Goal: Task Accomplishment & Management: Use online tool/utility

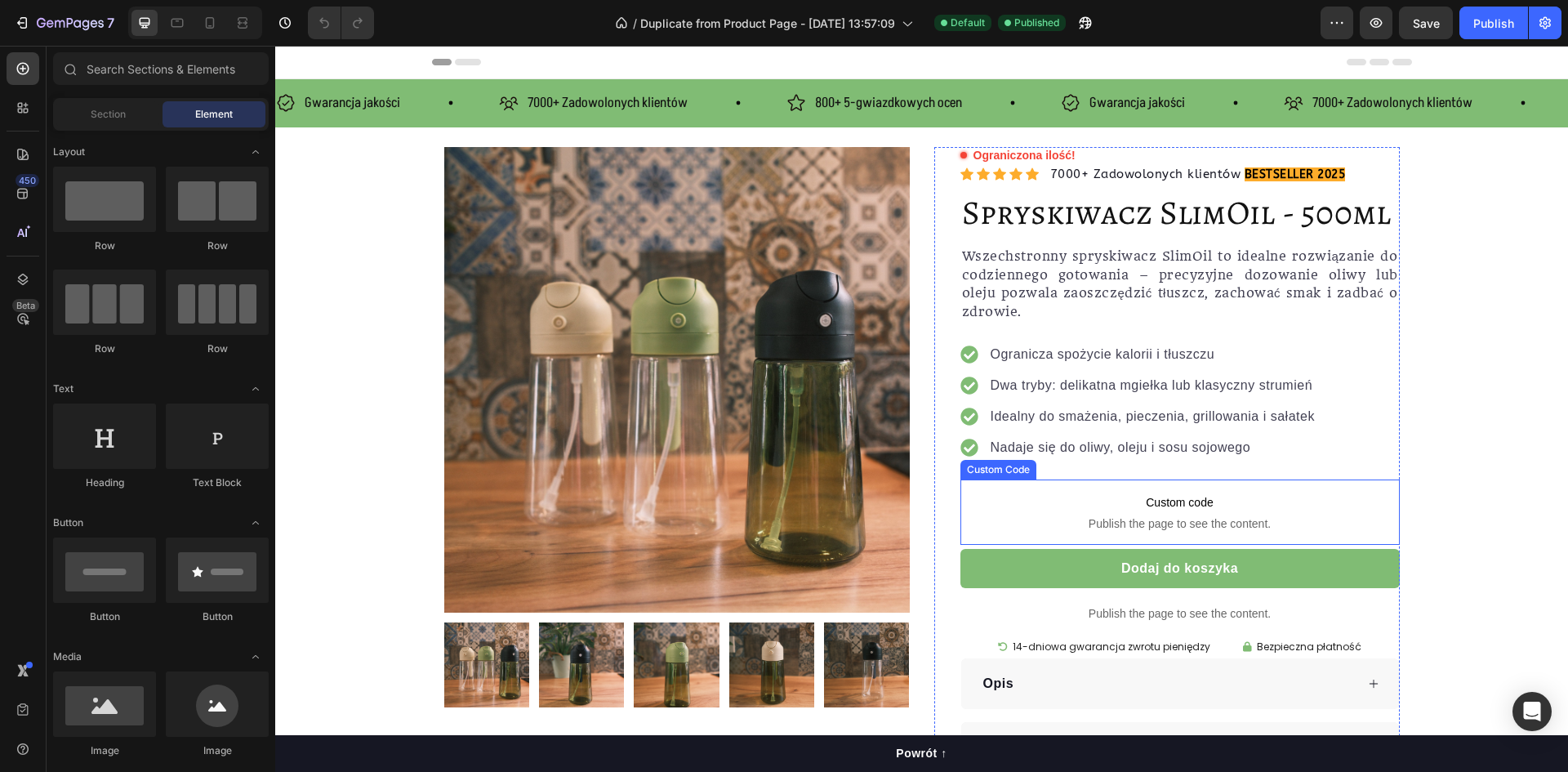
click at [1168, 507] on span "Custom code" at bounding box center [1180, 502] width 440 height 20
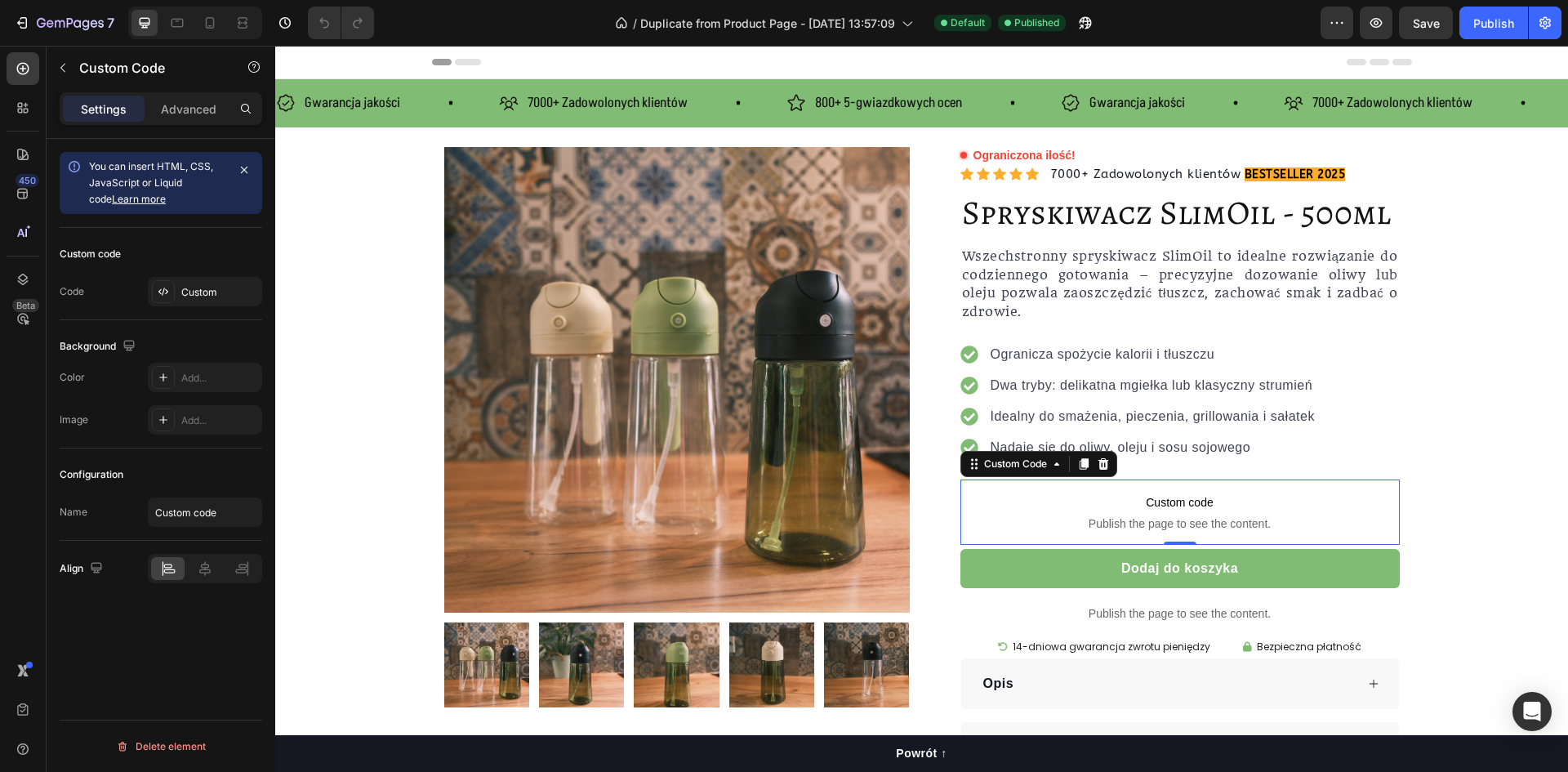
click at [1140, 509] on span "Custom code" at bounding box center [1180, 502] width 440 height 20
click at [198, 520] on input "Custom code" at bounding box center [205, 512] width 114 height 30
click at [209, 297] on div "Custom" at bounding box center [219, 293] width 77 height 15
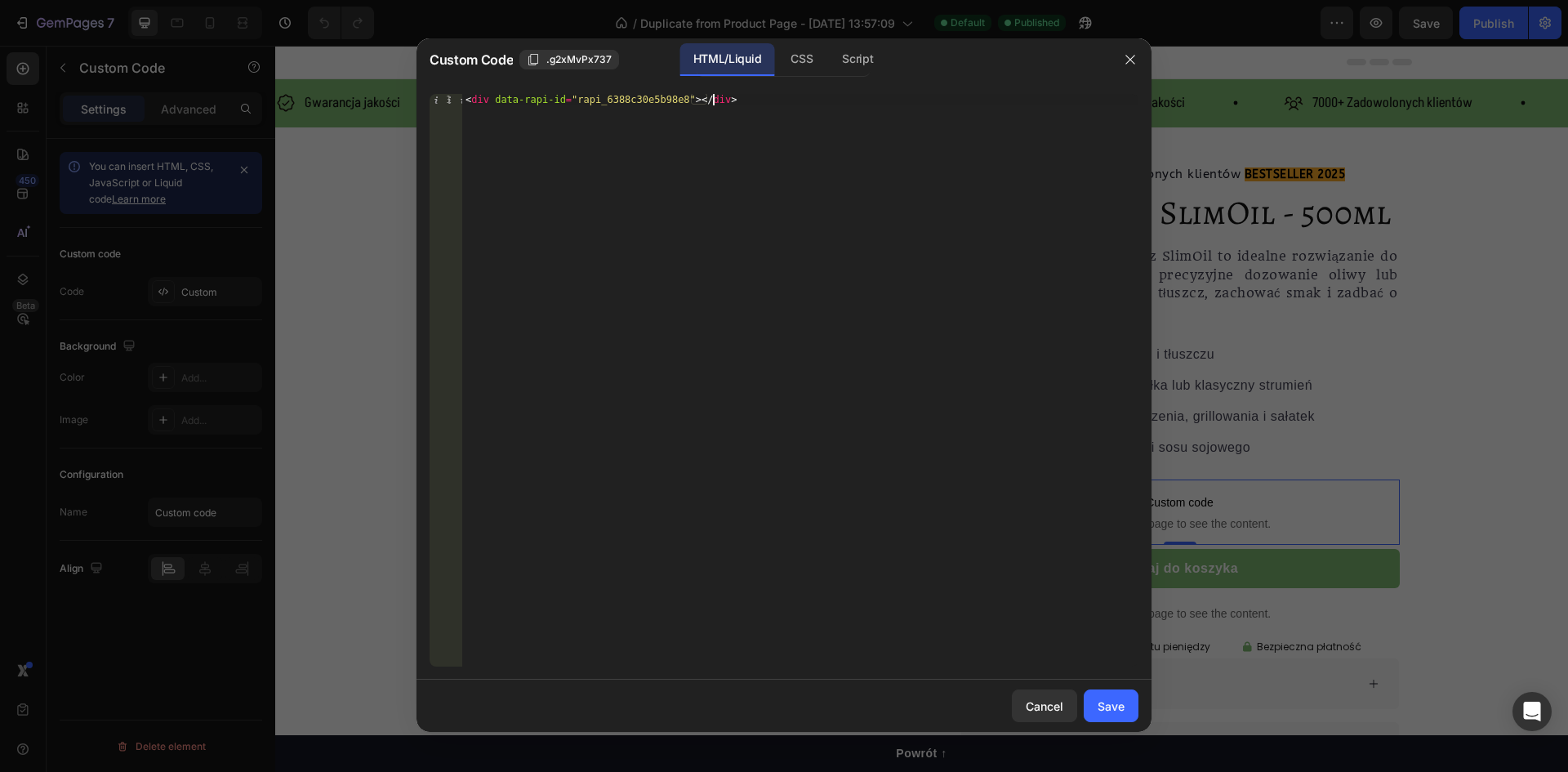
type textarea "<div data-rapi-id="rapi_6388c30e5b98e8"></div>"
drag, startPoint x: 774, startPoint y: 115, endPoint x: 430, endPoint y: 94, distance: 344.6
click at [430, 94] on div "<div data-rapi-id="rapi_6388c30e5b98e8"></div> 1 < div data-rapi-id = "rapi_638…" at bounding box center [784, 380] width 709 height 573
click at [1124, 61] on icon "button" at bounding box center [1131, 60] width 13 height 13
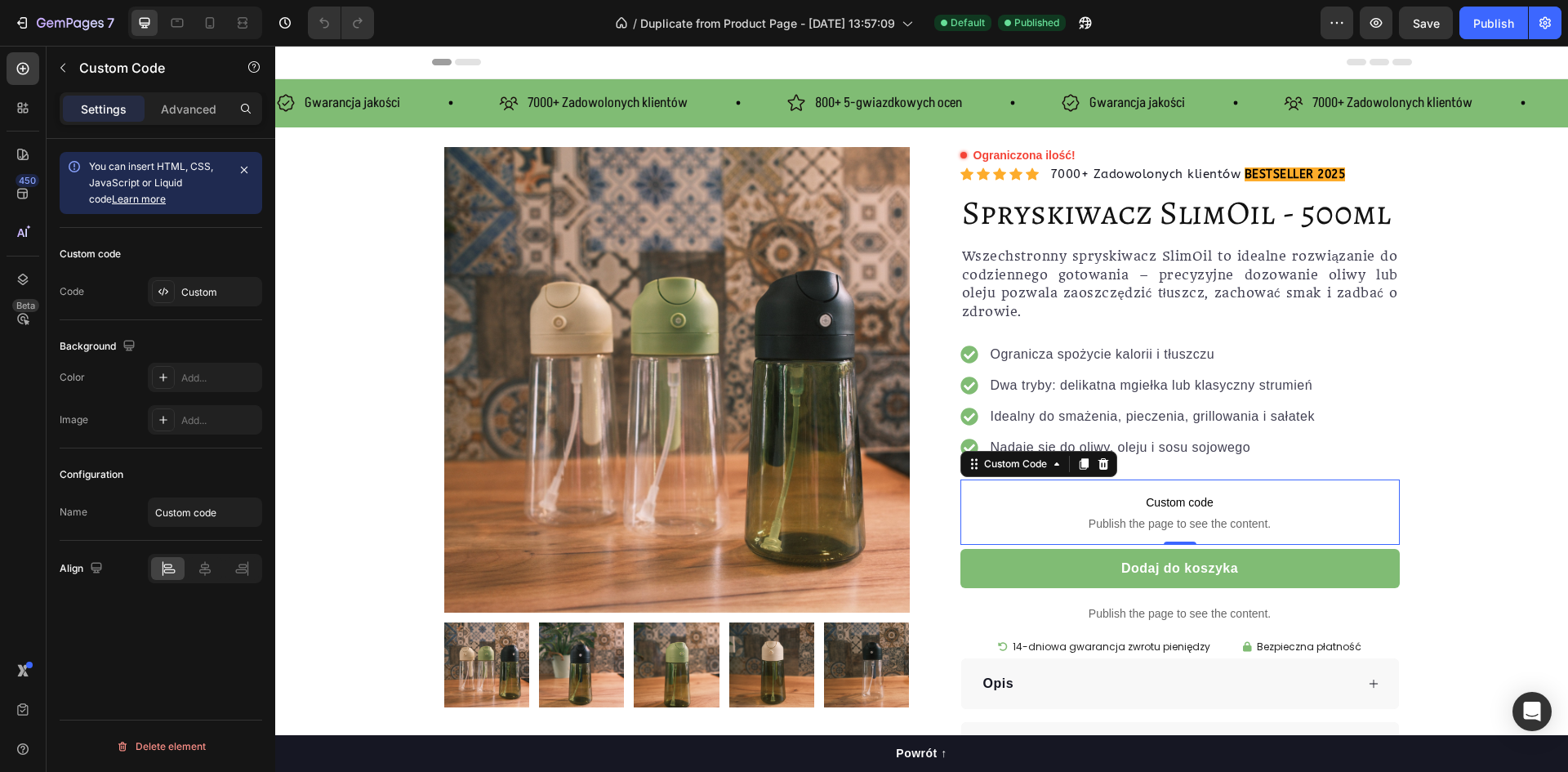
click at [1235, 516] on span "Publish the page to see the content." at bounding box center [1180, 524] width 440 height 17
click at [1098, 467] on icon at bounding box center [1102, 464] width 10 height 11
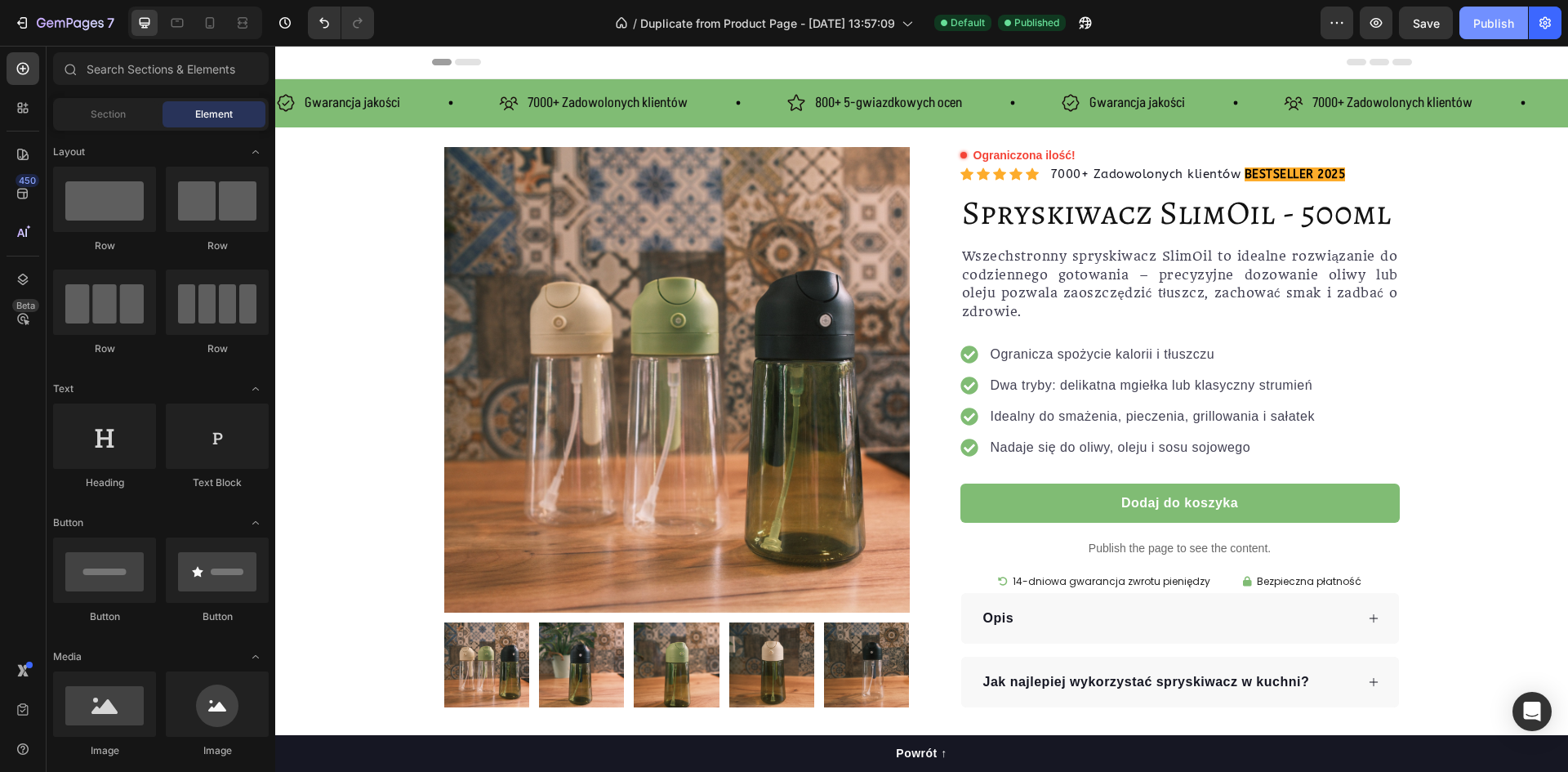
click at [1491, 23] on div "Publish" at bounding box center [1495, 23] width 41 height 17
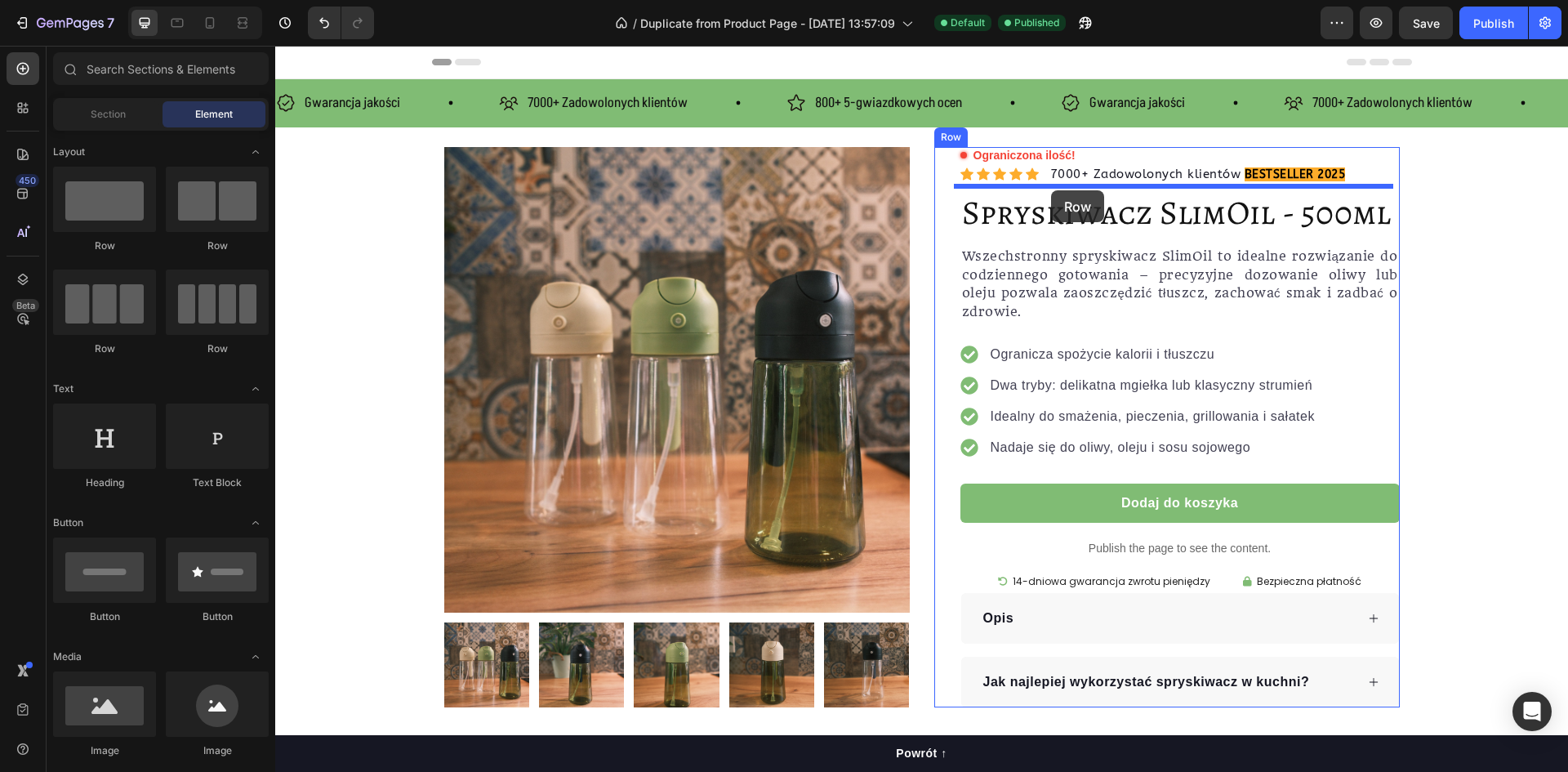
drag, startPoint x: 403, startPoint y: 246, endPoint x: 923, endPoint y: 199, distance: 522.1
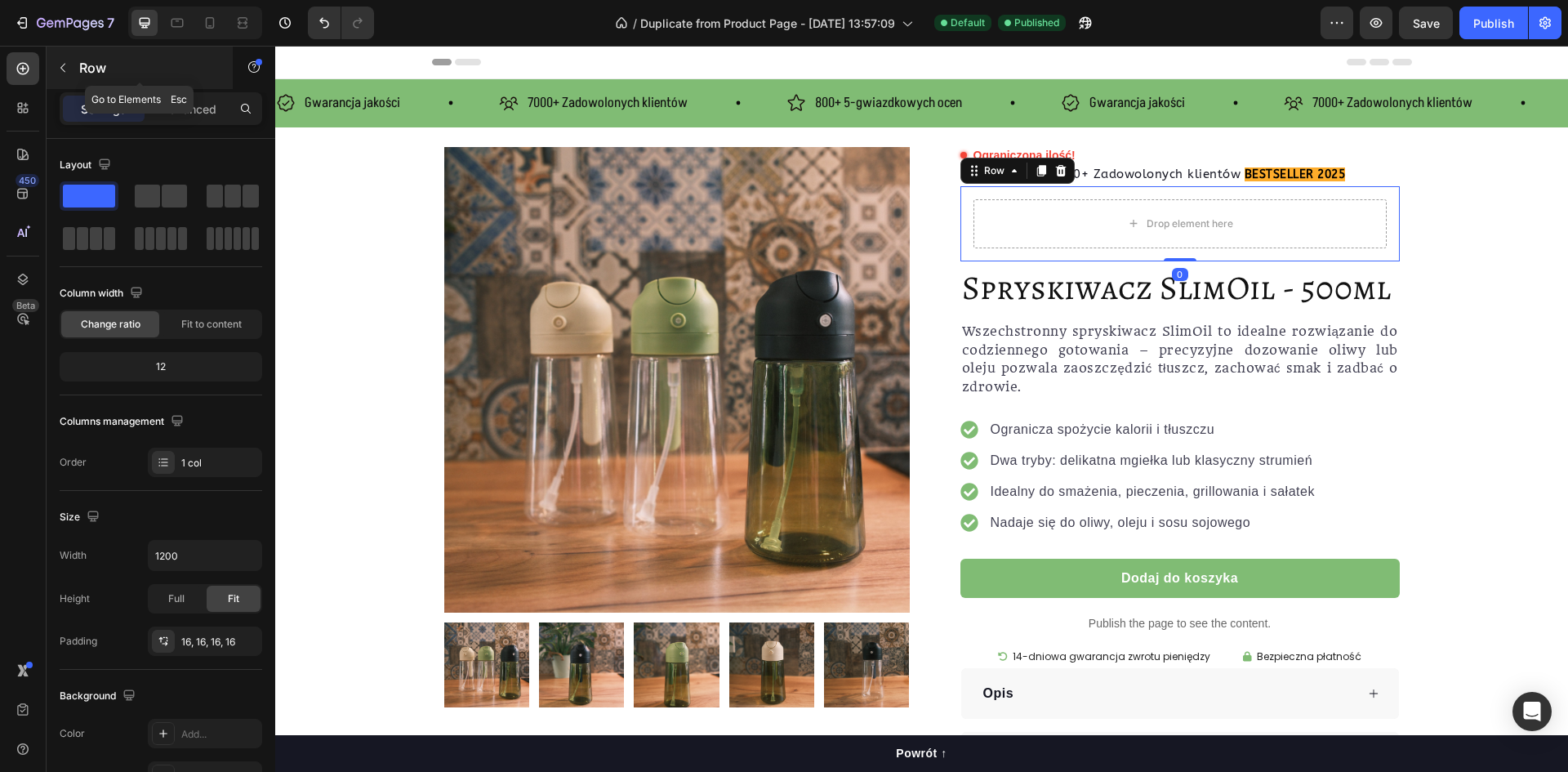
click at [98, 68] on p "Row" at bounding box center [148, 67] width 139 height 20
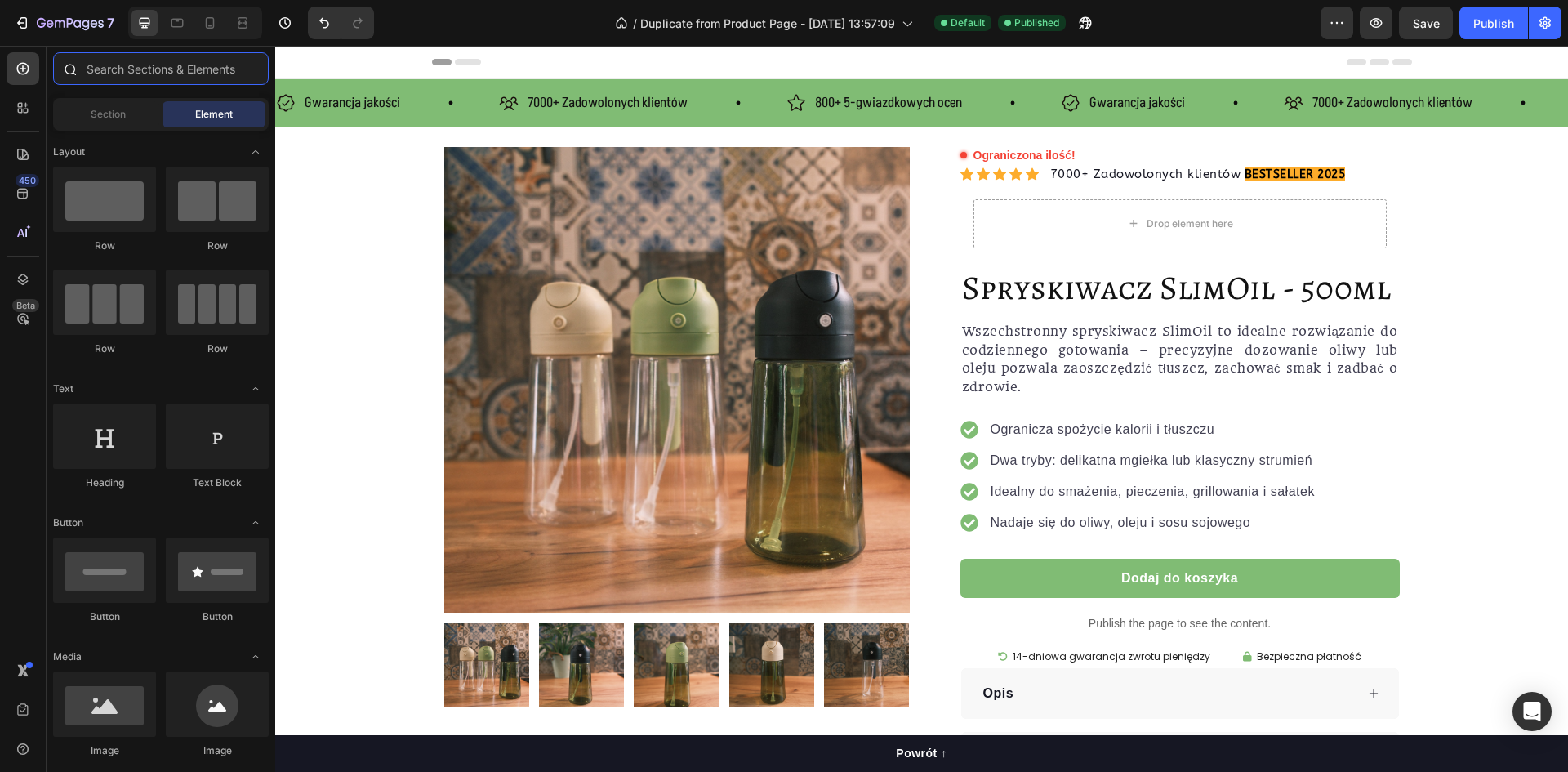
click at [160, 80] on input "text" at bounding box center [161, 68] width 216 height 33
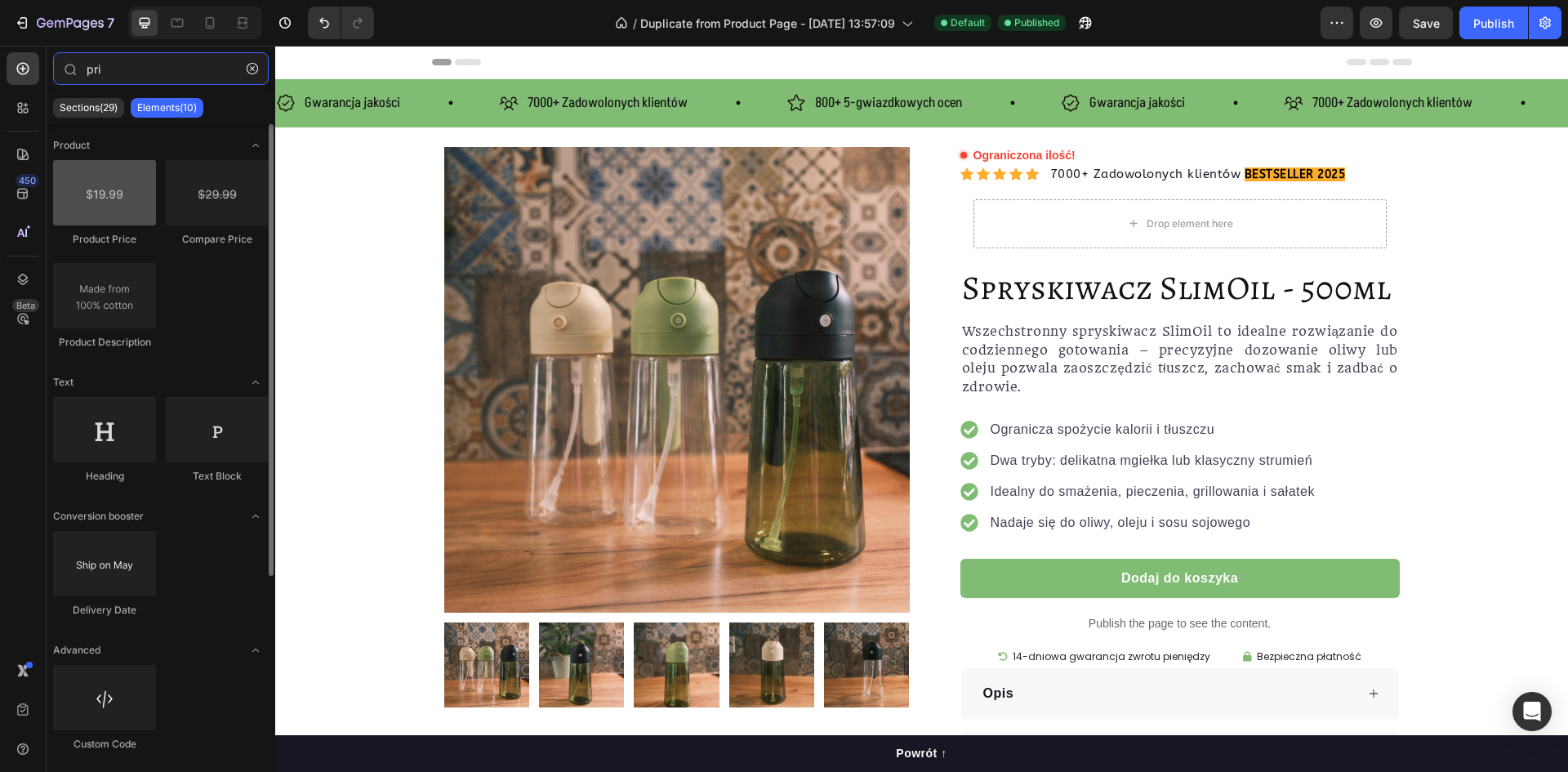
type input "pri"
drag, startPoint x: 103, startPoint y: 171, endPoint x: 86, endPoint y: 149, distance: 27.8
click at [86, 152] on div "Product Product Price Compare Price Product Description Text Heading Text Block…" at bounding box center [161, 574] width 229 height 898
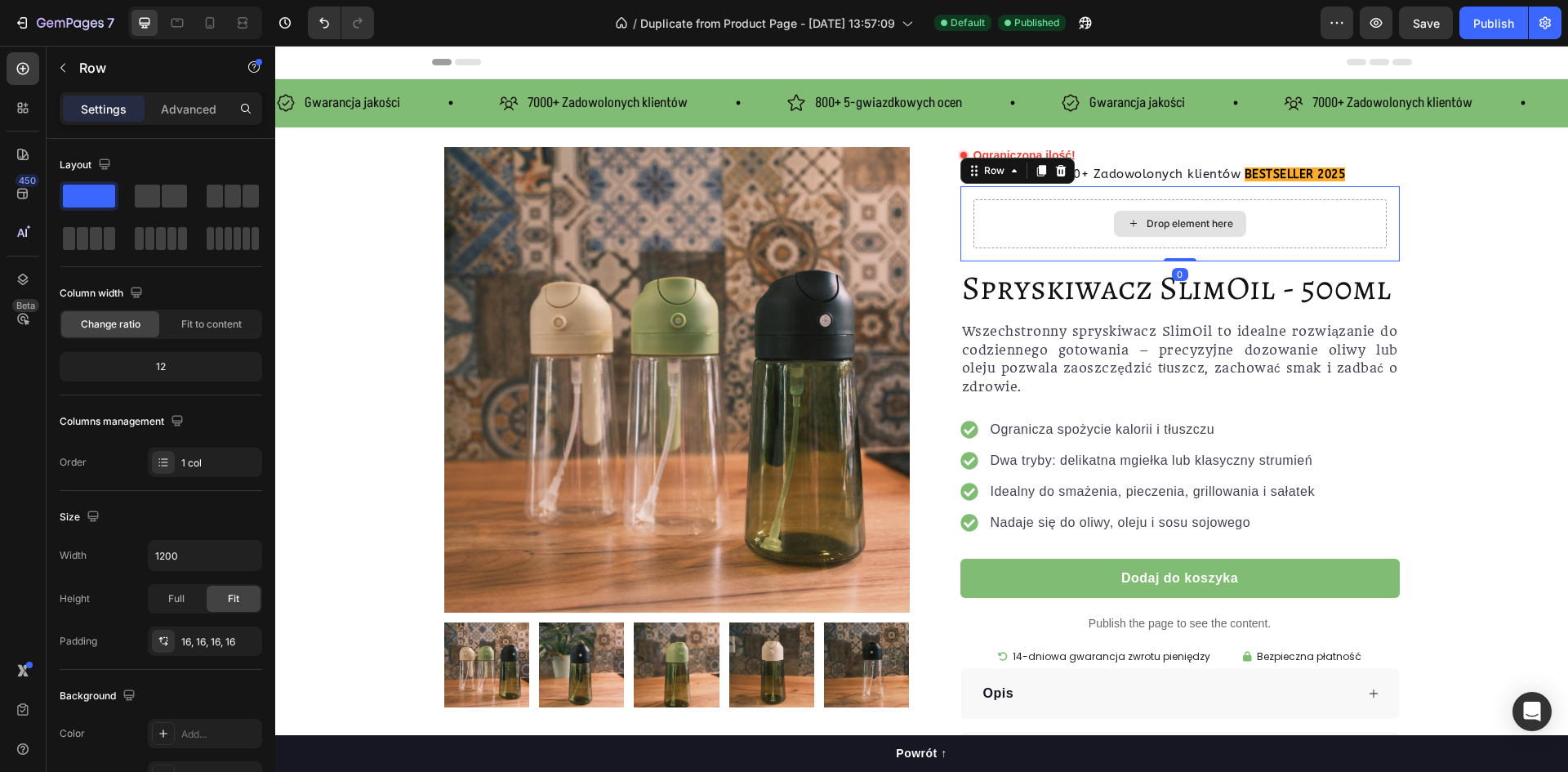
click at [1047, 235] on div "Drop element here" at bounding box center [1180, 223] width 413 height 49
click at [156, 192] on span at bounding box center [147, 196] width 25 height 23
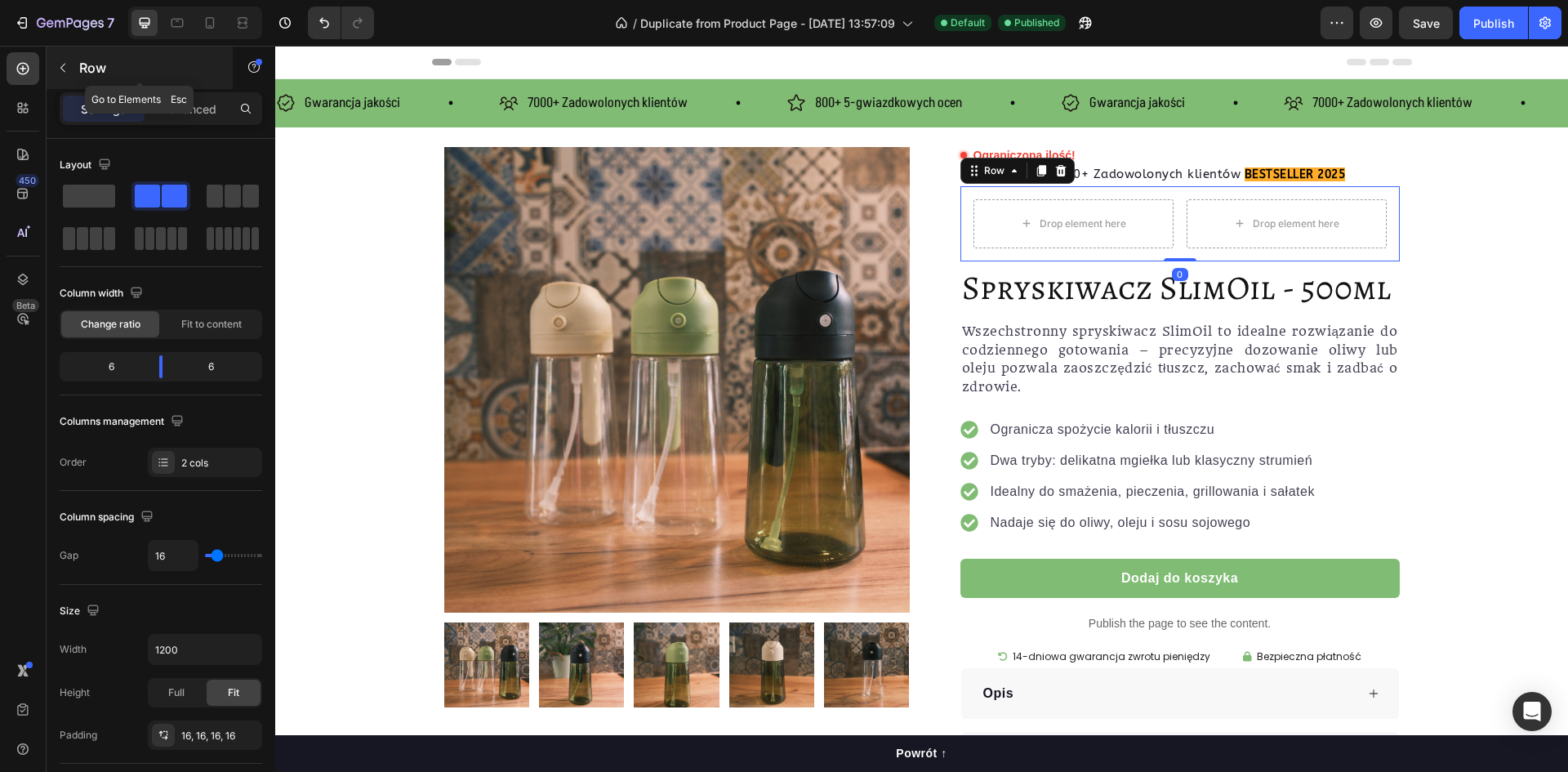
click at [77, 68] on div "Row" at bounding box center [140, 68] width 186 height 43
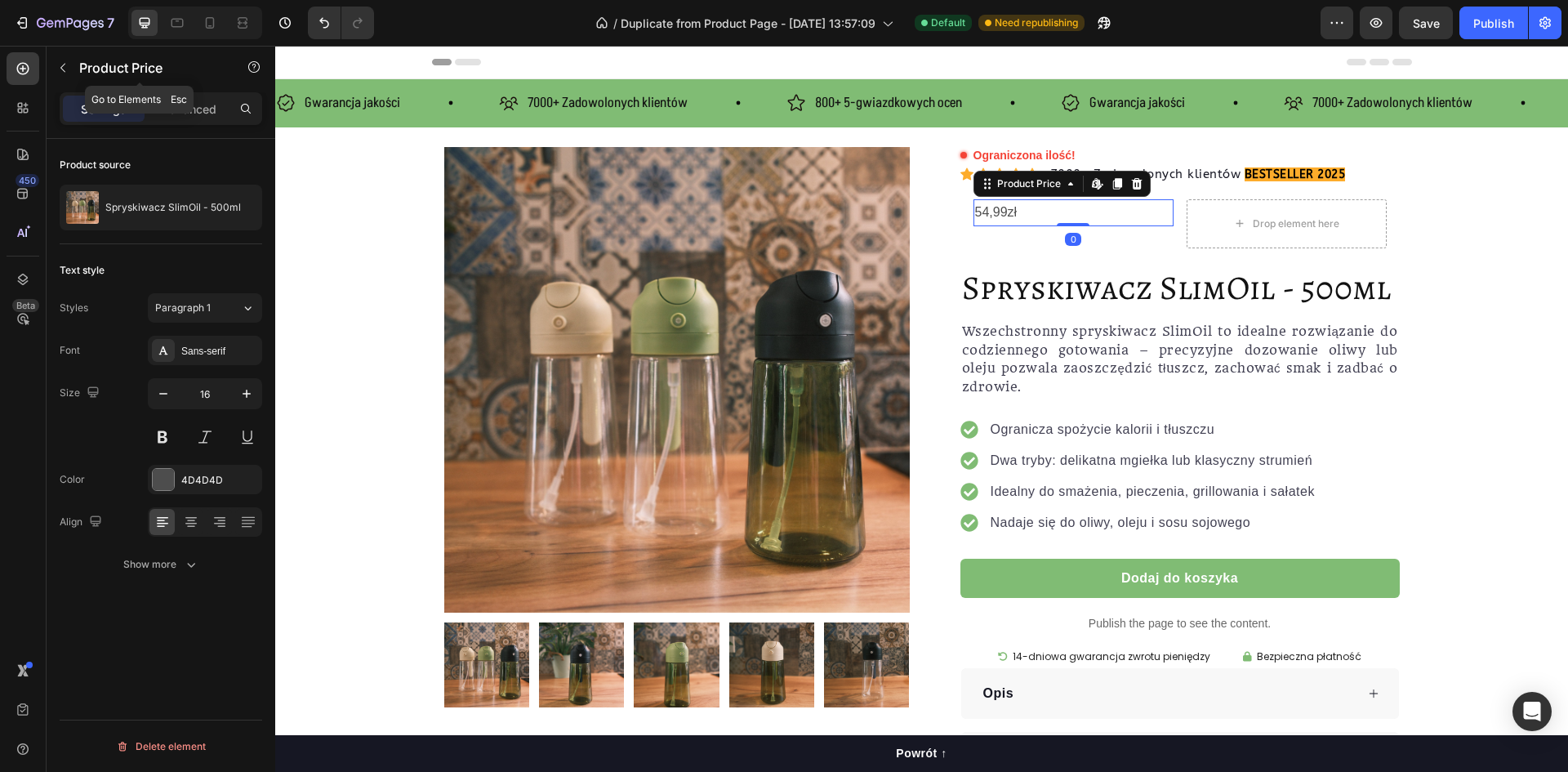
click at [111, 58] on p "Product Price" at bounding box center [148, 67] width 139 height 20
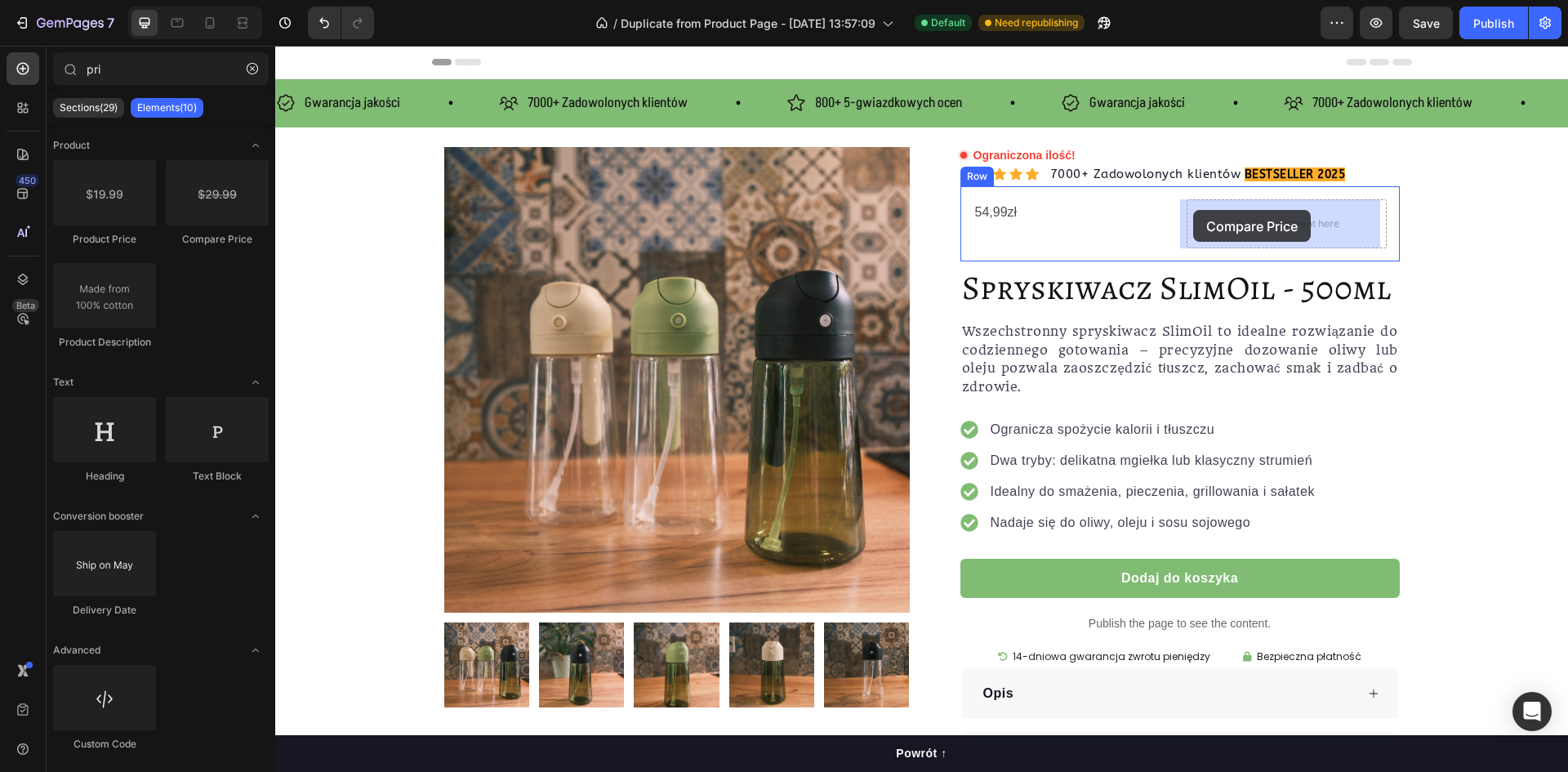
drag, startPoint x: 486, startPoint y: 242, endPoint x: 1193, endPoint y: 210, distance: 707.7
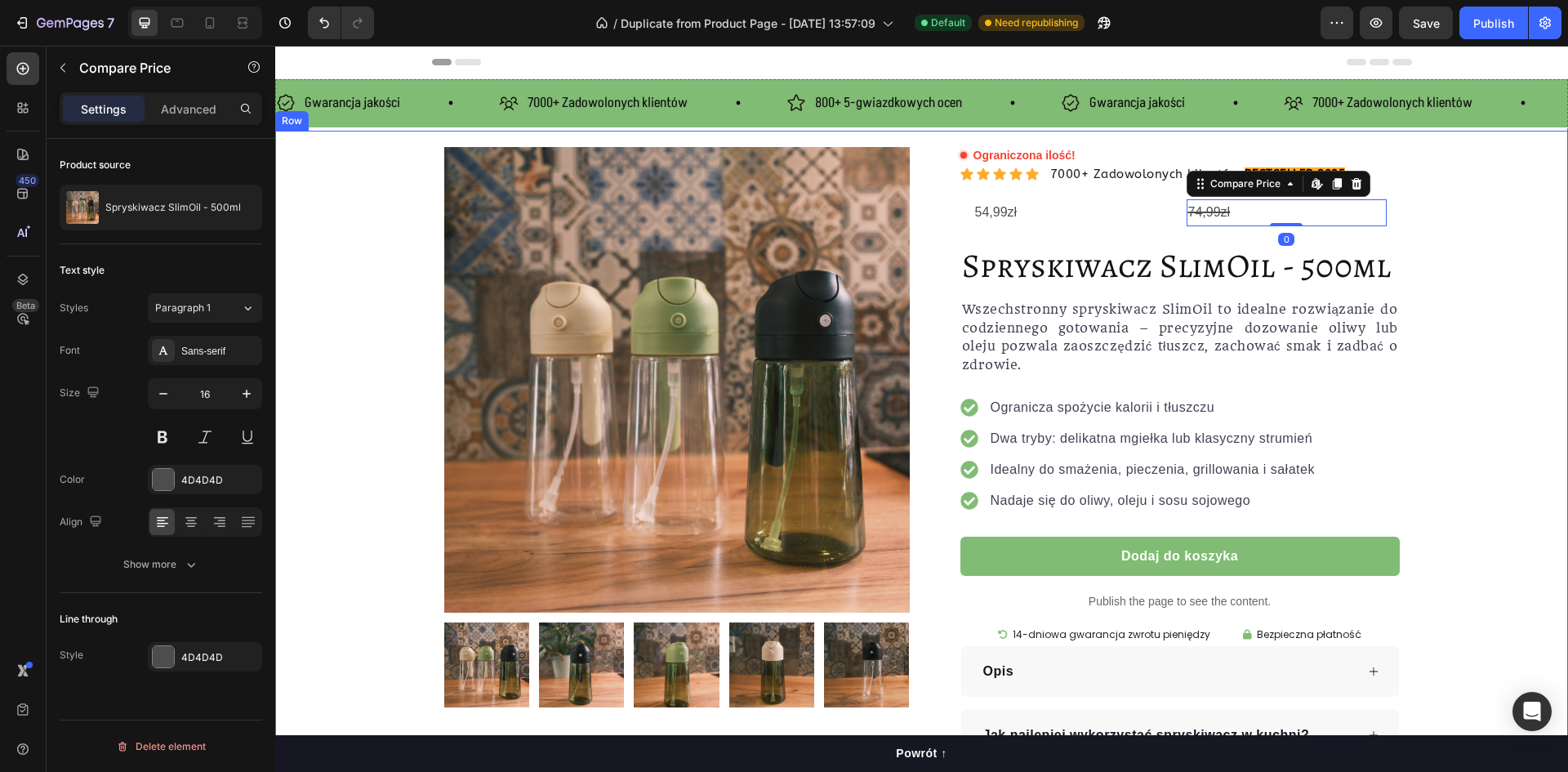
click at [1494, 237] on div "Product Images Row Ograniczona ilość! Custom Code Icon Icon Icon Icon Icon Icon…" at bounding box center [922, 454] width 1293 height 614
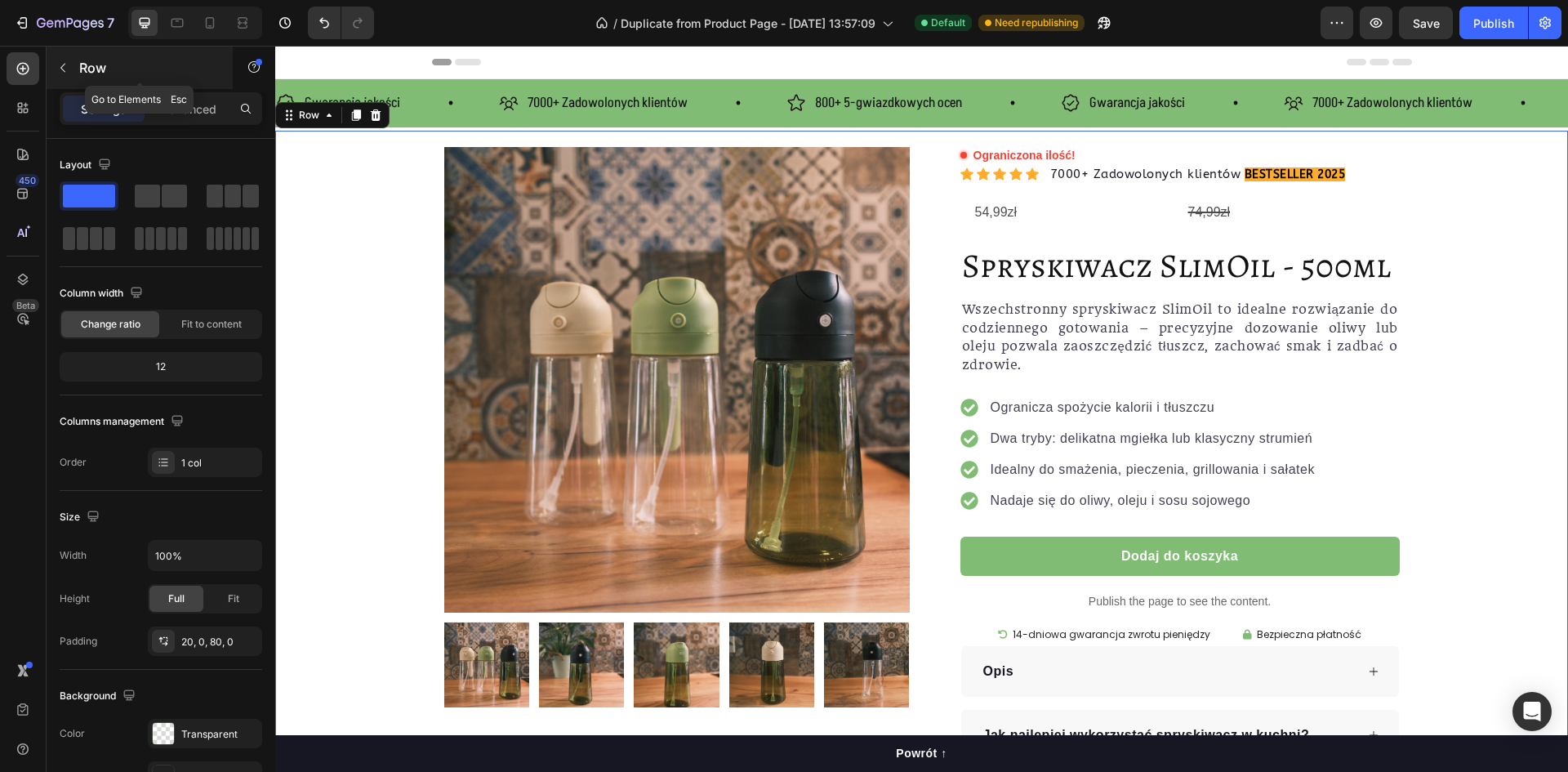
click at [84, 61] on p "Row" at bounding box center [148, 67] width 139 height 20
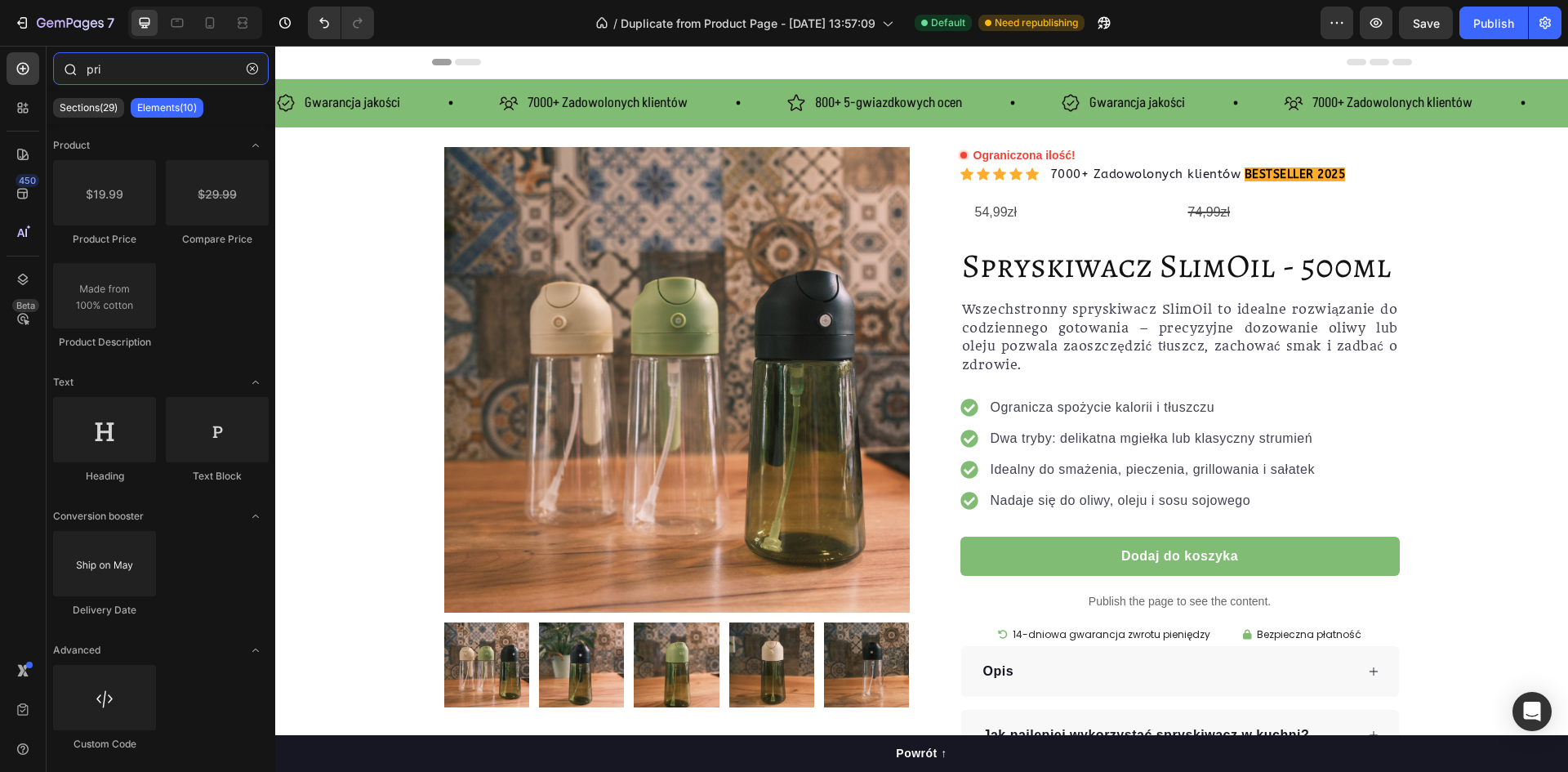
click at [117, 83] on input "pri" at bounding box center [161, 68] width 216 height 33
click at [239, 76] on button "button" at bounding box center [252, 69] width 26 height 26
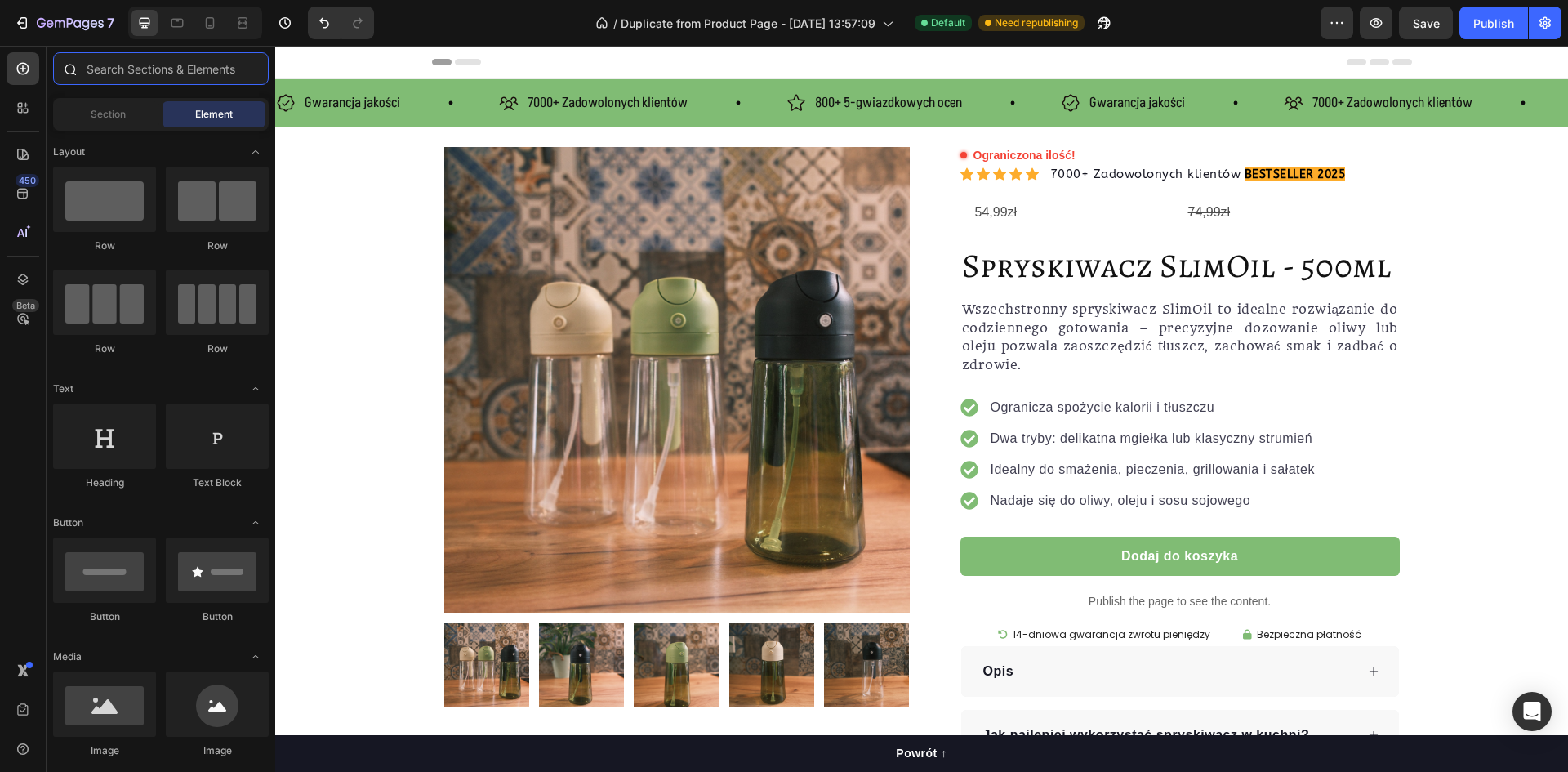
click at [150, 67] on input "text" at bounding box center [161, 68] width 216 height 33
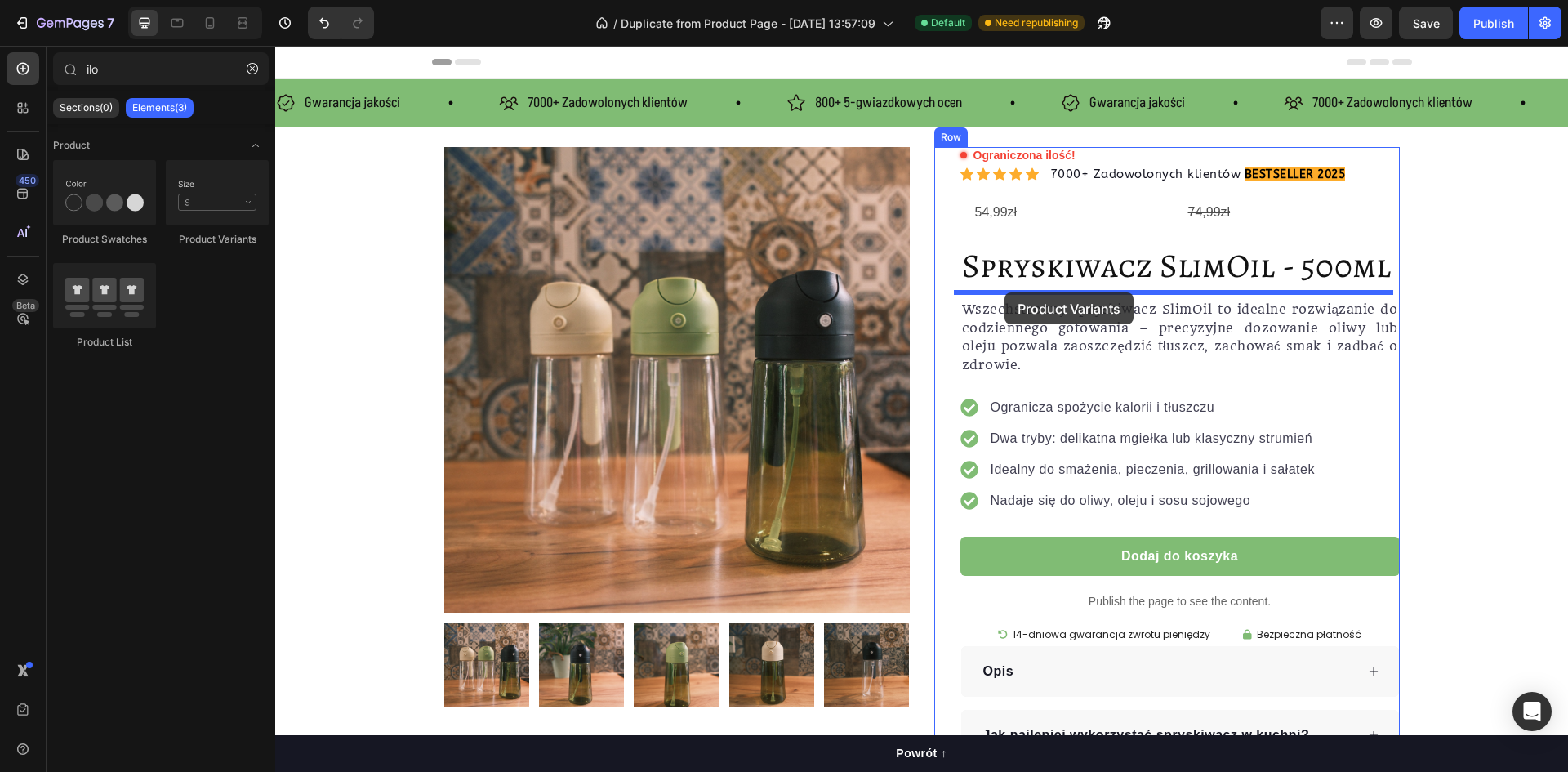
drag, startPoint x: 487, startPoint y: 232, endPoint x: 1005, endPoint y: 292, distance: 521.5
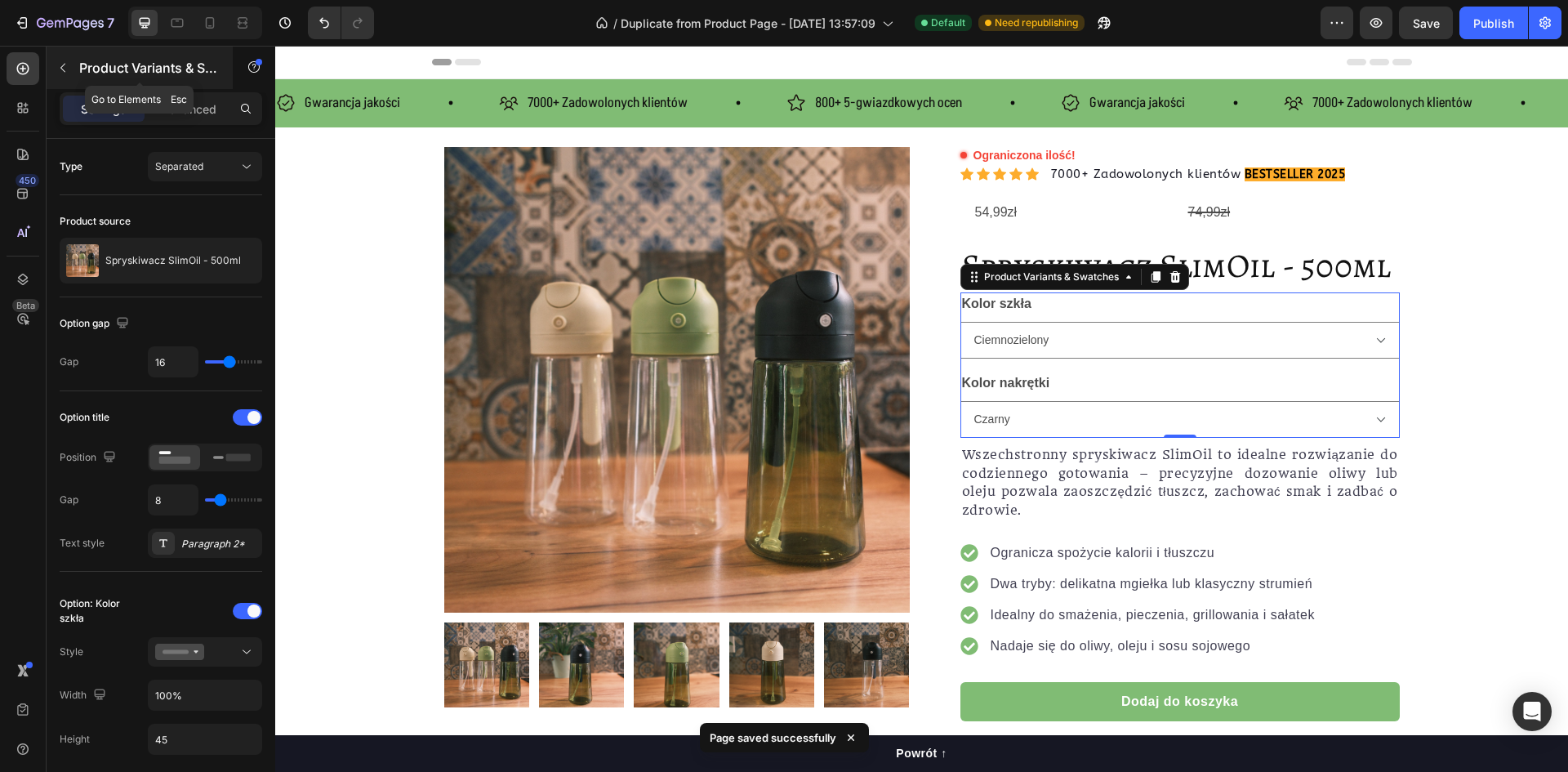
click at [117, 68] on p "Product Variants & Swatches" at bounding box center [148, 67] width 139 height 20
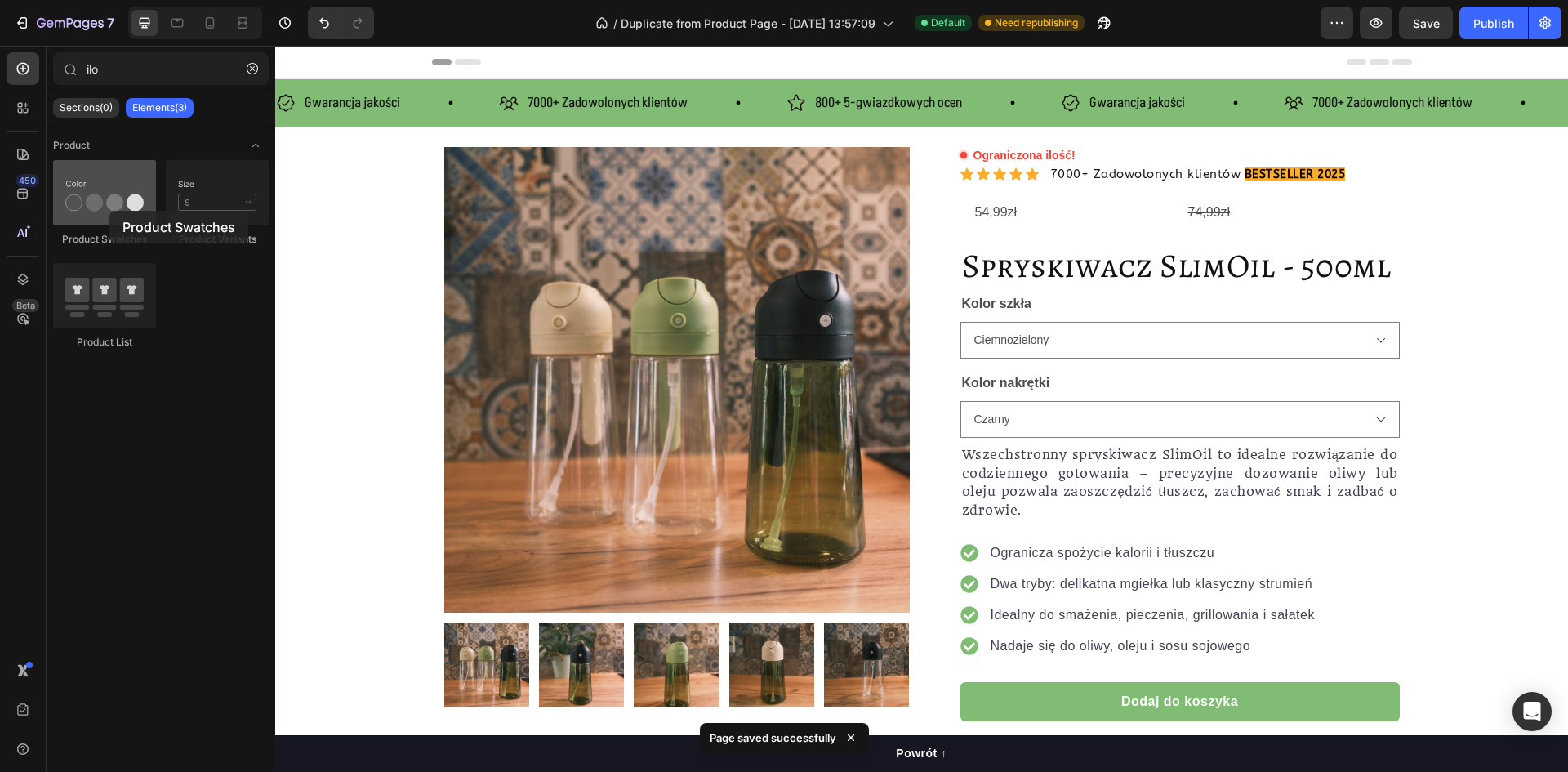
drag, startPoint x: 97, startPoint y: 205, endPoint x: 110, endPoint y: 211, distance: 14.3
click at [110, 211] on div at bounding box center [104, 193] width 103 height 65
click at [142, 70] on input "ilo" at bounding box center [161, 68] width 216 height 33
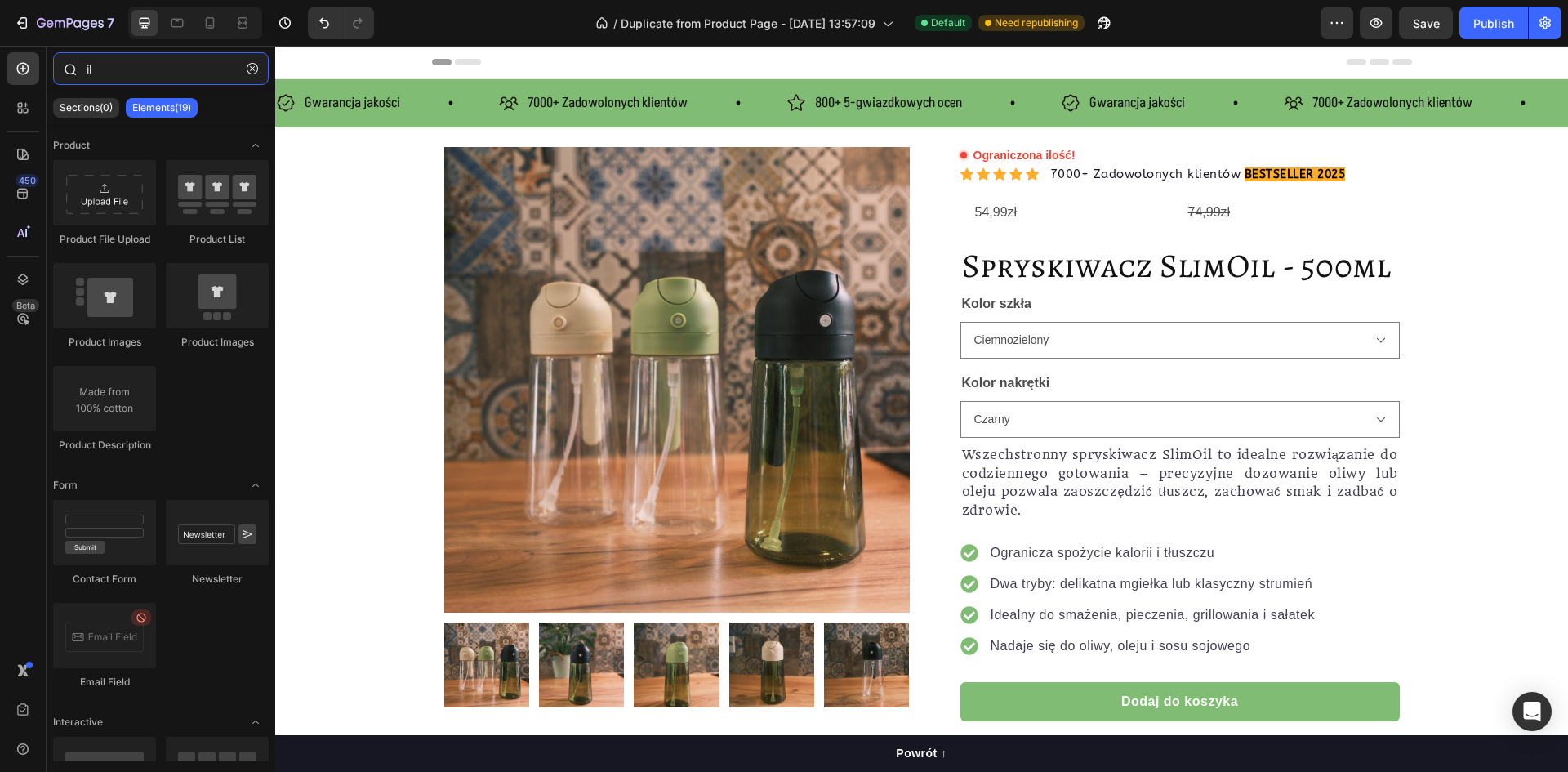
type input "i"
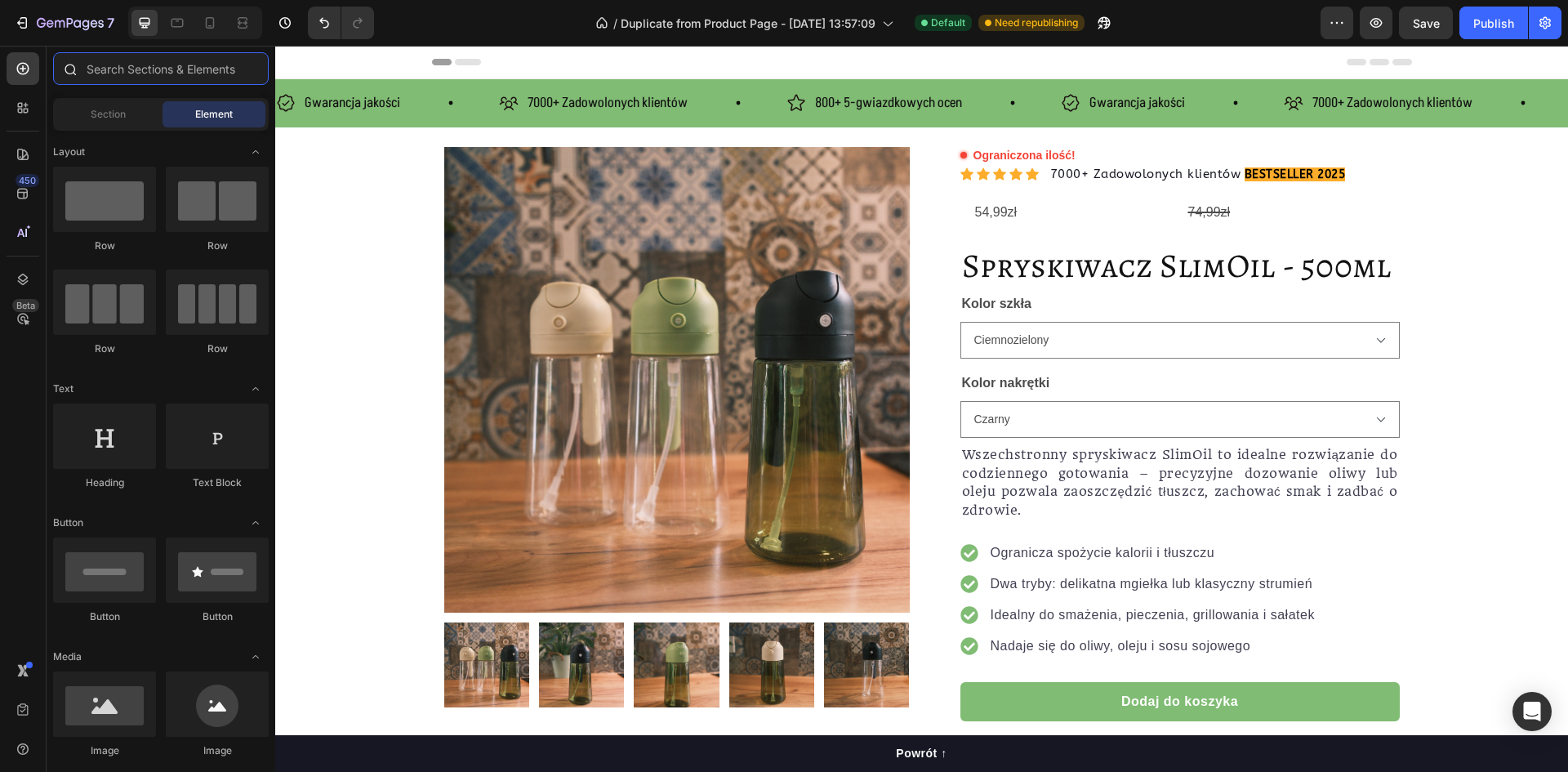
click at [150, 71] on input "text" at bounding box center [161, 68] width 216 height 33
paste input "quantity"
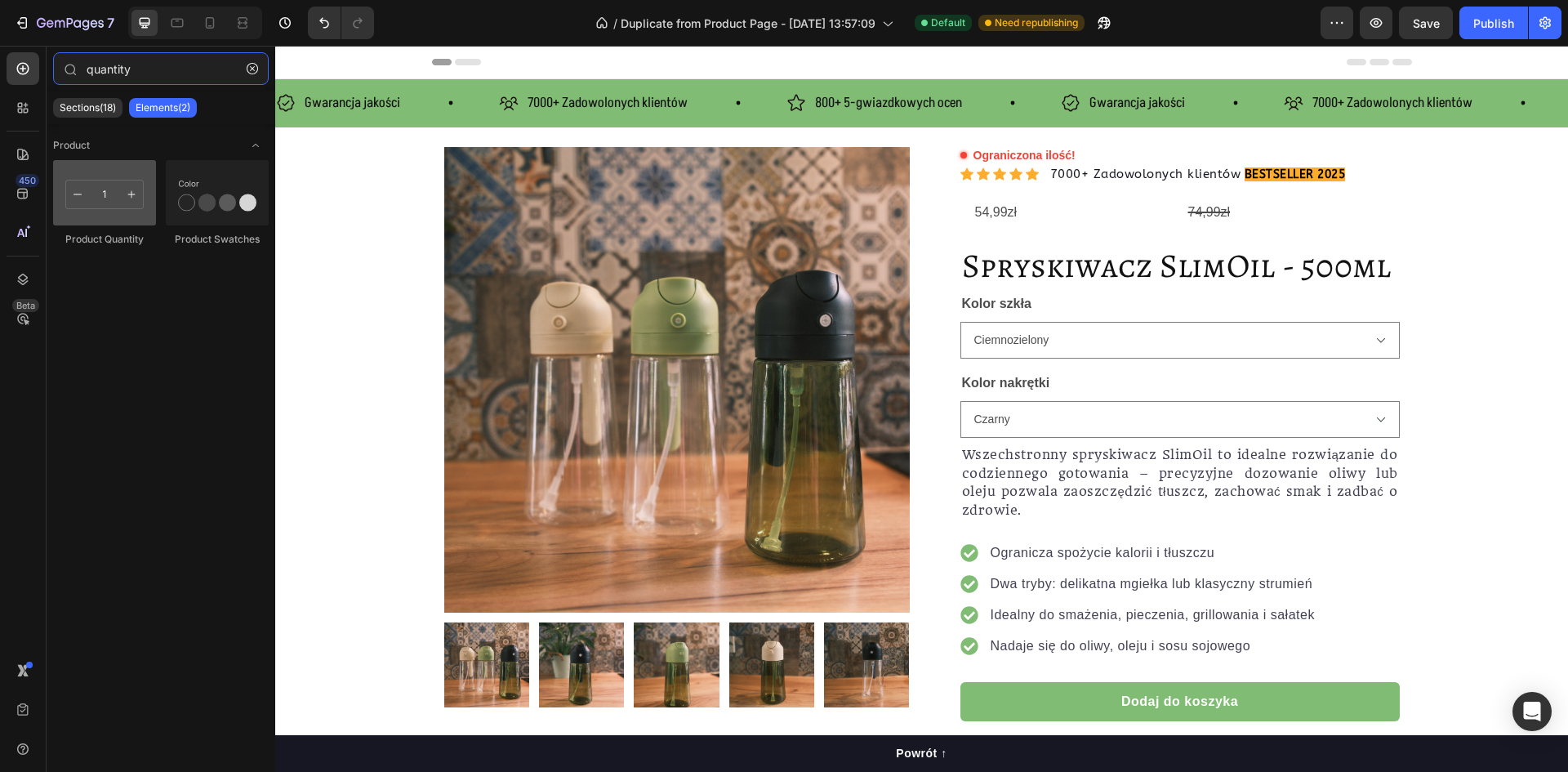
type input "quantity"
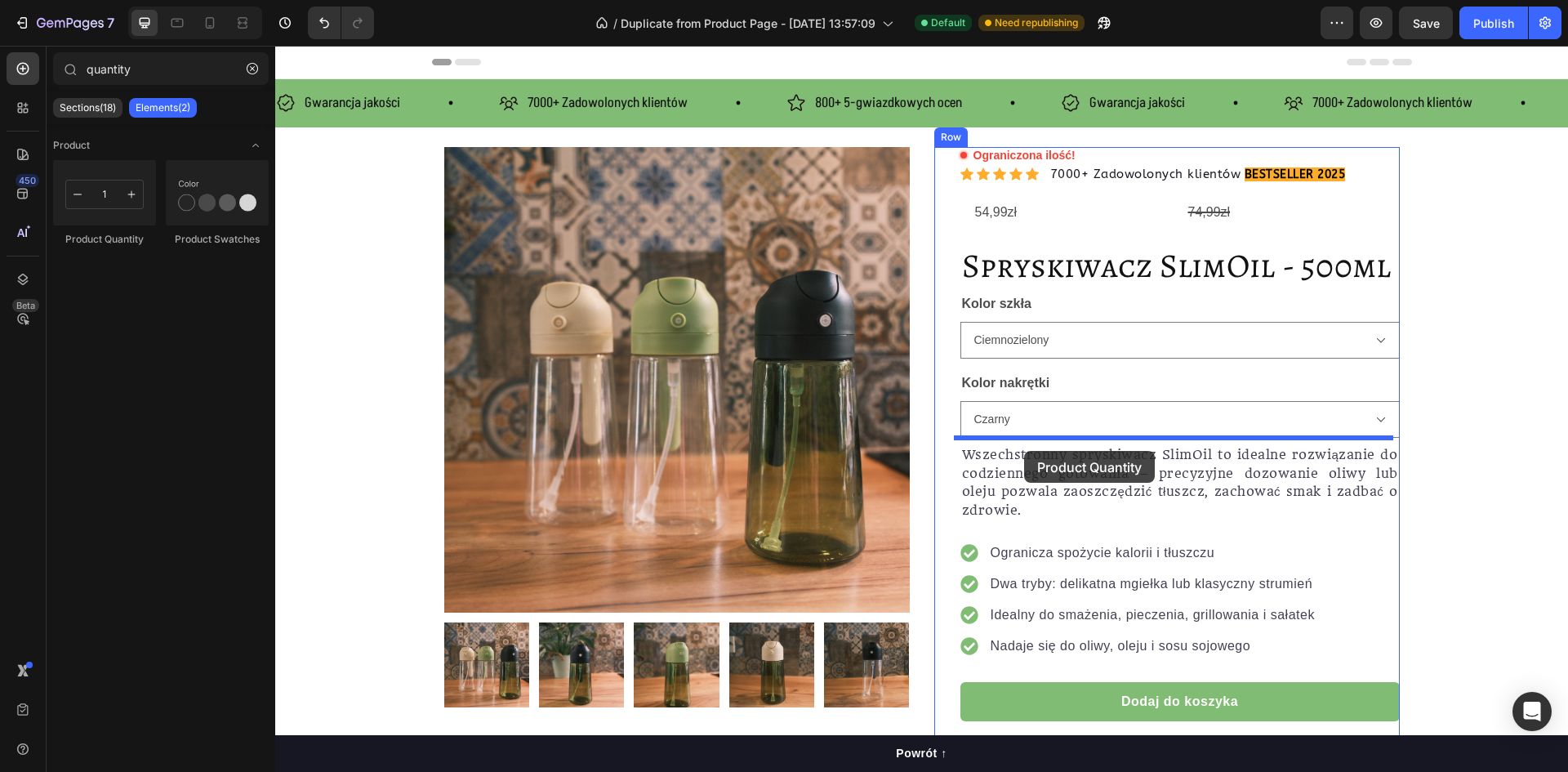
drag, startPoint x: 388, startPoint y: 254, endPoint x: 1022, endPoint y: 446, distance: 662.4
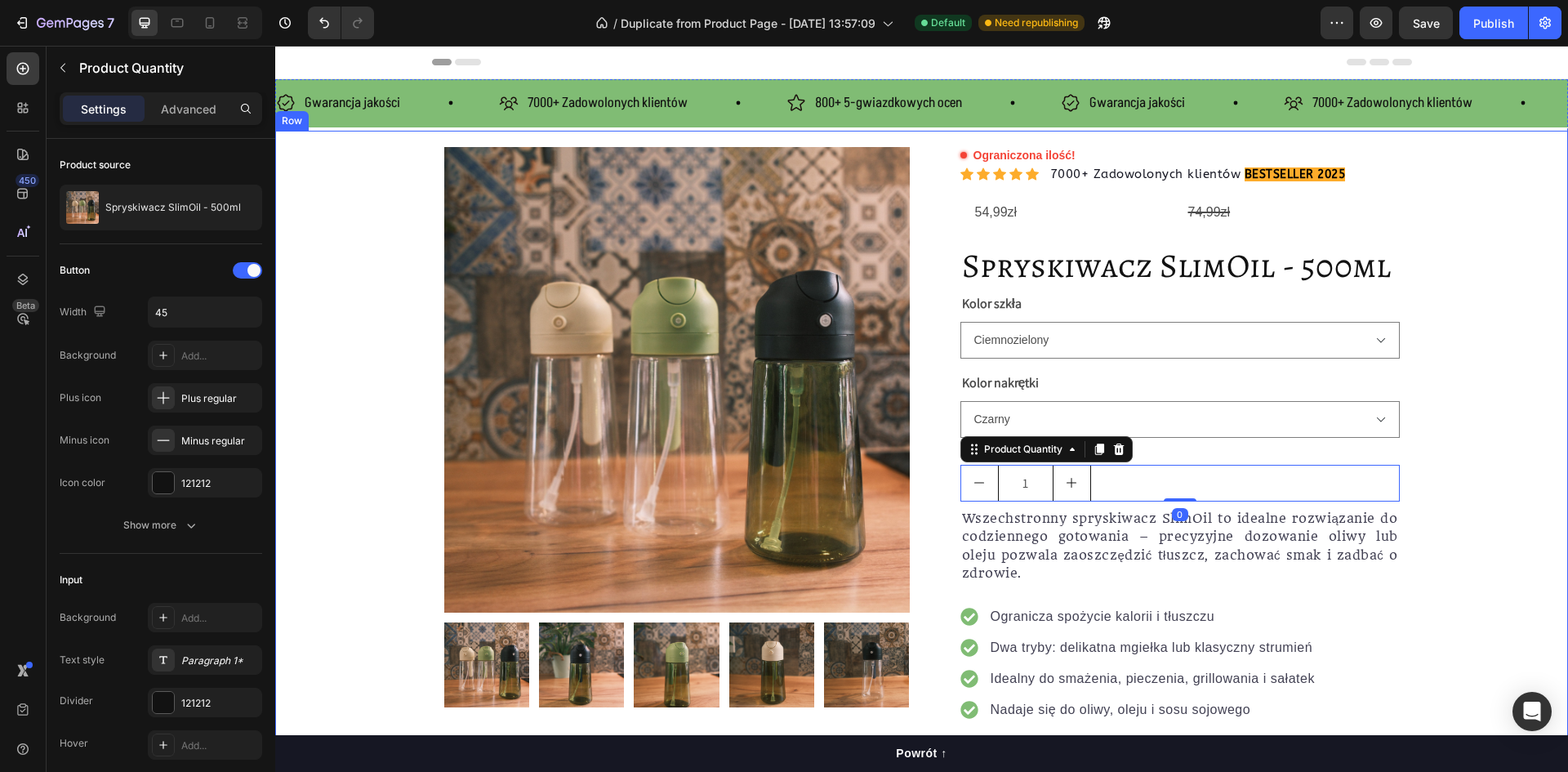
click at [1478, 468] on div "Product Images Row Ograniczona ilość! Custom Code Icon Icon Icon Icon Icon Icon…" at bounding box center [922, 558] width 1293 height 822
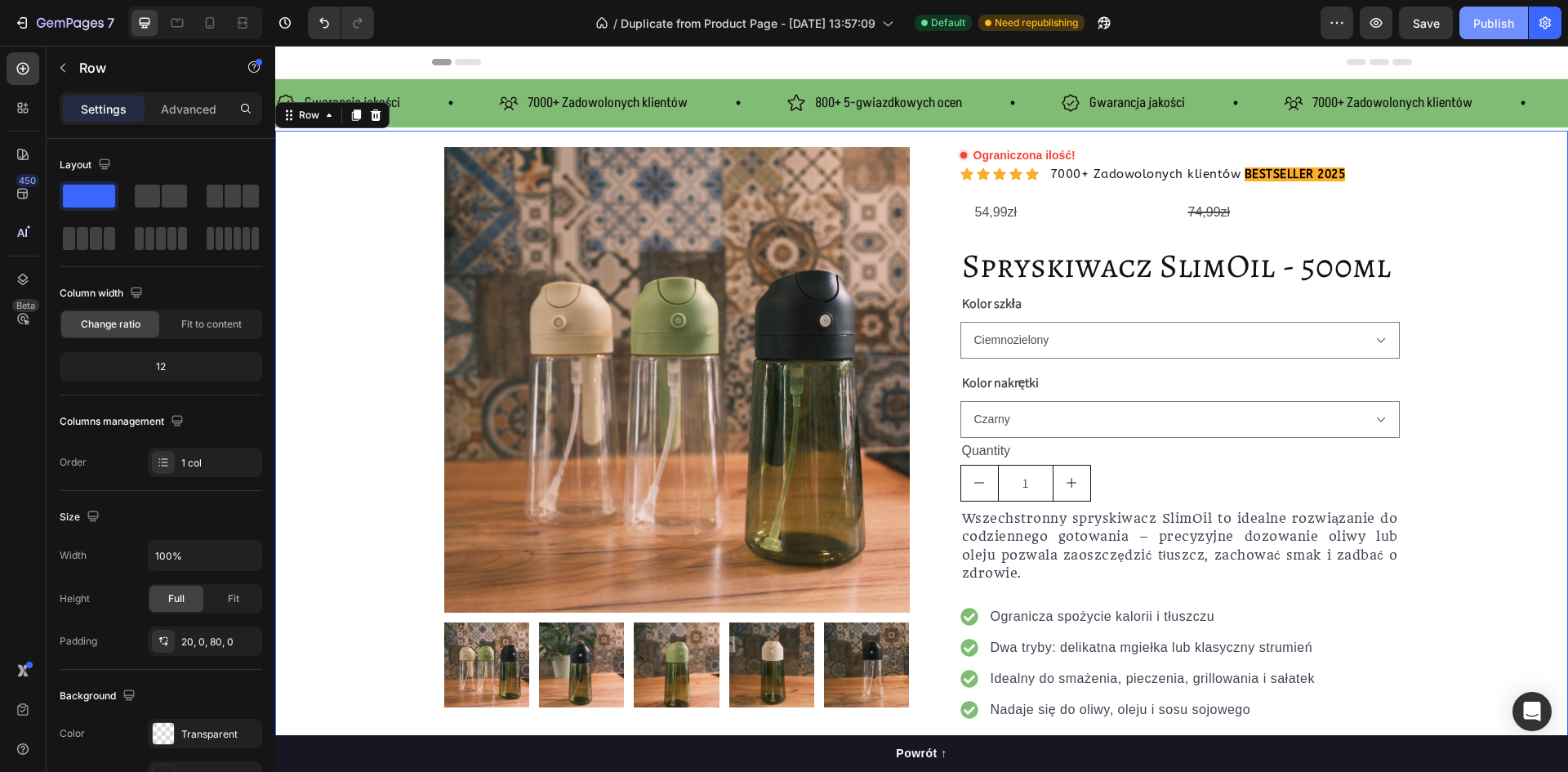
click at [1484, 23] on div "Publish" at bounding box center [1495, 23] width 41 height 17
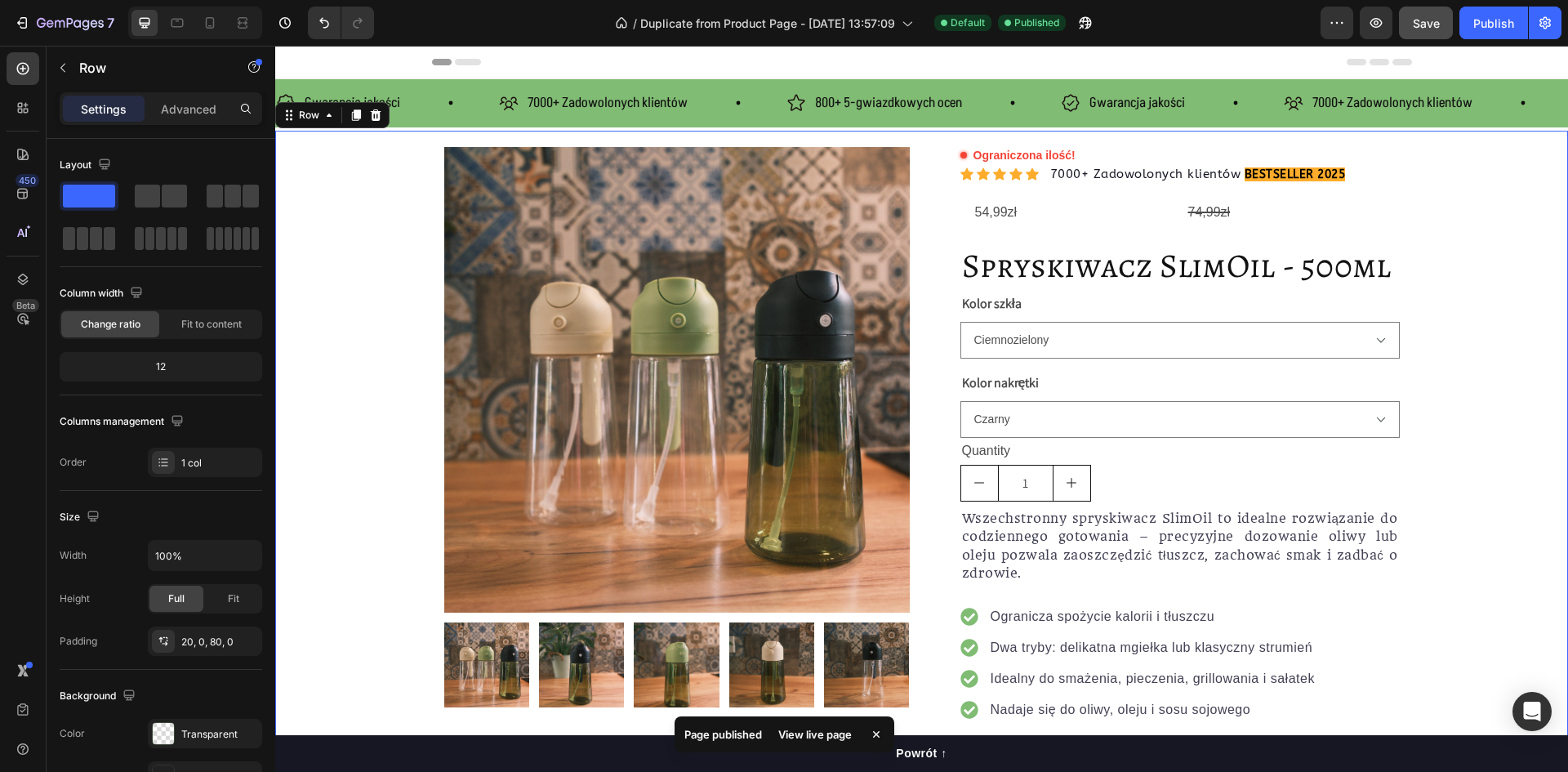
click at [1428, 17] on span "Save" at bounding box center [1427, 23] width 27 height 14
click at [1500, 25] on div "Publish" at bounding box center [1495, 23] width 41 height 17
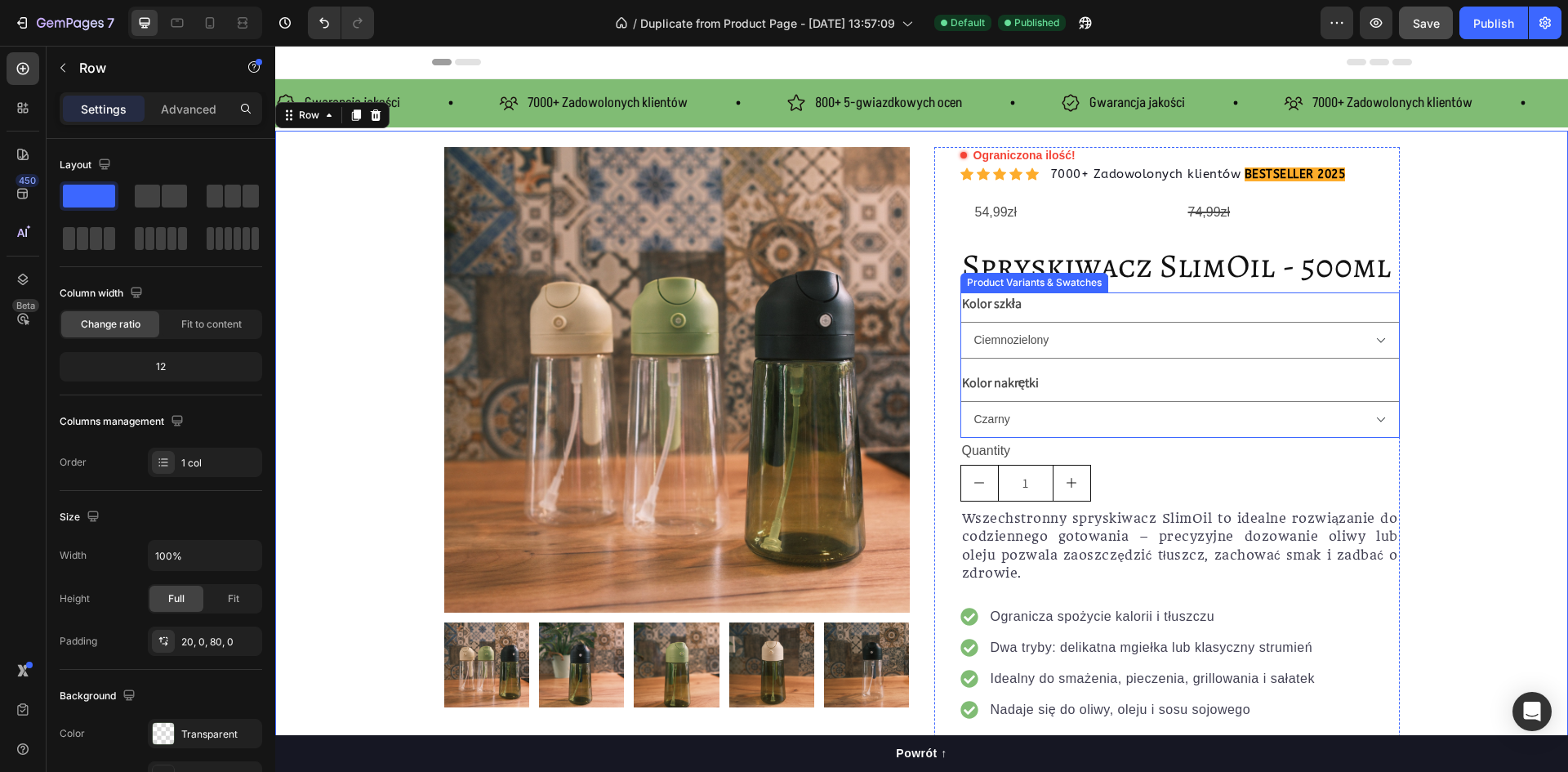
click at [1062, 317] on div "Kolor szkła Ciemnozielony Przezroczysty" at bounding box center [1180, 325] width 440 height 66
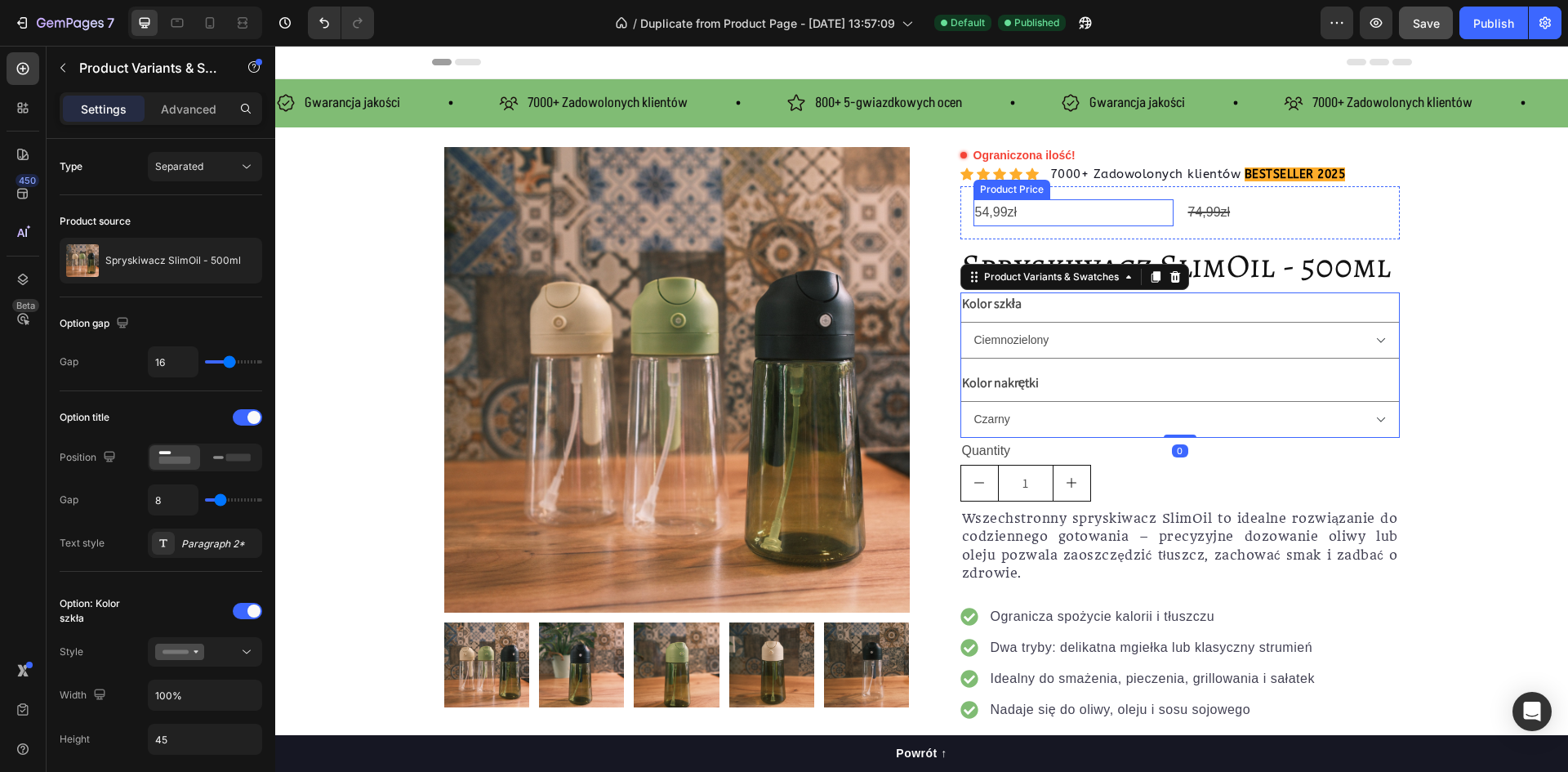
click at [1006, 209] on div "54,99zł" at bounding box center [1073, 212] width 200 height 27
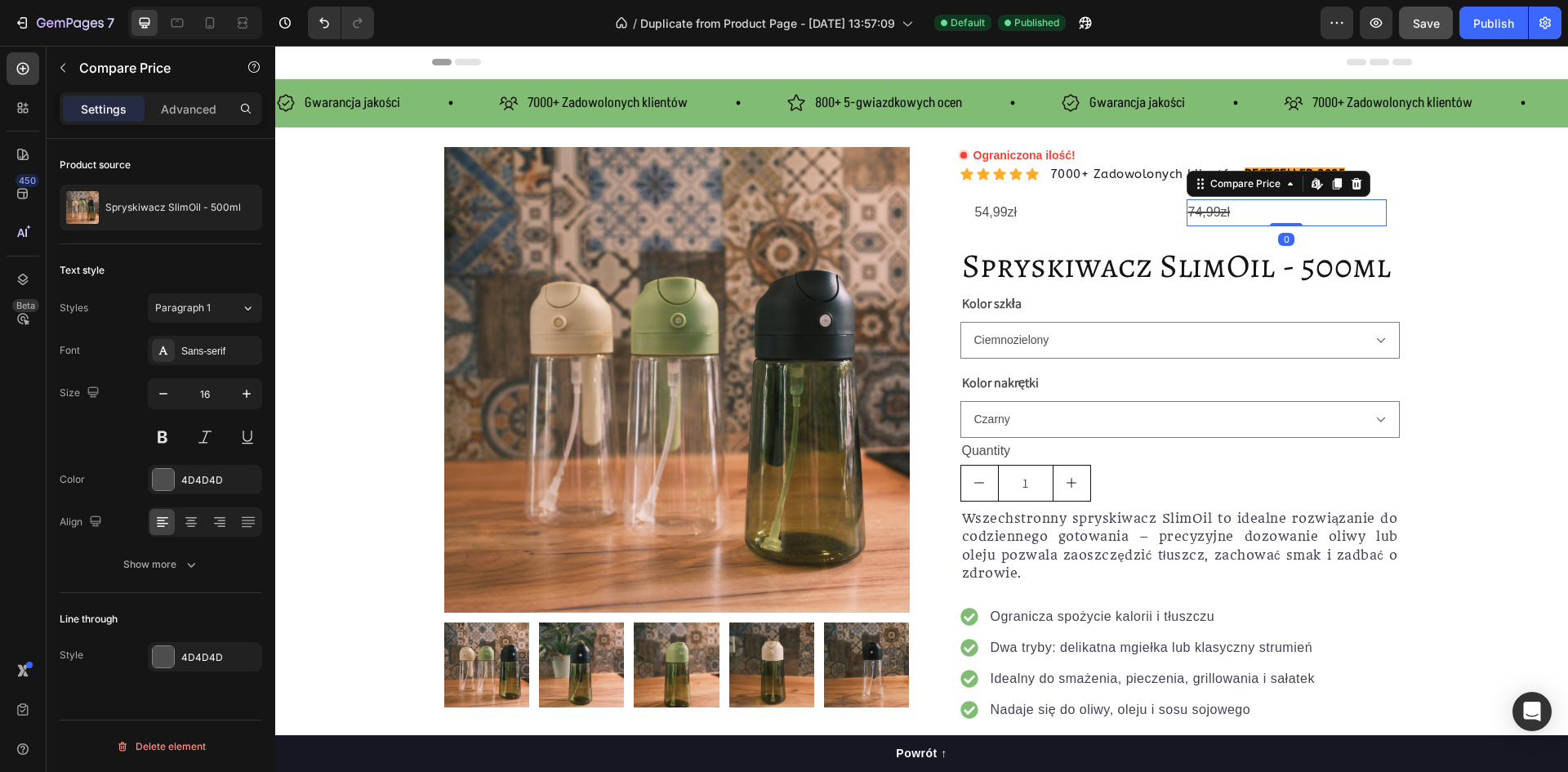
click at [1317, 219] on div "74,99zł" at bounding box center [1286, 212] width 200 height 27
click at [1299, 238] on div "54,99zł Product Price Product Price 74,99zł Compare Price Edit content in Shopi…" at bounding box center [1180, 212] width 440 height 53
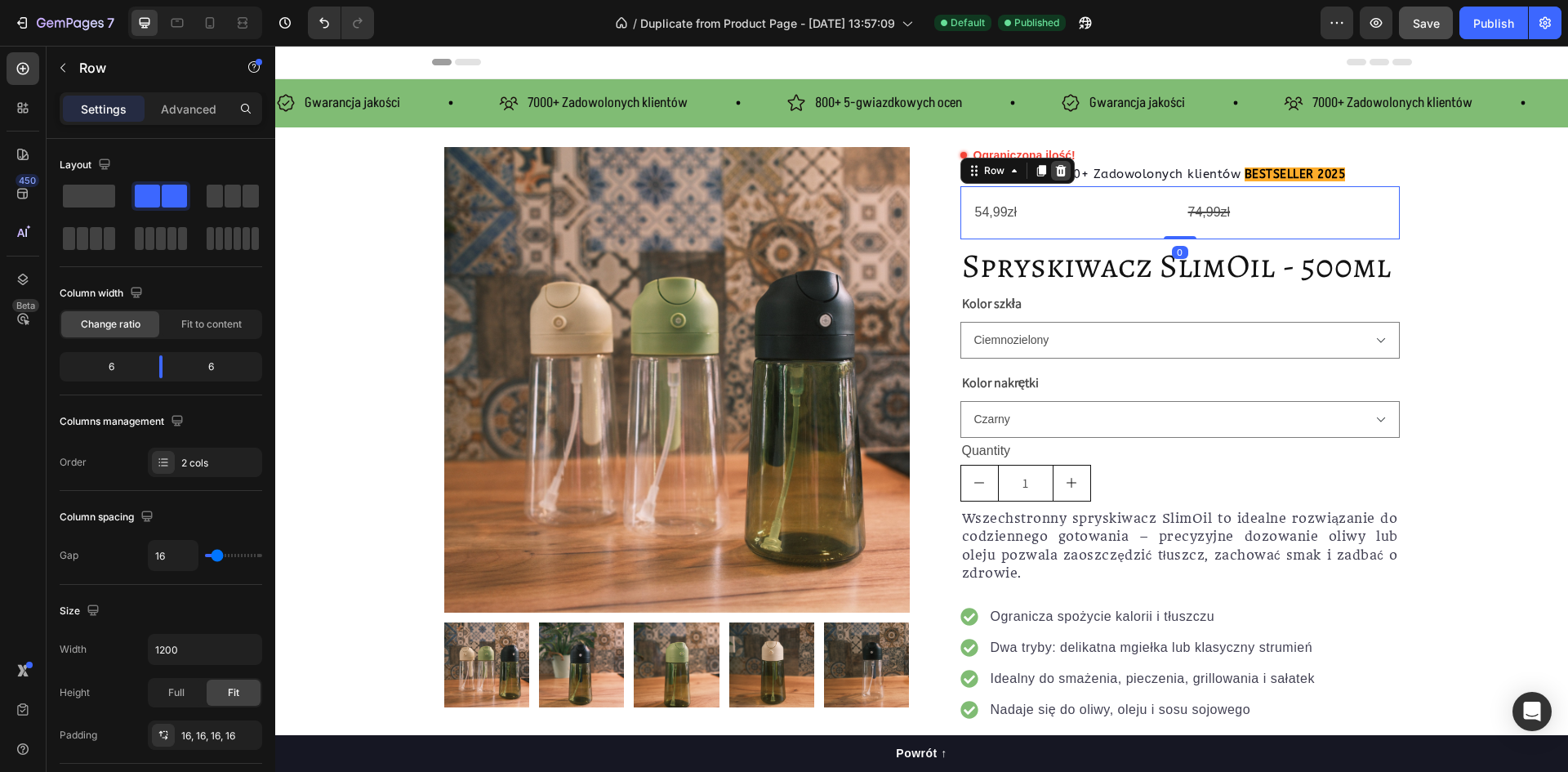
click at [1058, 168] on icon at bounding box center [1061, 171] width 13 height 13
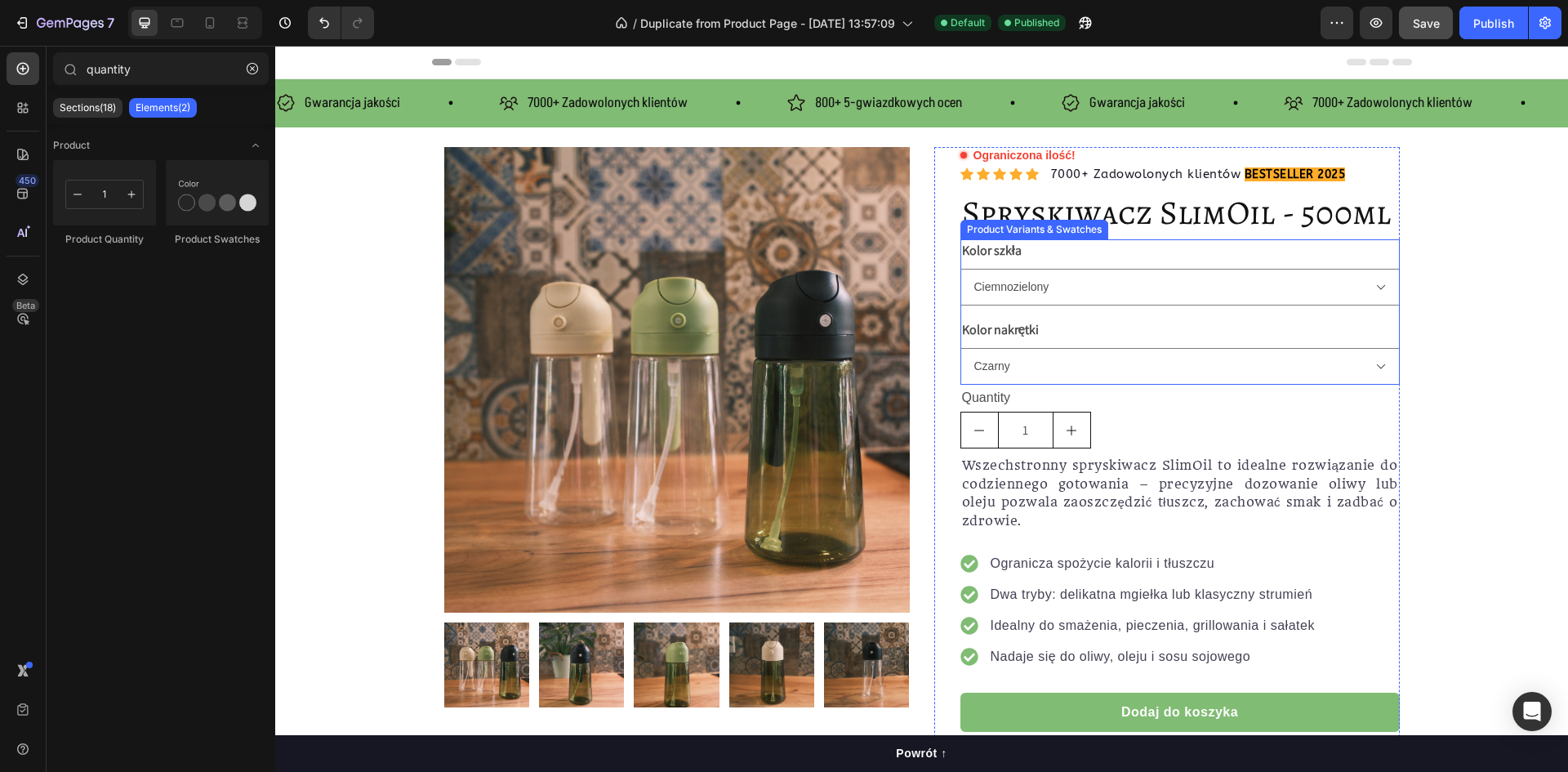
click at [1078, 256] on div "Kolor szkła Ciemnozielony Przezroczysty" at bounding box center [1180, 272] width 440 height 66
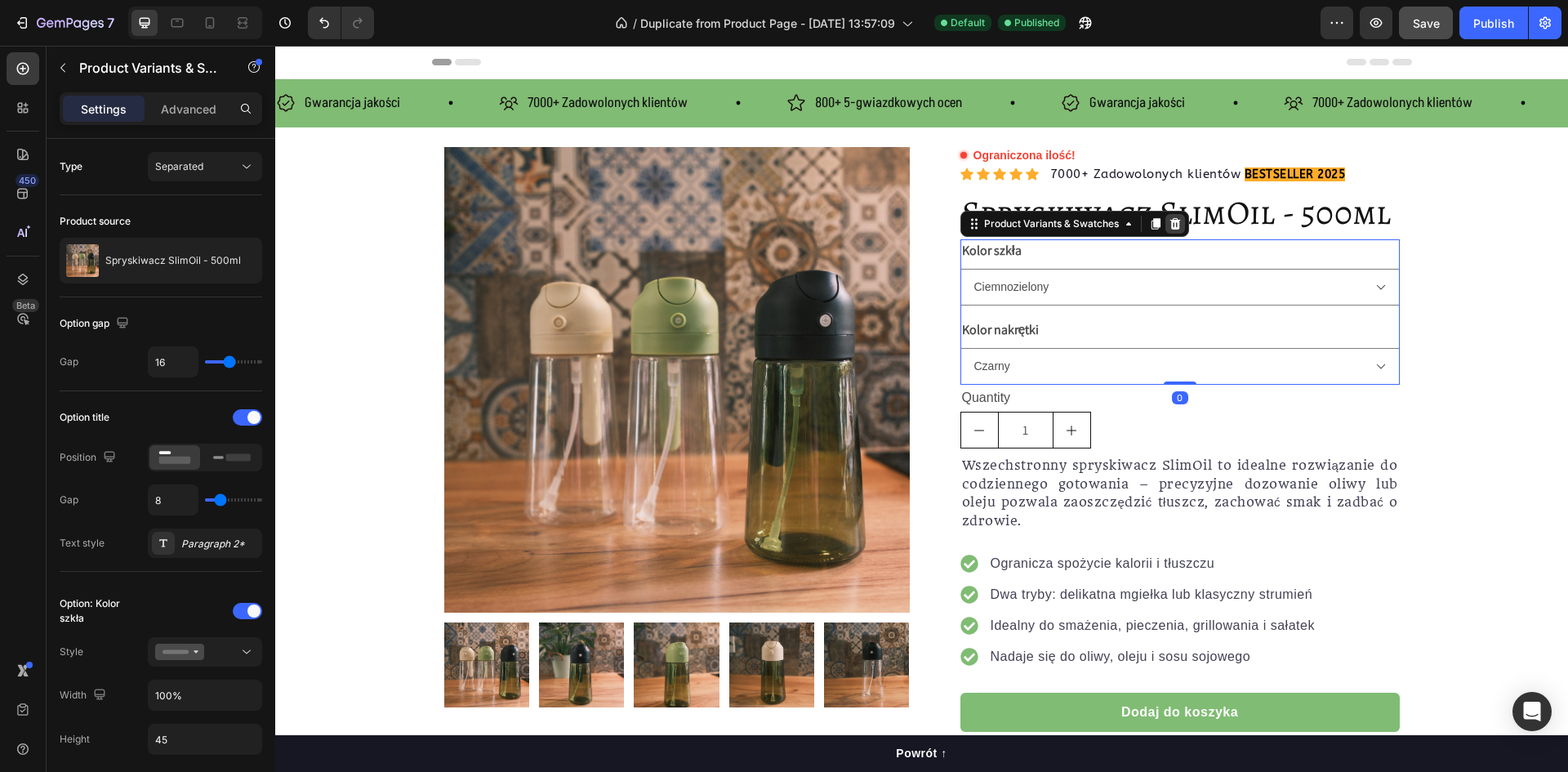
click at [1170, 228] on icon at bounding box center [1175, 224] width 10 height 11
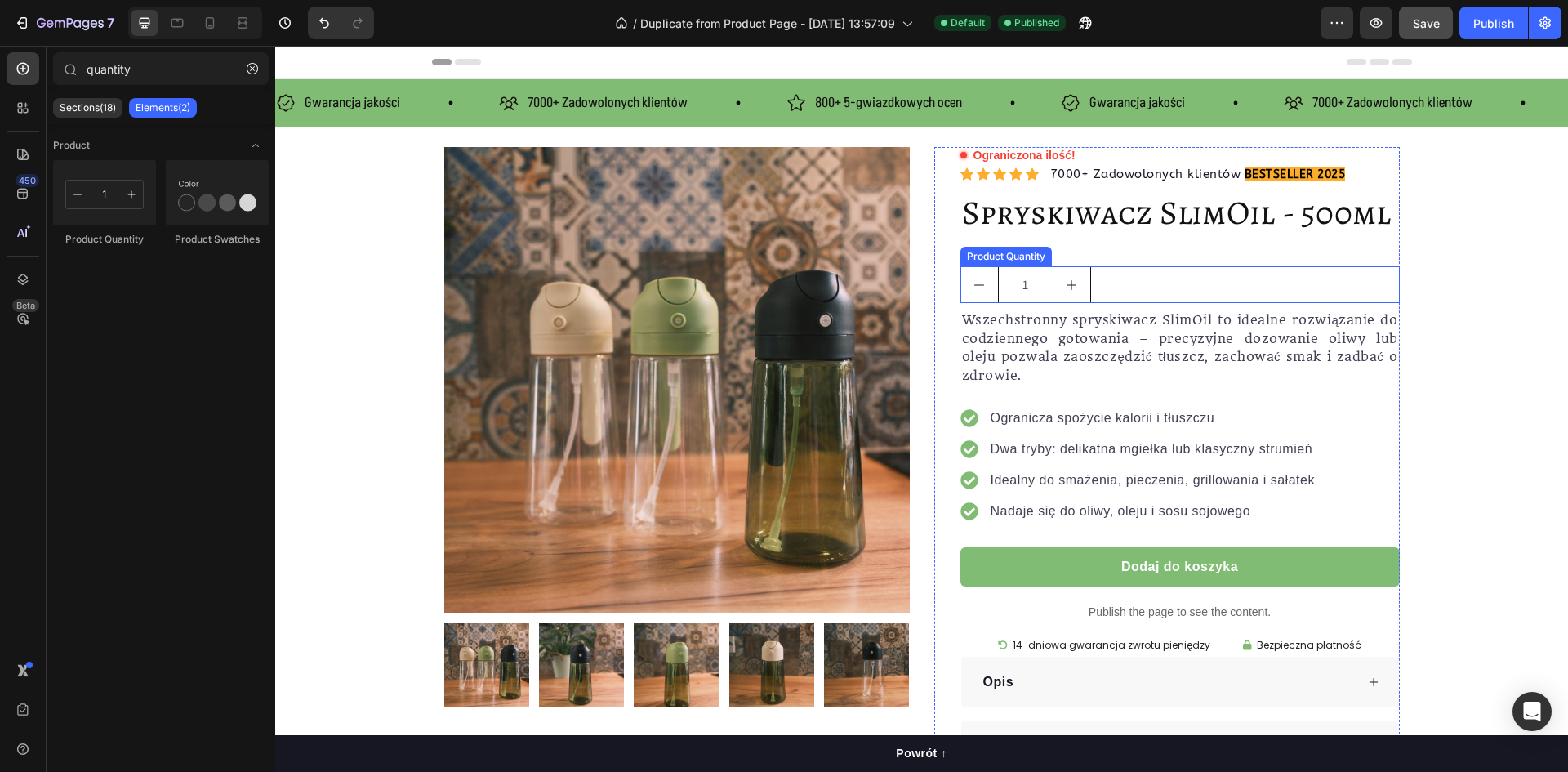
click at [1118, 280] on div "1" at bounding box center [1180, 285] width 440 height 37
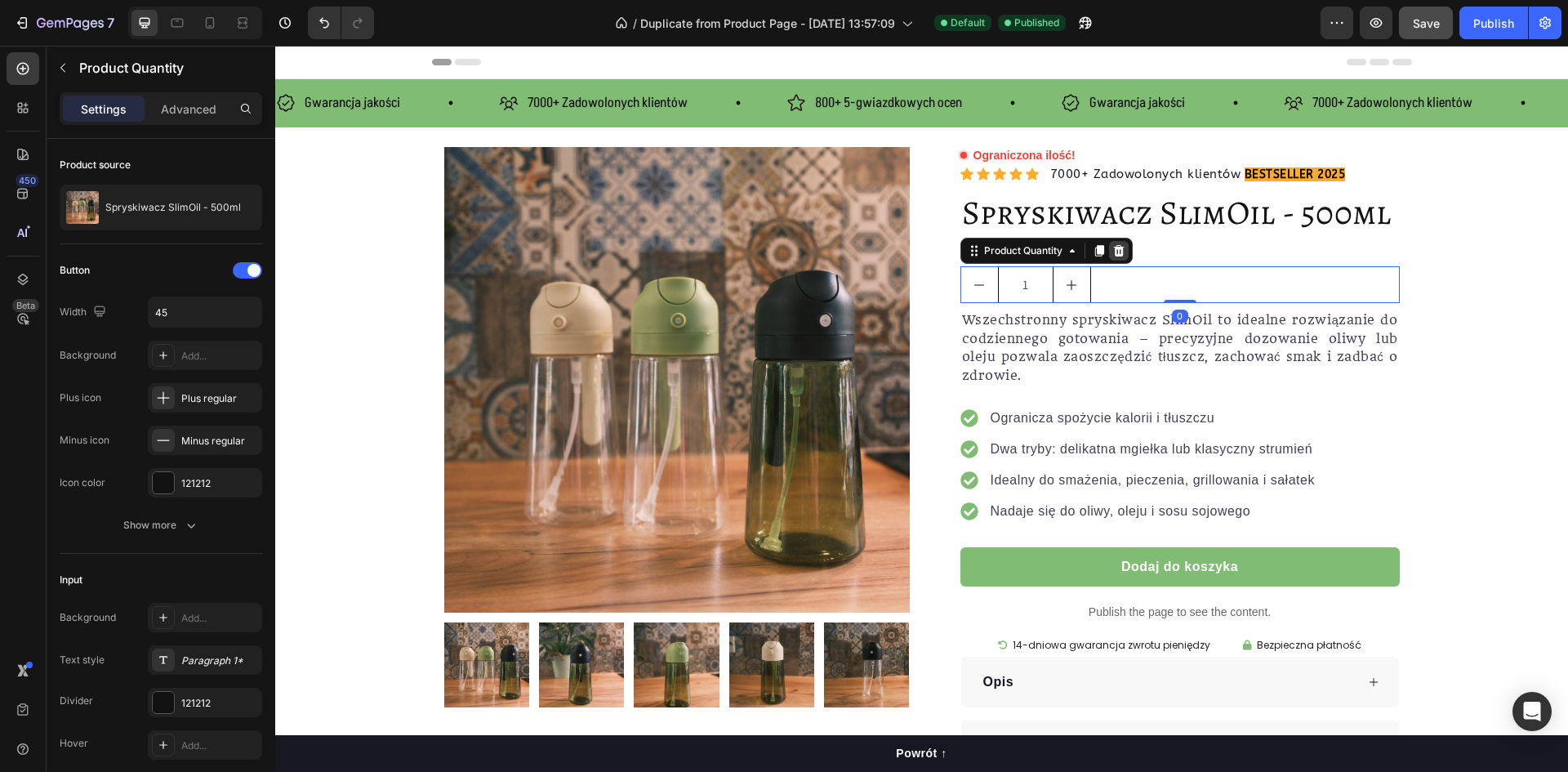
click at [1112, 253] on icon at bounding box center [1119, 251] width 13 height 13
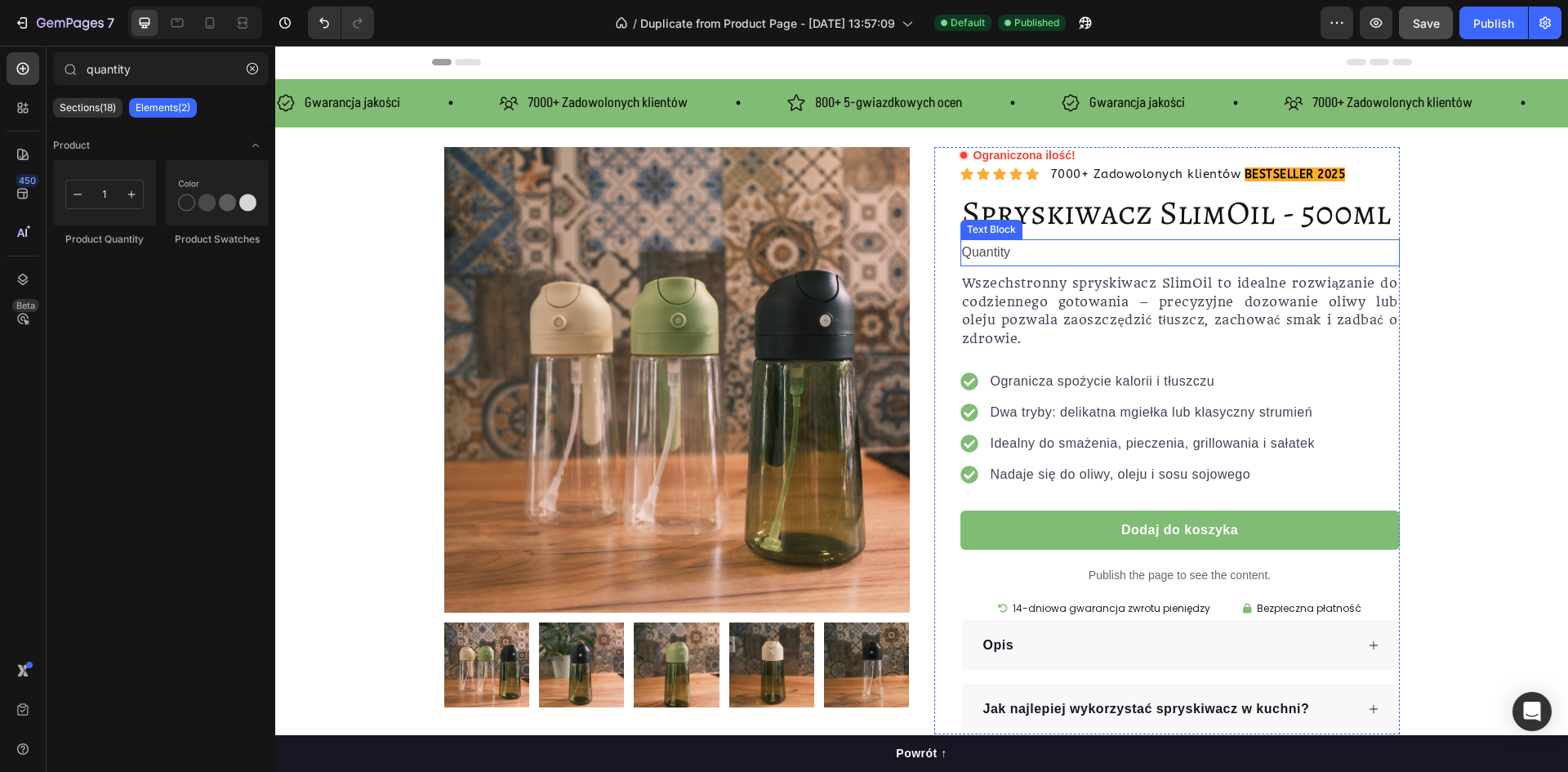
click at [1018, 250] on div "Quantity" at bounding box center [1180, 252] width 440 height 27
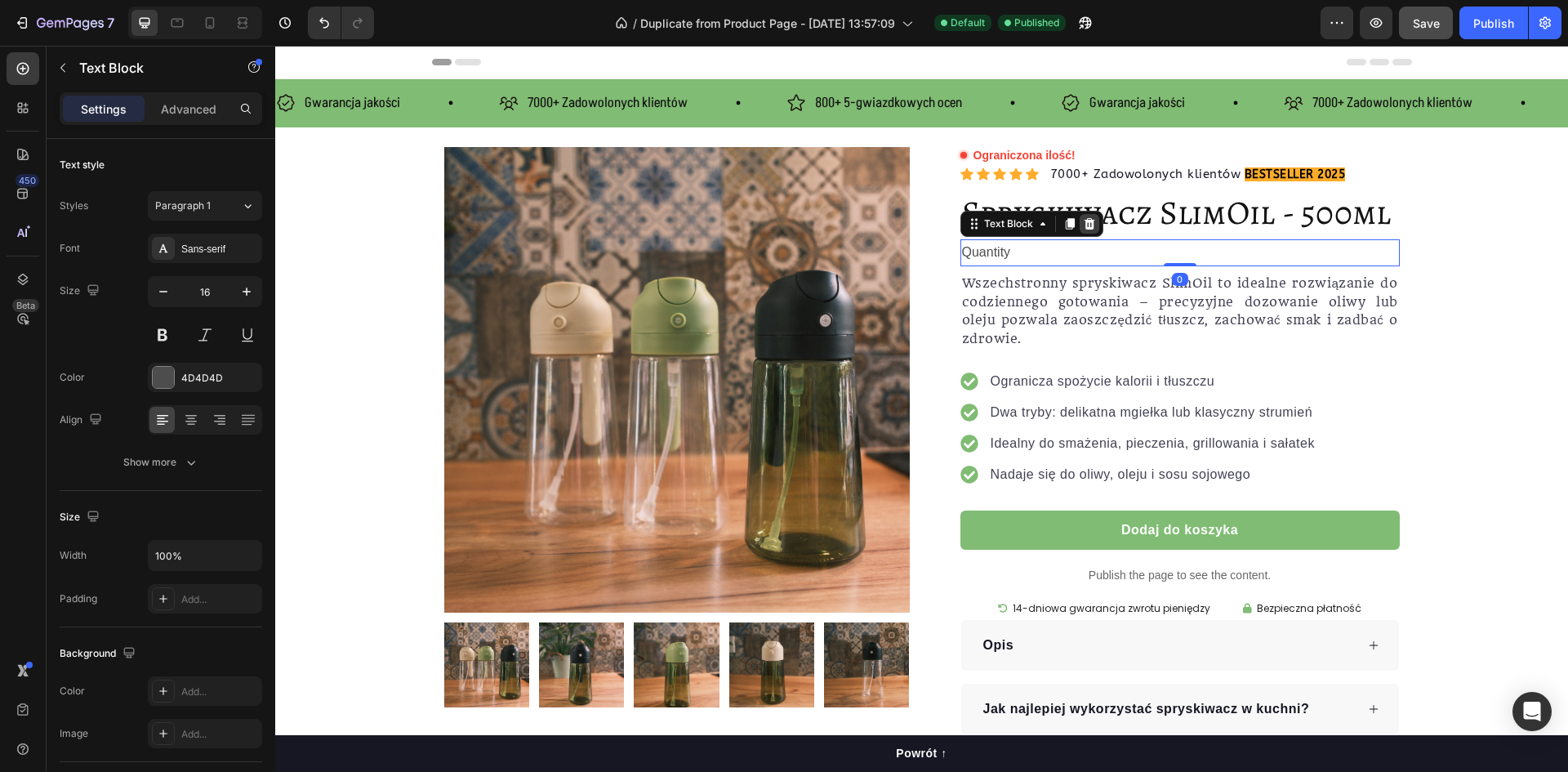
click at [1088, 226] on icon at bounding box center [1090, 224] width 13 height 13
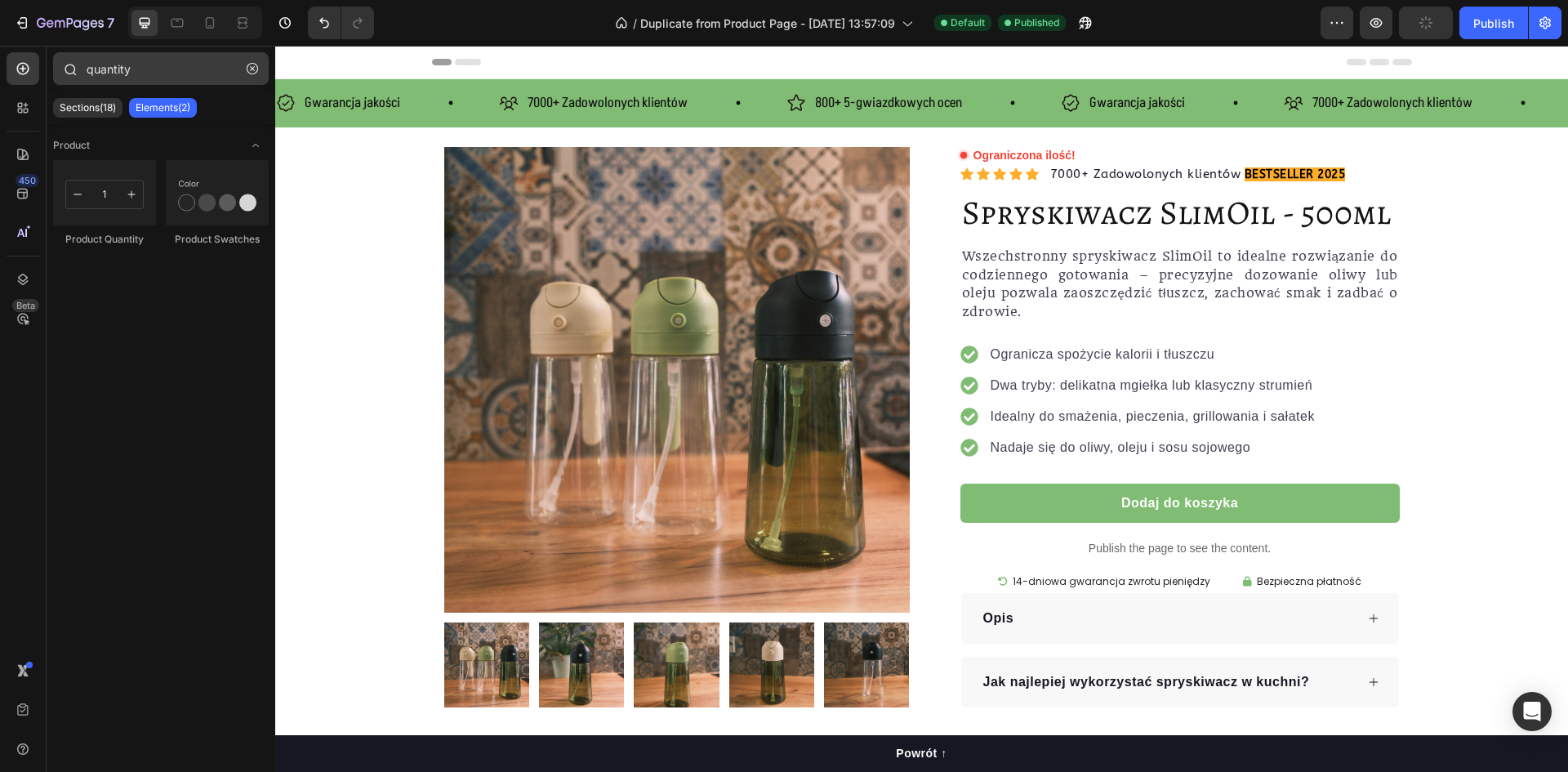
click at [262, 67] on button "button" at bounding box center [252, 69] width 26 height 26
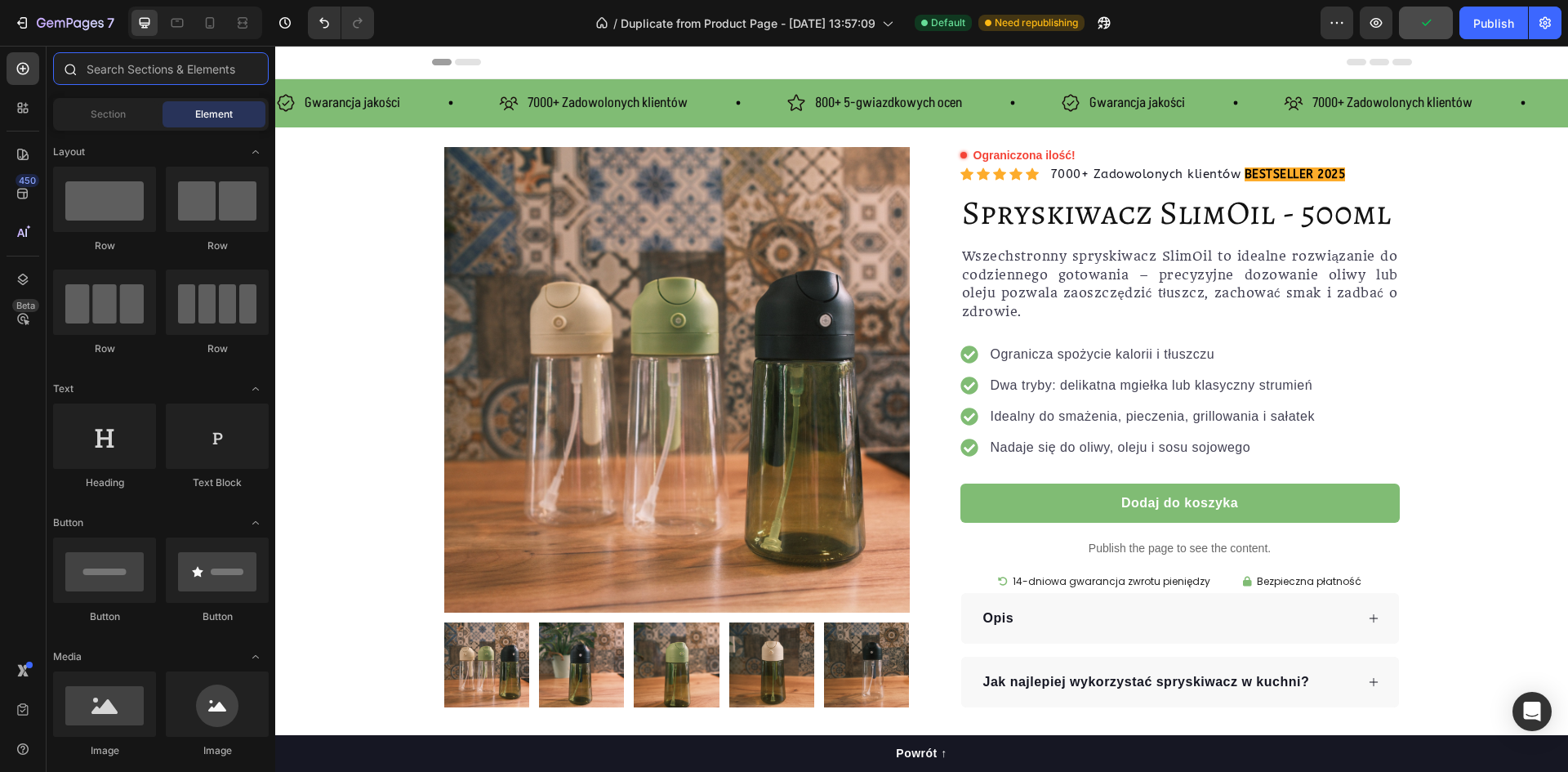
click at [186, 70] on input "text" at bounding box center [161, 68] width 216 height 33
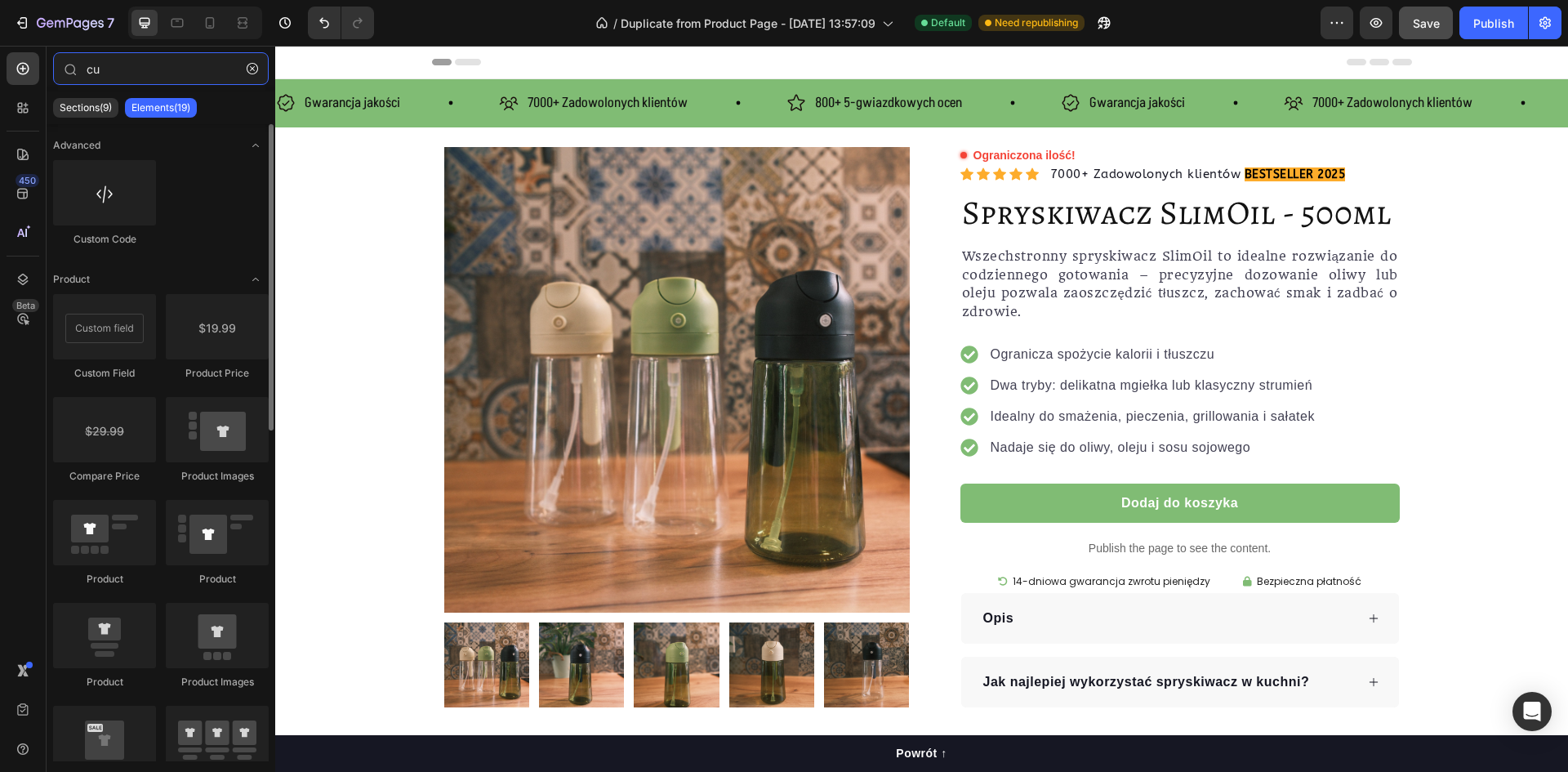
type input "cu"
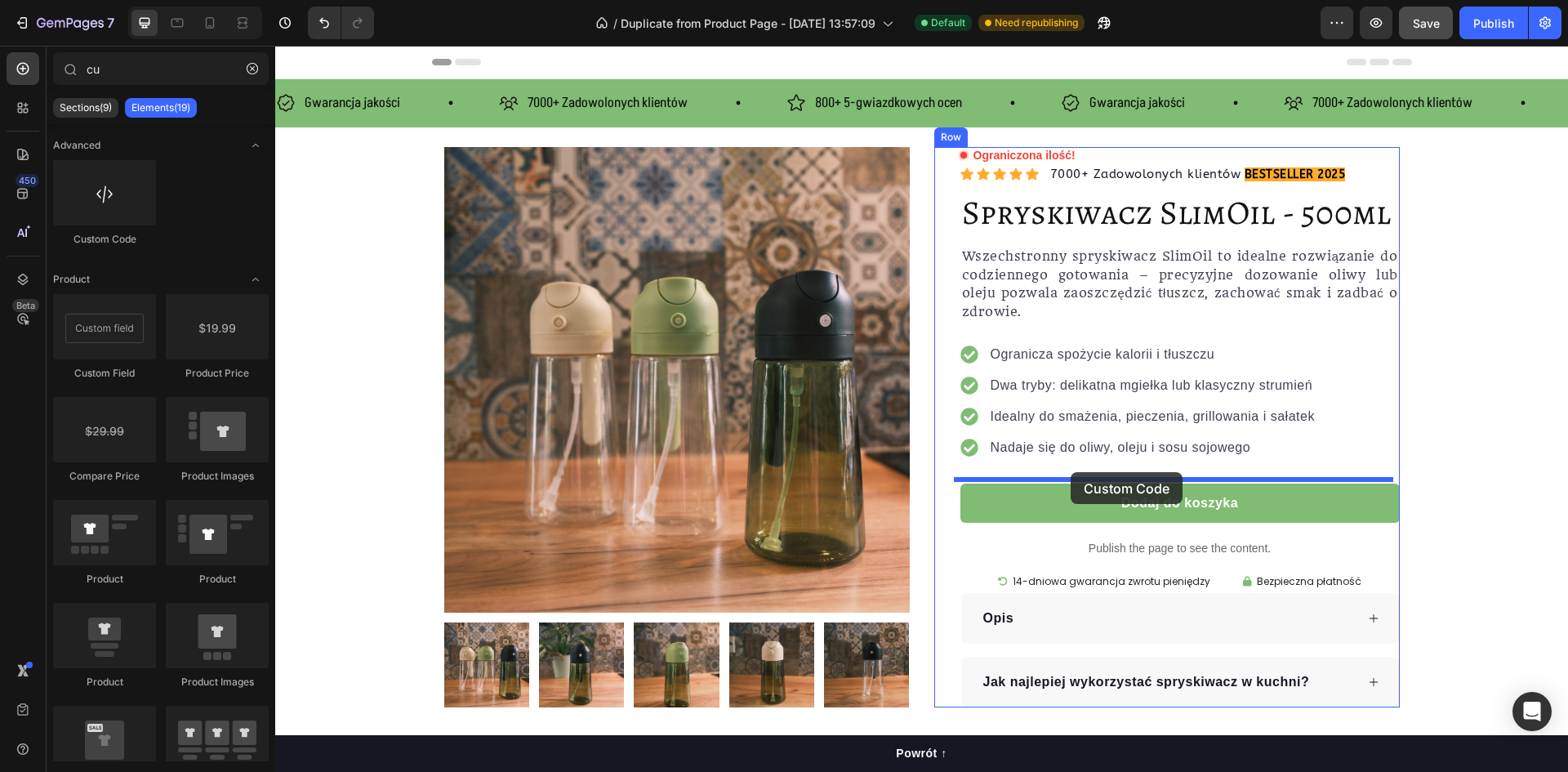
drag, startPoint x: 523, startPoint y: 278, endPoint x: 1070, endPoint y: 473, distance: 580.7
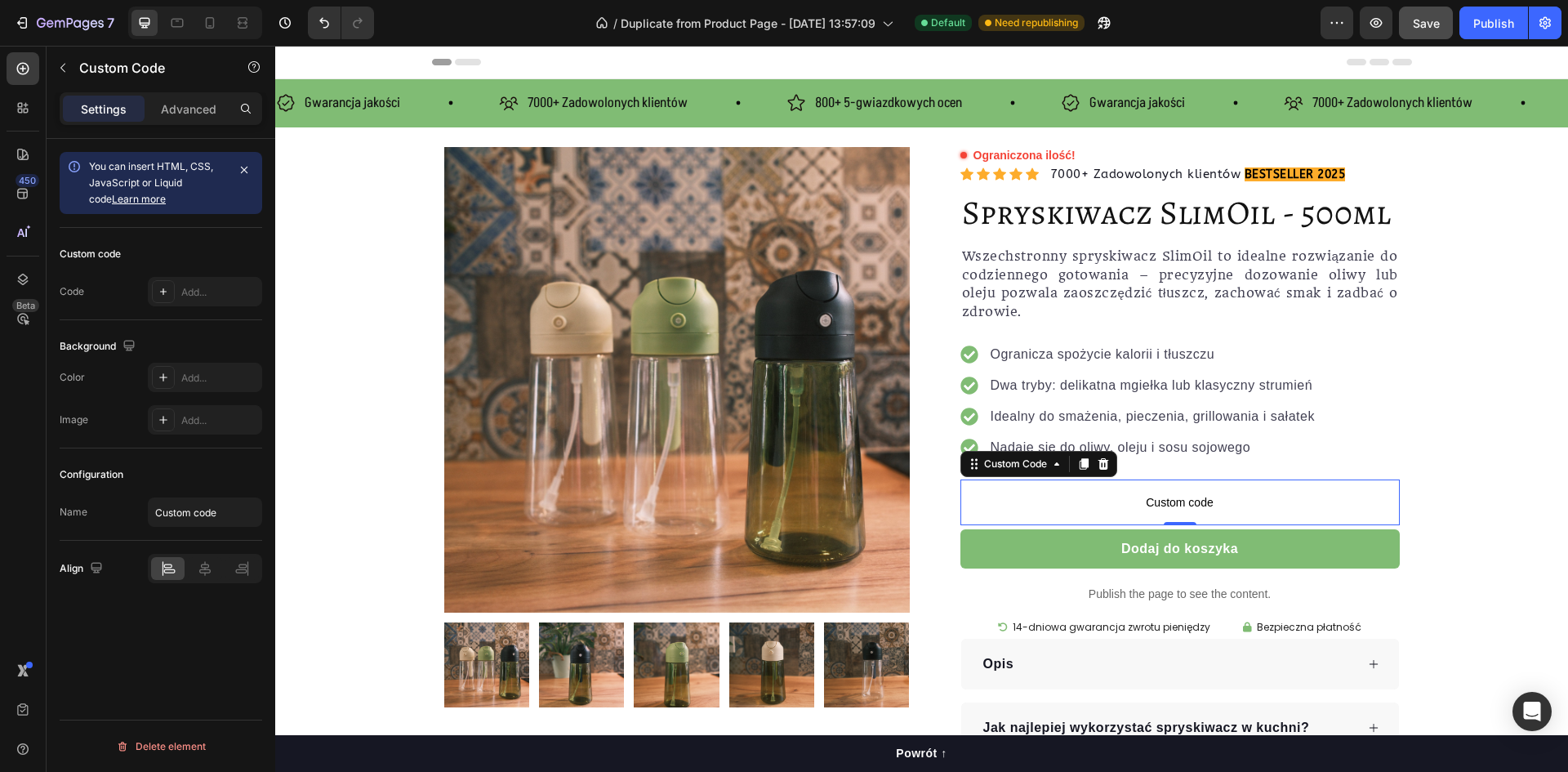
click at [1015, 501] on span "Custom code" at bounding box center [1180, 502] width 440 height 20
click at [198, 297] on div "Add..." at bounding box center [219, 293] width 77 height 15
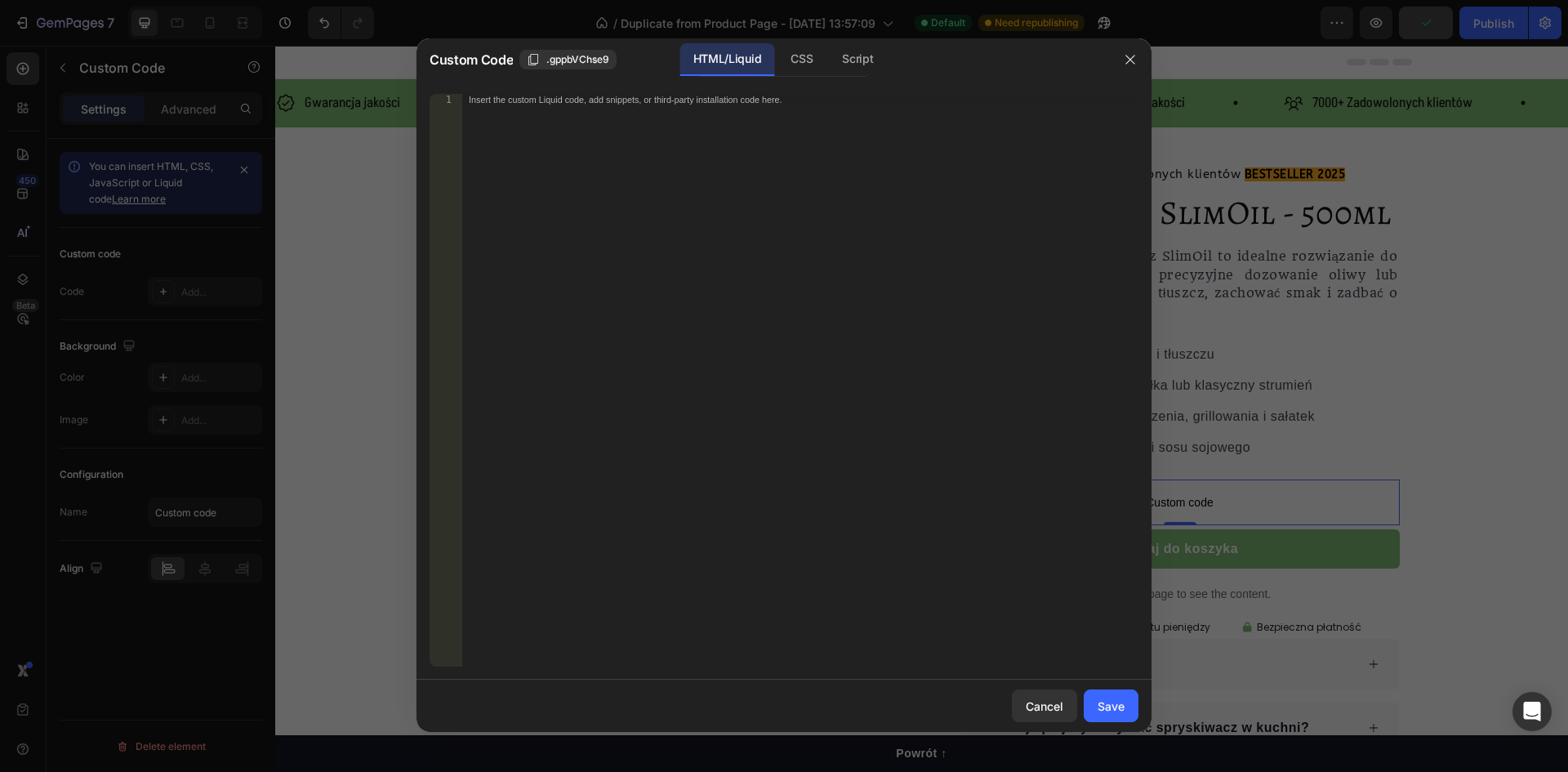
click at [598, 222] on div "Insert the custom Liquid code, add snippets, or third-party installation code h…" at bounding box center [800, 392] width 676 height 595
paste textarea "<div data-rapi-id="rapi_6388c30e5b98e8"></div>"
type textarea "<div data-rapi-id="rapi_6388c30e5b98e8"></div>"
click at [1097, 710] on button "Save" at bounding box center [1111, 705] width 55 height 33
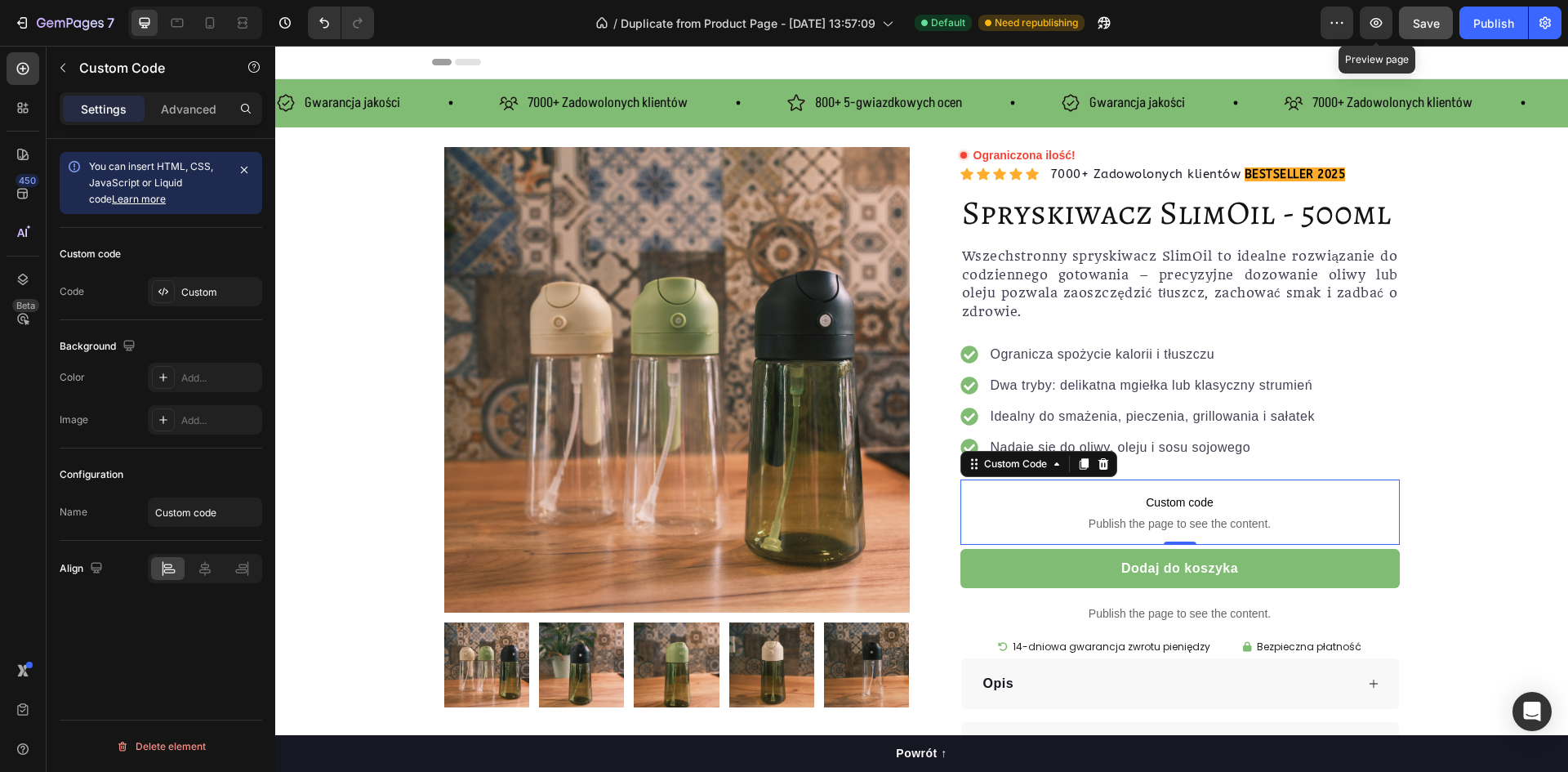
click at [1433, 26] on span "Save" at bounding box center [1427, 23] width 27 height 14
click at [1506, 23] on div "Publish" at bounding box center [1495, 23] width 41 height 17
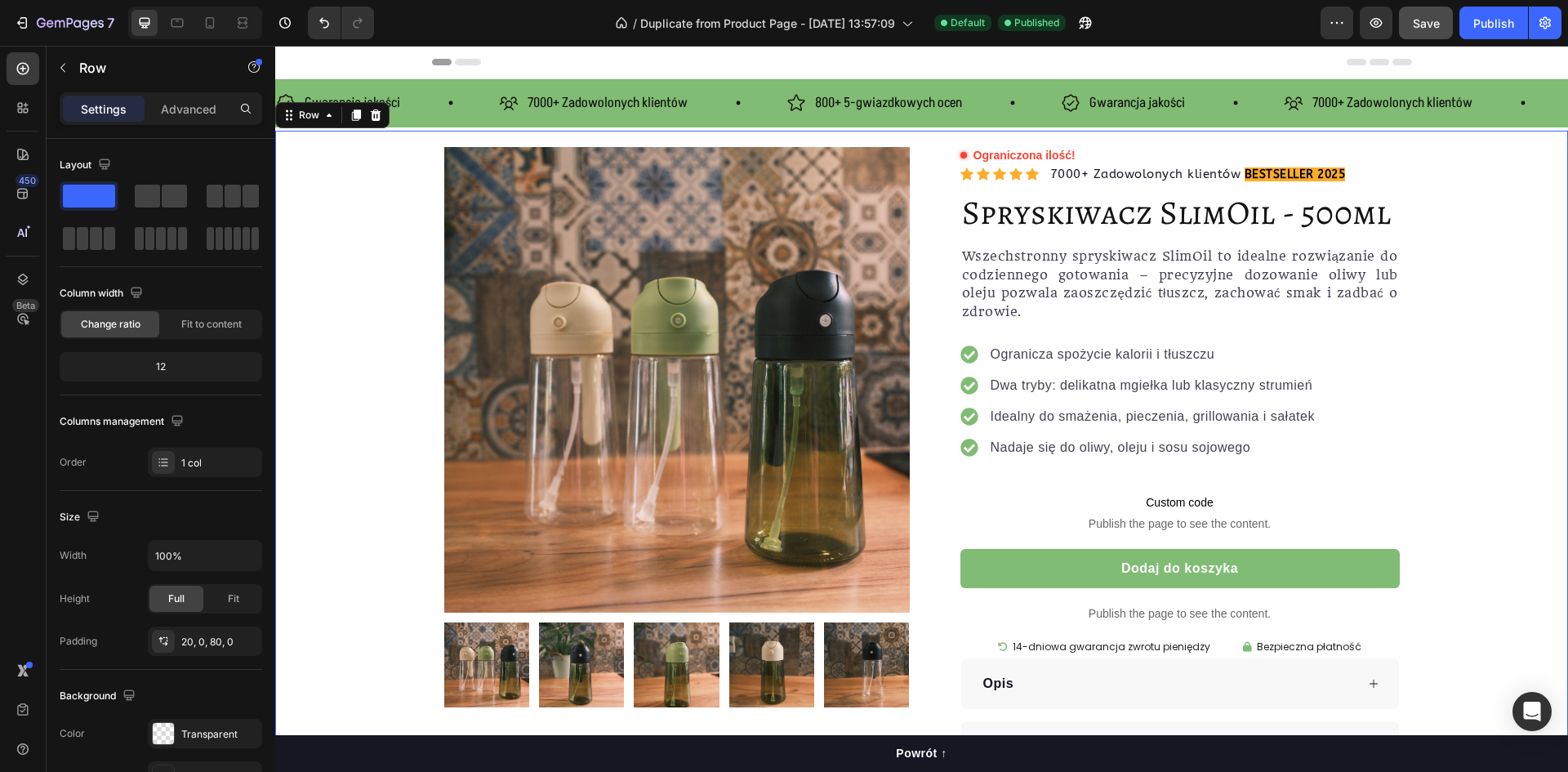
click at [1424, 290] on div "Product Images Row Ograniczona ilość! Custom Code Icon Icon Icon Icon Icon Icon…" at bounding box center [922, 460] width 1293 height 627
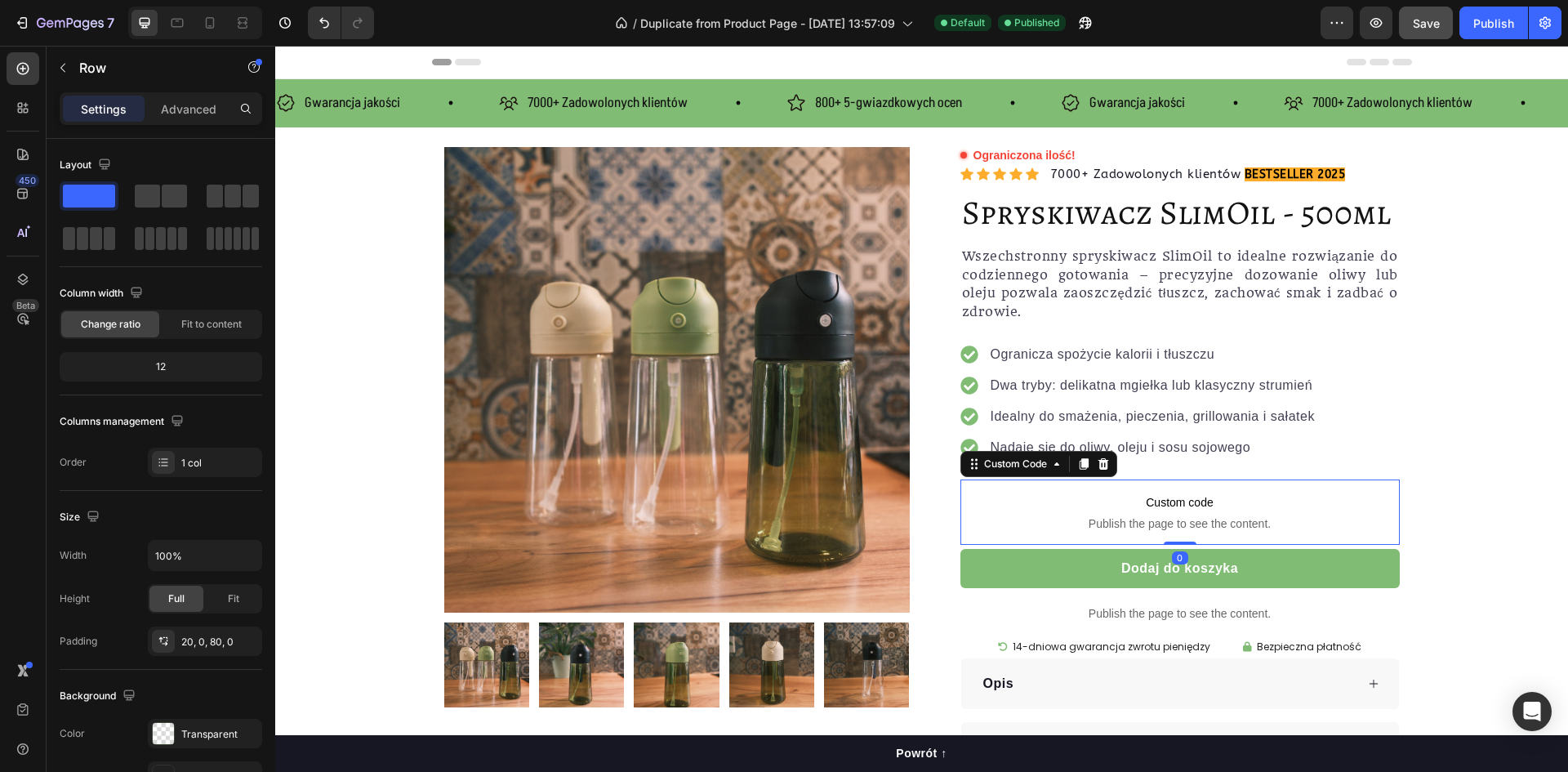
click at [1103, 532] on span "Publish the page to see the content." at bounding box center [1180, 524] width 440 height 17
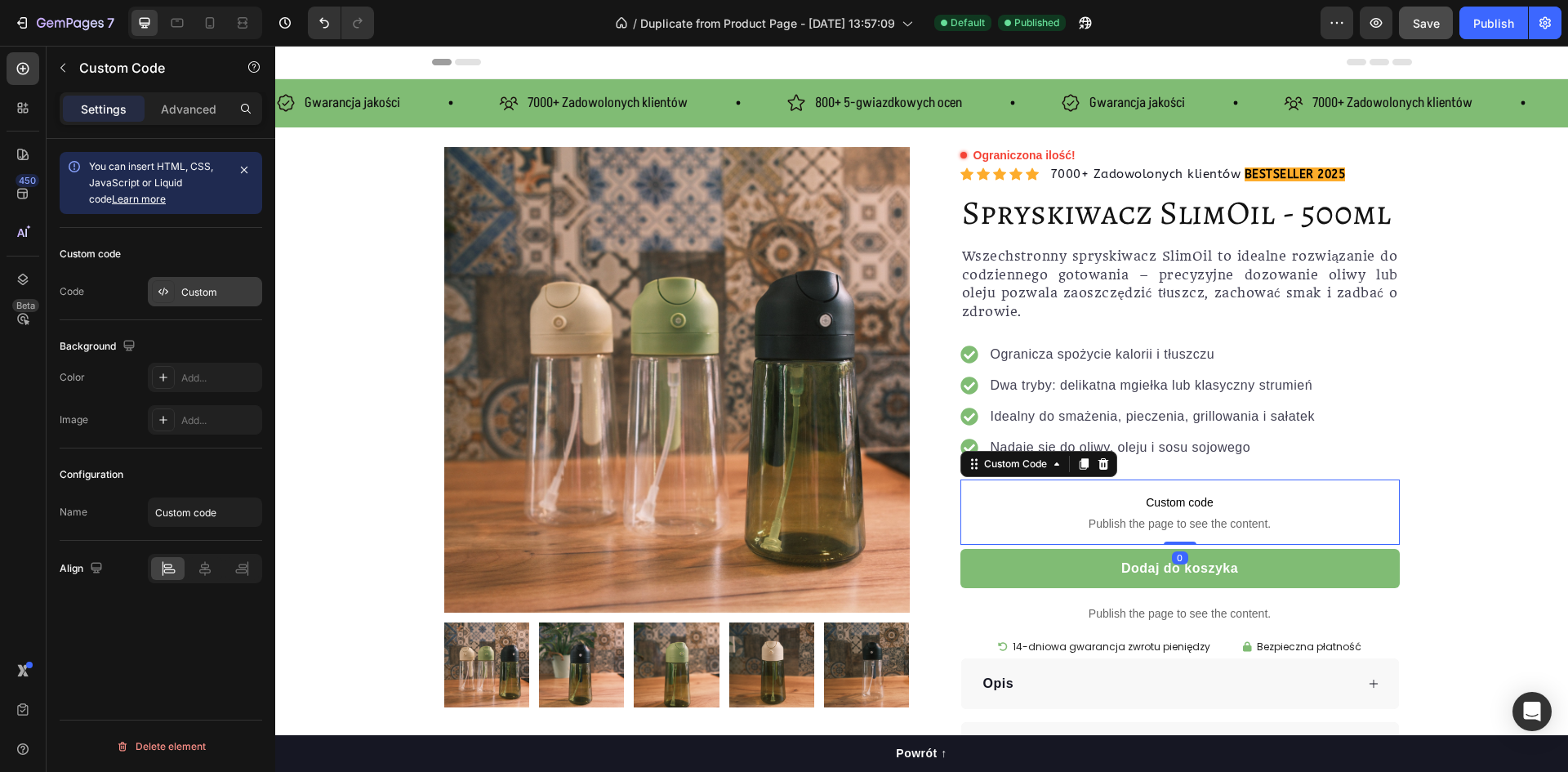
click at [216, 288] on div "Custom" at bounding box center [219, 293] width 77 height 15
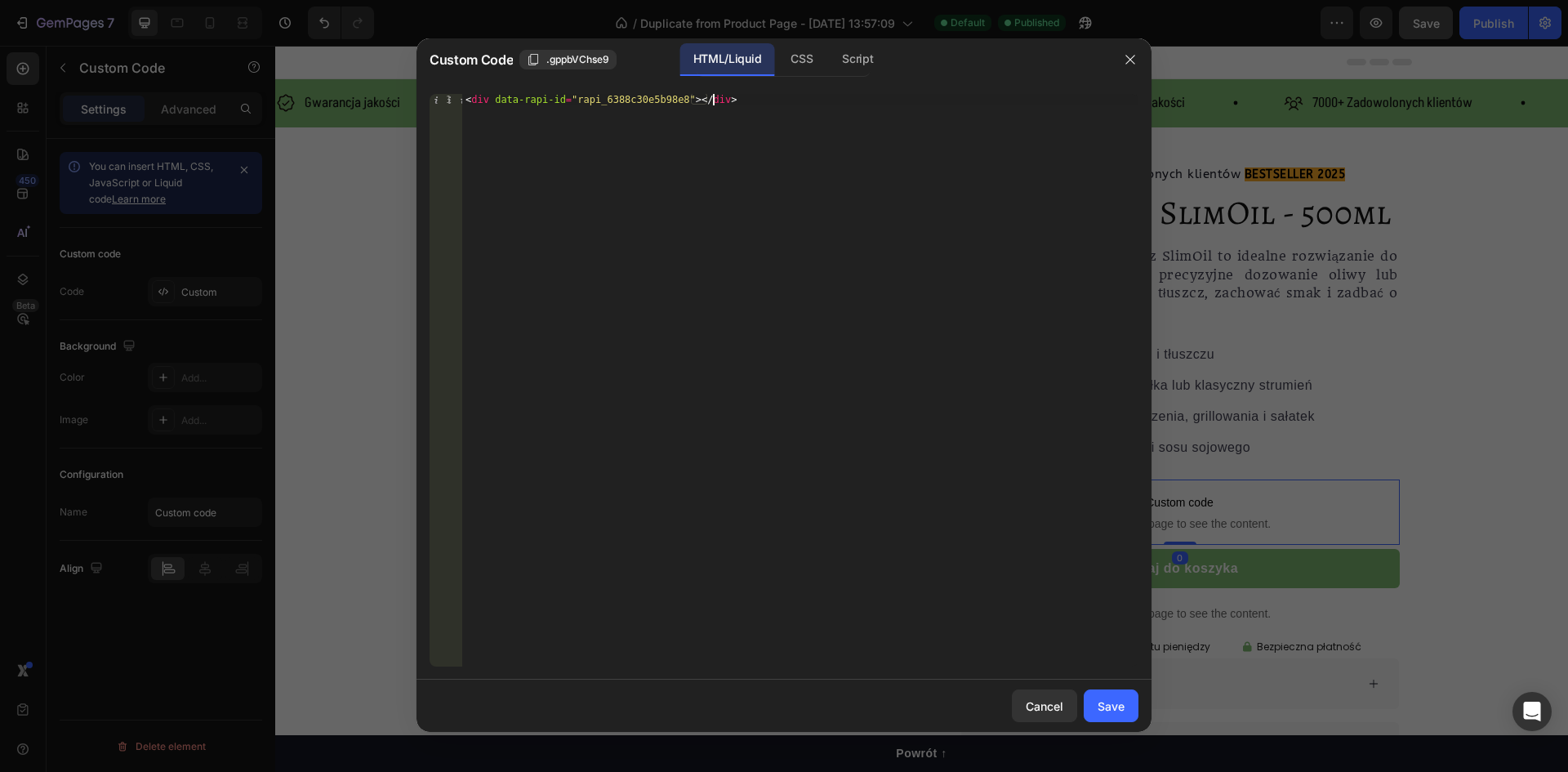
type textarea "<div data-rapi-id="rapi_6388c30e5b98e8"></div>"
drag, startPoint x: 740, startPoint y: 97, endPoint x: 403, endPoint y: 84, distance: 337.3
click at [404, 84] on div "Custom Code .gppbVChse9 HTML/Liquid CSS Script <div data-rapi-id="rapi_6388c30e…" at bounding box center [784, 386] width 1568 height 772
click at [1105, 711] on div "Save" at bounding box center [1110, 706] width 27 height 17
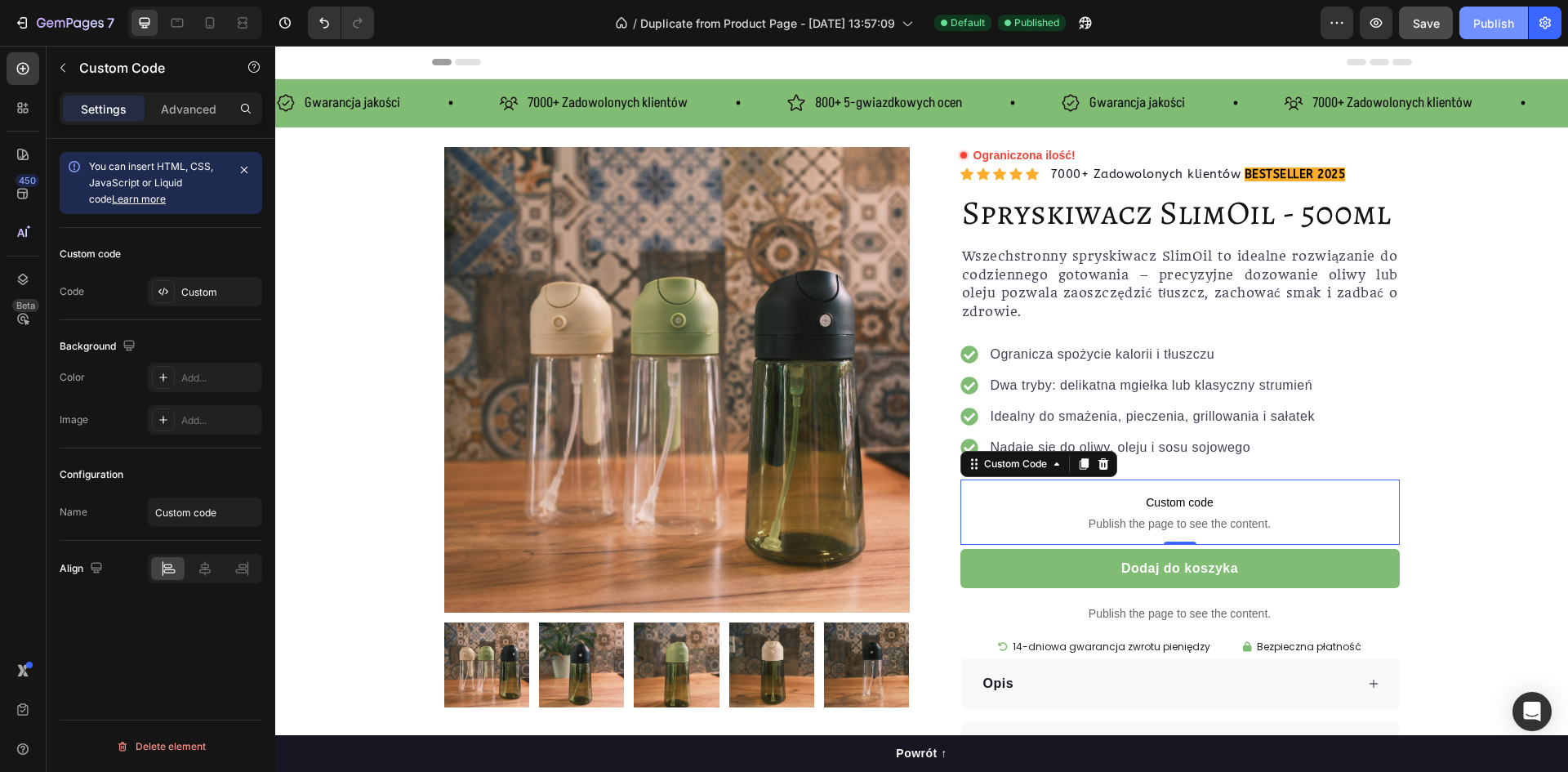
click at [1484, 16] on div "Publish" at bounding box center [1495, 23] width 41 height 17
click at [1007, 138] on div "Product Images Row Ograniczona ilość! Custom Code Icon Icon Icon Icon Icon Icon…" at bounding box center [922, 486] width 1293 height 709
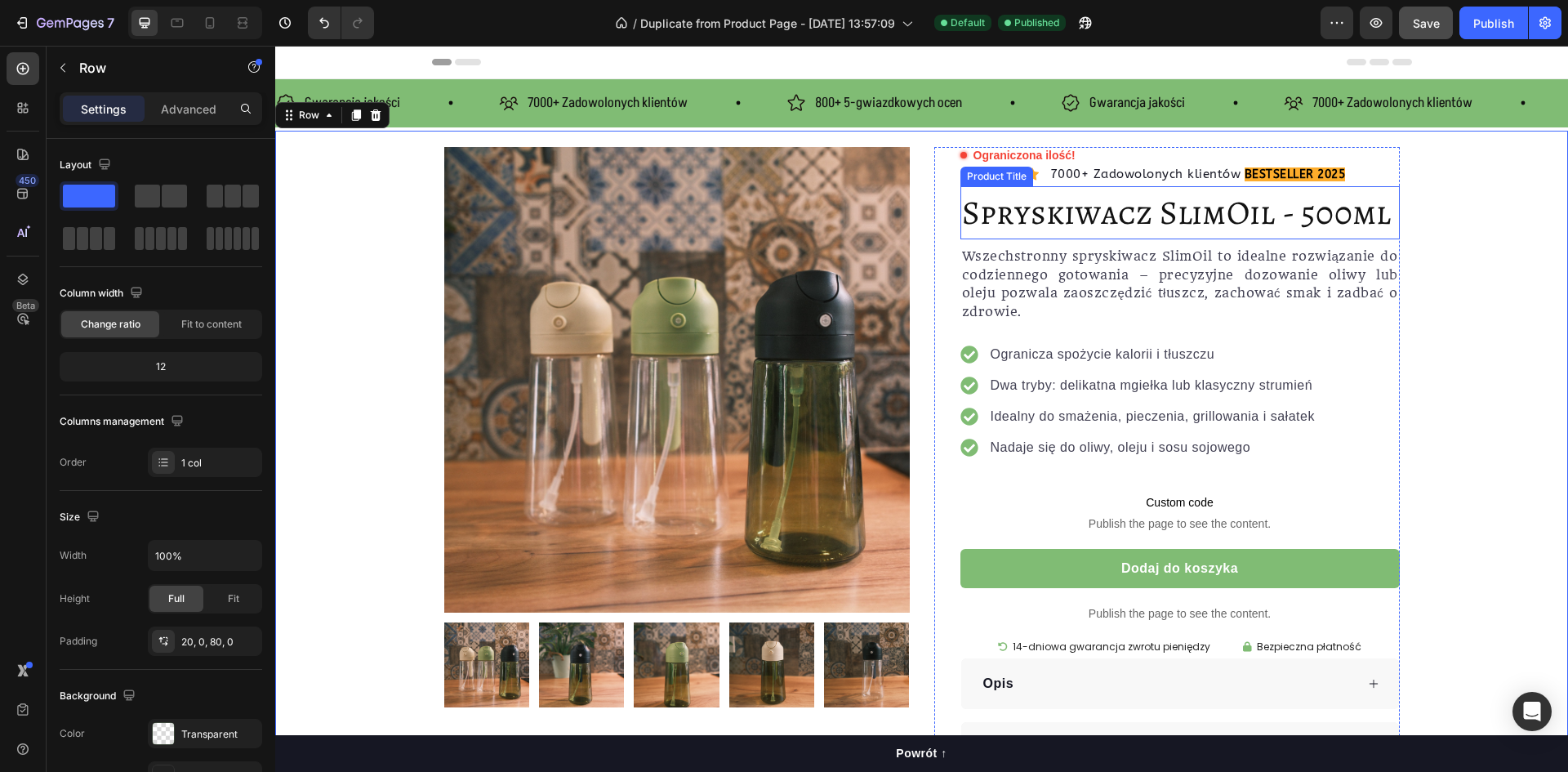
click at [1428, 201] on div "Product Images Row Ograniczona ilość! Custom Code Icon Icon Icon Icon Icon Icon…" at bounding box center [922, 460] width 1293 height 627
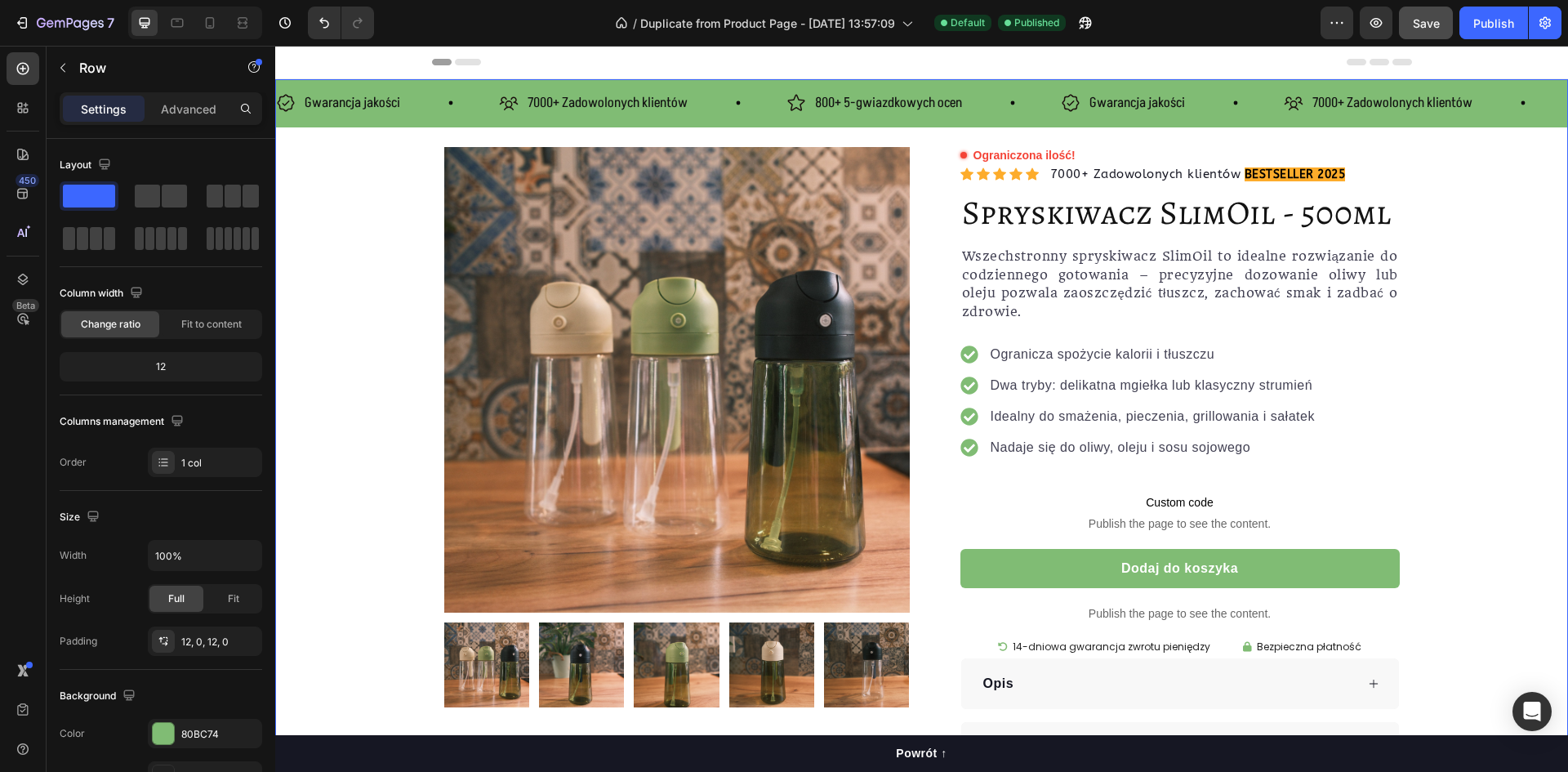
click at [486, 122] on div "Gwarancja jakości Item List 7000+ Zadowolonych klientów Item List 800+ 5-gwiazd…" at bounding box center [922, 103] width 1293 height 48
click at [489, 122] on div "Gwarancja jakości Item List 7000+ Zadowolonych klientów Item List 800+ 5-gwiazd…" at bounding box center [922, 103] width 1293 height 48
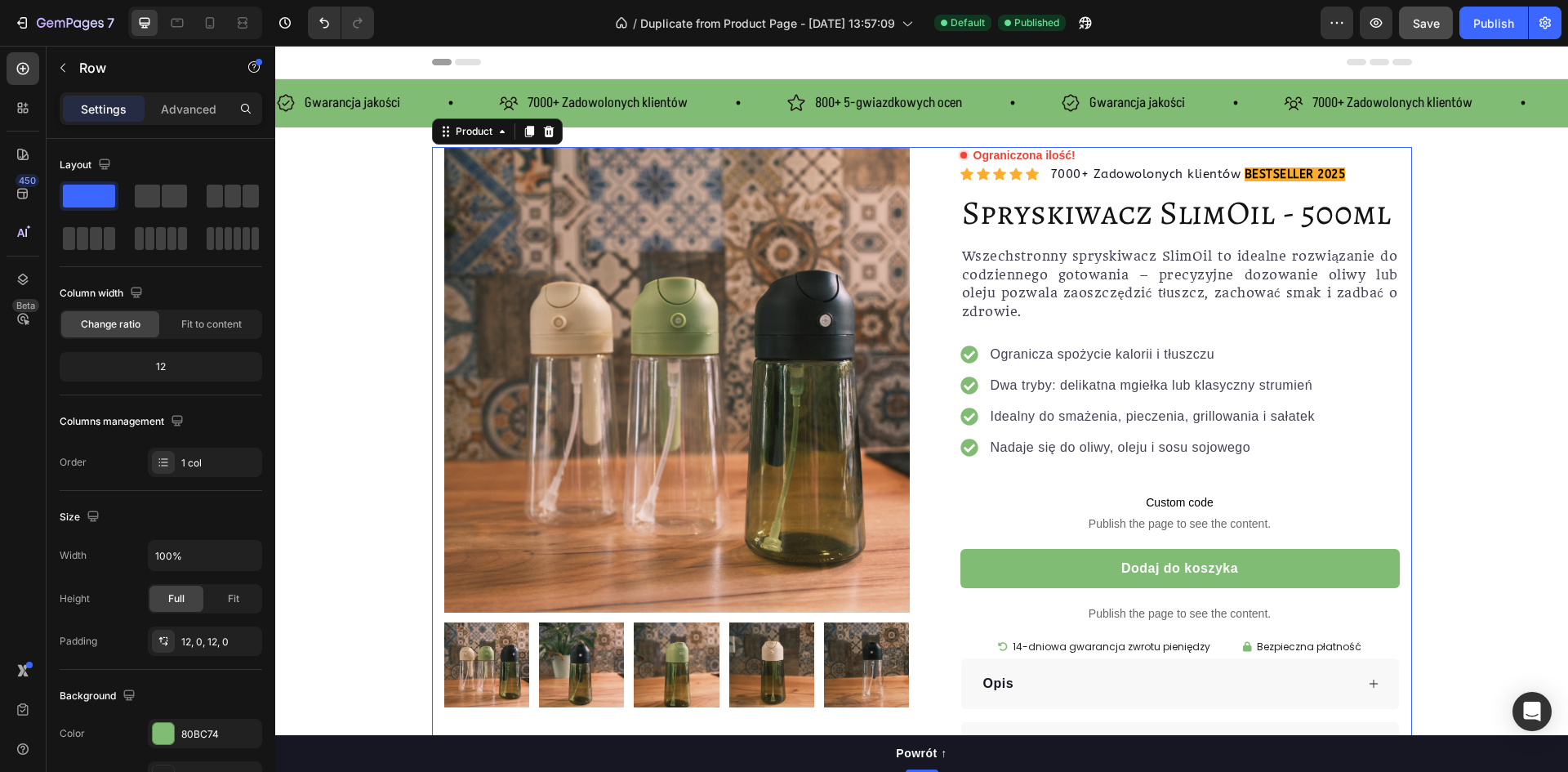
click at [432, 155] on div "Product Images Row Ograniczona ilość! Custom Code Icon Icon Icon Icon Icon Icon…" at bounding box center [923, 460] width 980 height 627
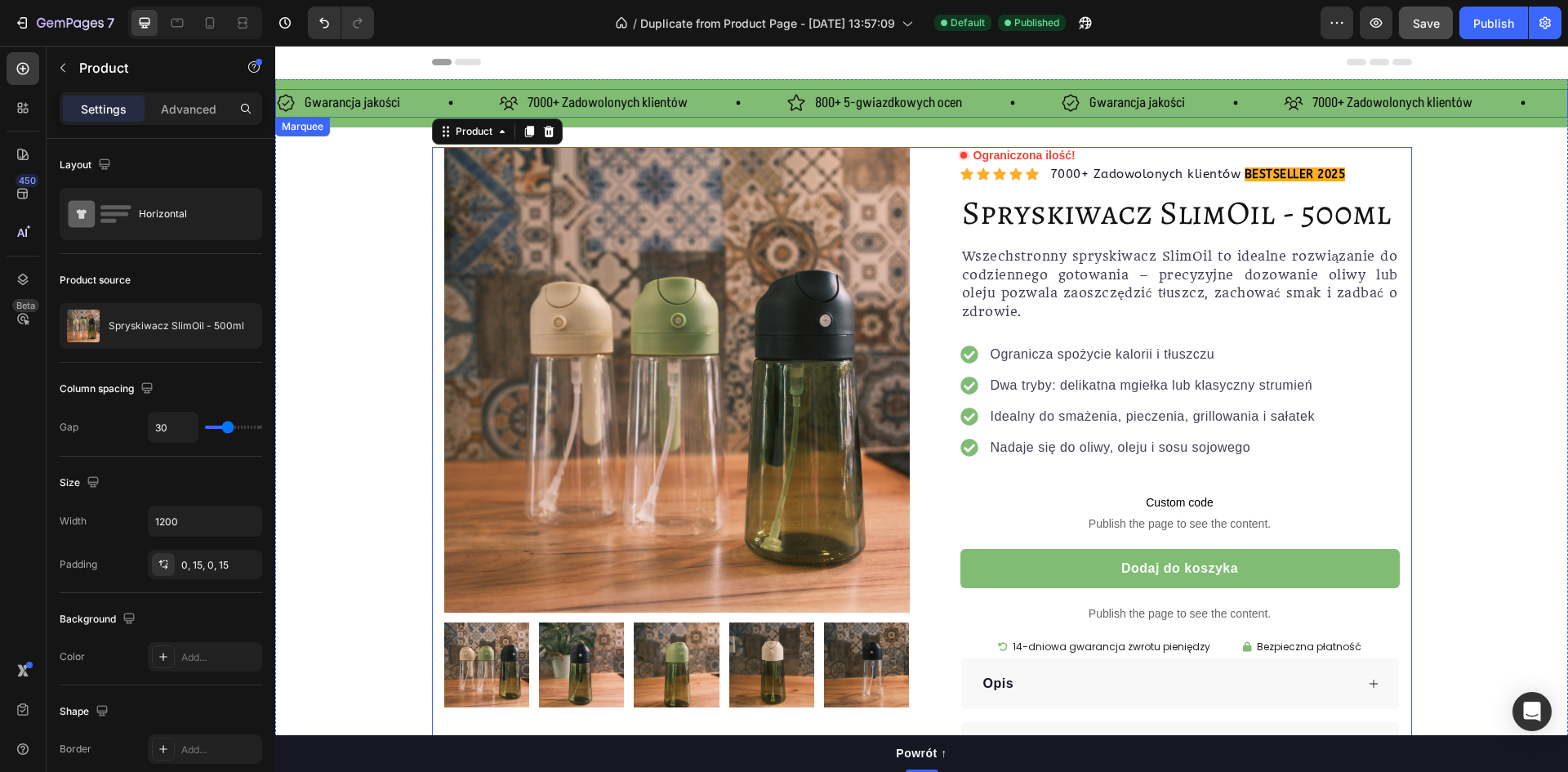
click at [475, 114] on div "Gwarancja jakości Item List" at bounding box center [388, 103] width 223 height 29
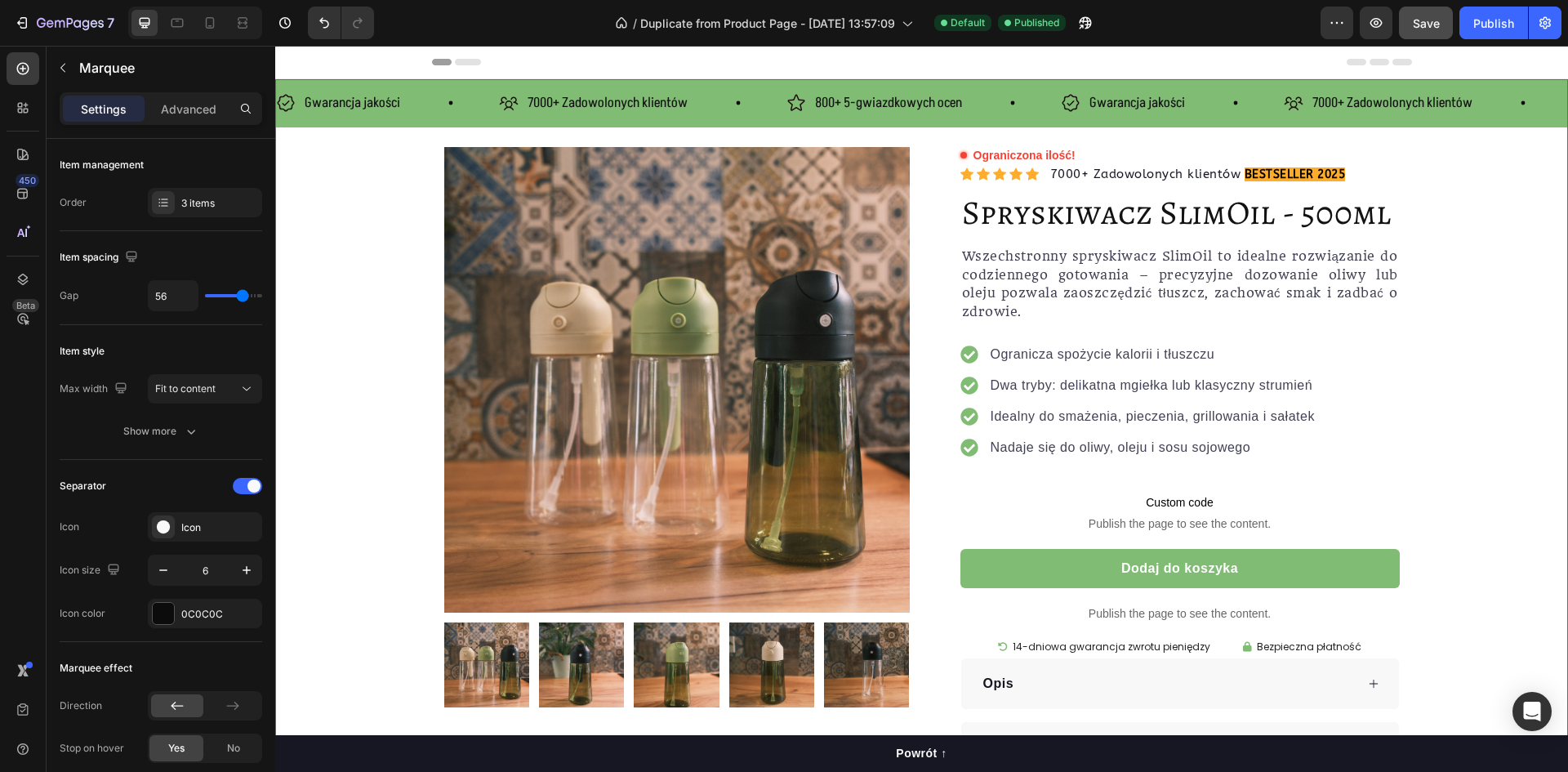
click at [480, 125] on div "Gwarancja jakości Item List 7000+ Zadowolonych klientów Item List 800+ 5-gwiazd…" at bounding box center [922, 103] width 1293 height 48
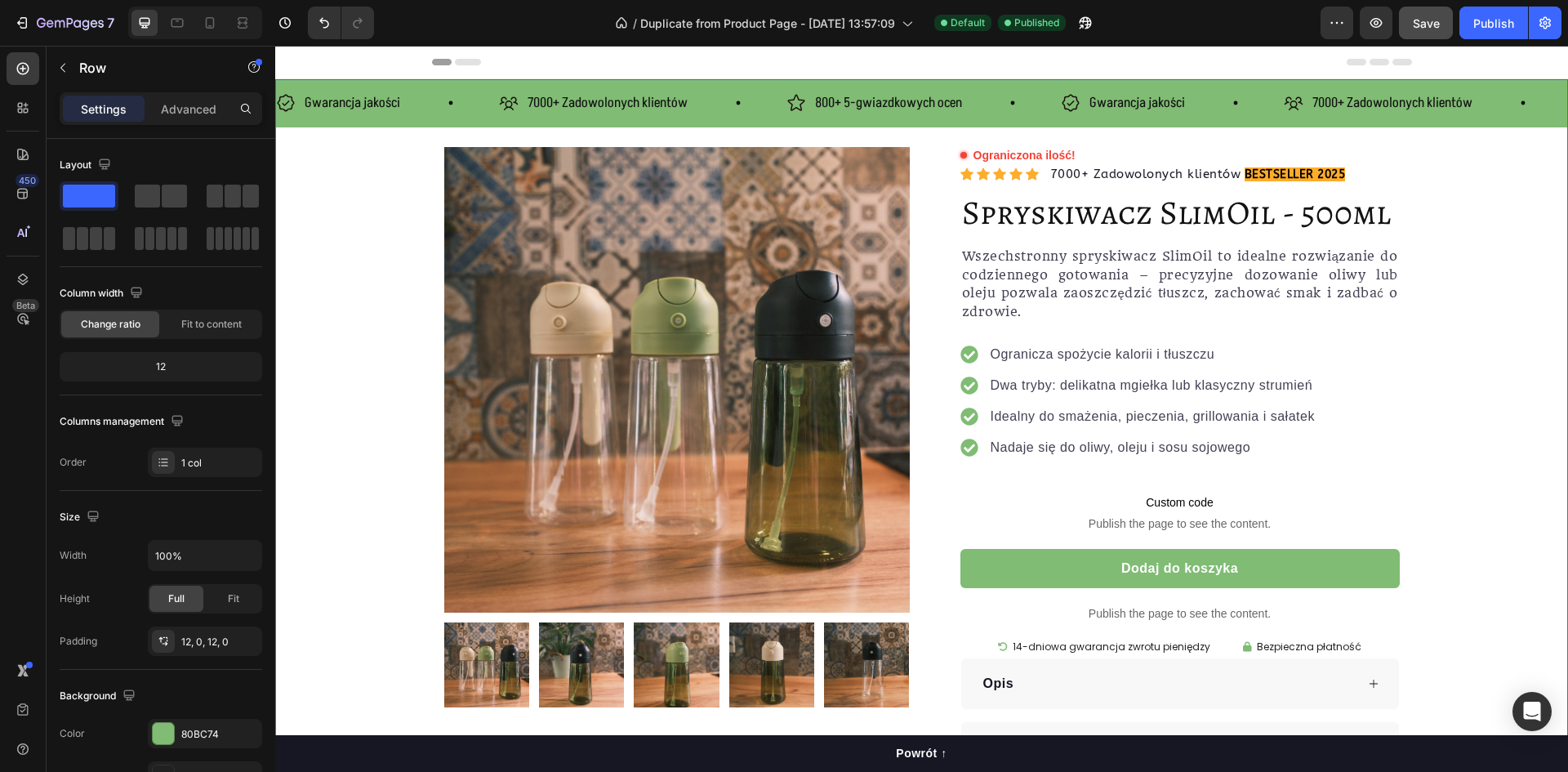
click at [461, 121] on div "Gwarancja jakości Item List 7000+ Zadowolonych klientów Item List 800+ 5-gwiazd…" at bounding box center [922, 103] width 1293 height 48
click at [393, 158] on div "Product Images Row Ograniczona ilość! Custom Code Icon Icon Icon Icon Icon Icon…" at bounding box center [922, 460] width 1293 height 627
click at [431, 100] on div "Gwarancja jakości Item List" at bounding box center [388, 103] width 223 height 29
click at [448, 117] on div "Gwarancja jakości Item List 7000+ Zadowolonych klientów Item List 800+ 5-gwiazd…" at bounding box center [922, 103] width 1293 height 48
click at [459, 125] on div "Gwarancja jakości Item List 7000+ Zadowolonych klientów Item List 800+ 5-gwiazd…" at bounding box center [922, 103] width 1293 height 48
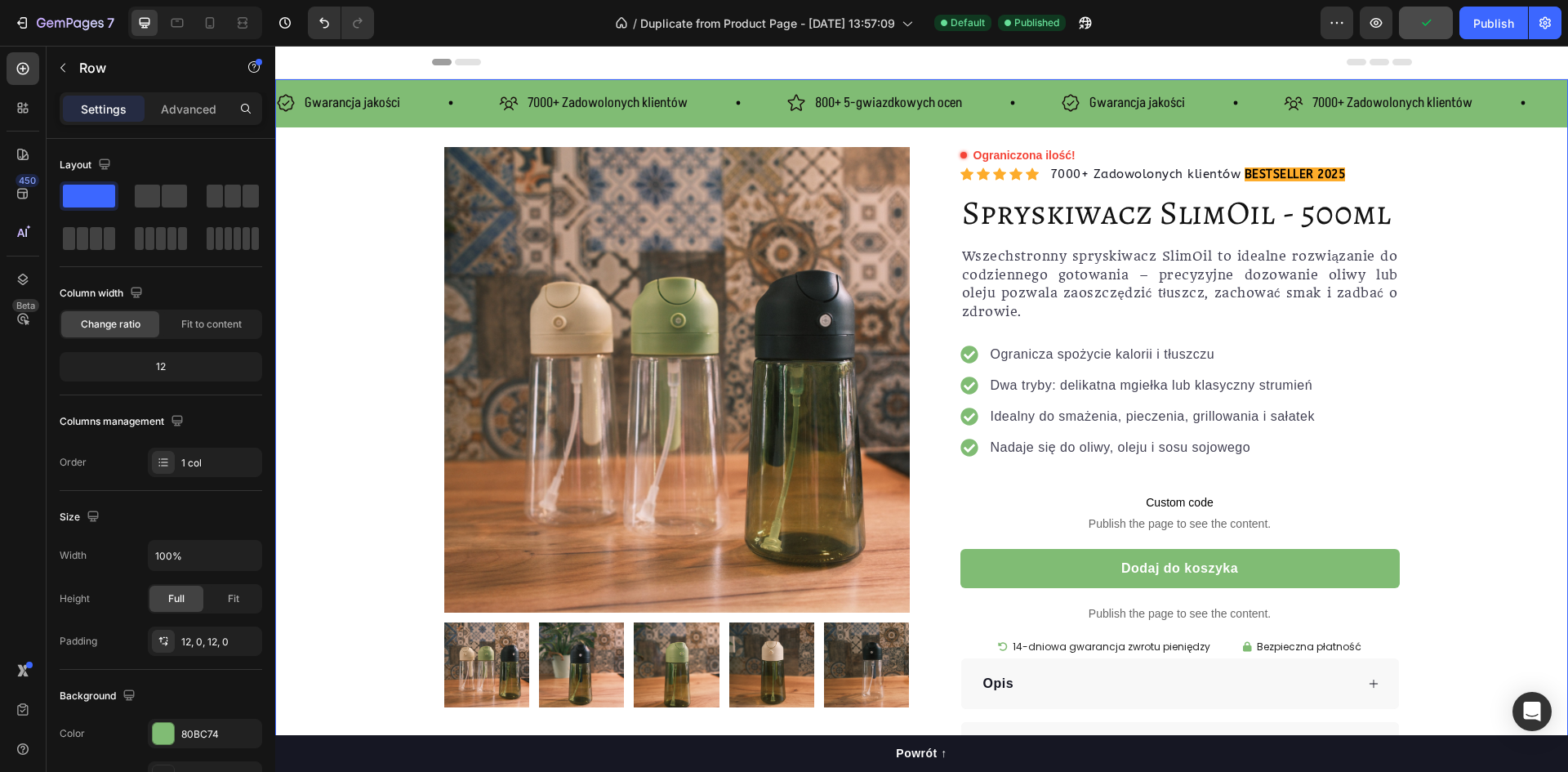
click at [421, 119] on div "Gwarancja jakości Item List 7000+ Zadowolonych klientów Item List 800+ 5-gwiazd…" at bounding box center [922, 103] width 1293 height 48
click at [430, 121] on div "Gwarancja jakości Item List 7000+ Zadowolonych klientów Item List 800+ 5-gwiazd…" at bounding box center [922, 103] width 1293 height 48
click at [447, 87] on div "Gwarancja jakości Item List 7000+ Zadowolonych klientów Item List 800+ 5-gwiazd…" at bounding box center [922, 103] width 1293 height 48
click at [446, 83] on div "Gwarancja jakości Item List 7000+ Zadowolonych klientów Item List 800+ 5-gwiazd…" at bounding box center [922, 103] width 1293 height 48
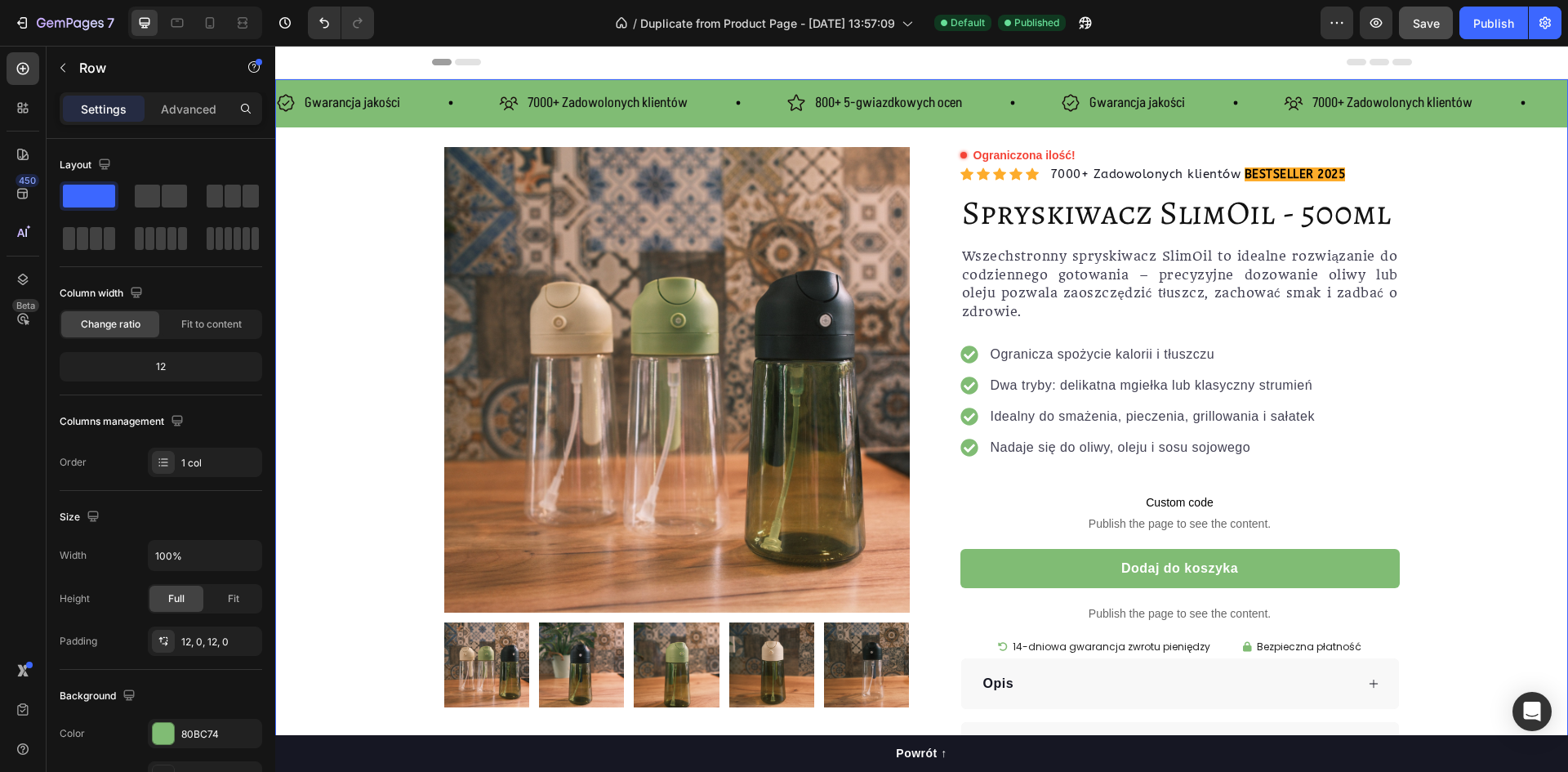
click at [1401, 121] on div "Gwarancja jakości Item List 7000+ Zadowolonych klientów Item List 800+ 5-gwiazd…" at bounding box center [922, 103] width 1293 height 48
click at [1494, 101] on div "7000+ Zadowolonych klientów Item List" at bounding box center [1428, 103] width 287 height 29
click at [1498, 121] on div "Gwarancja jakości Item List 7000+ Zadowolonych klientów Item List 800+ 5-gwiazd…" at bounding box center [922, 103] width 1293 height 48
click at [373, 120] on div "Gwarancja jakości Item List 7000+ Zadowolonych klientów Item List 800+ 5-gwiazd…" at bounding box center [922, 103] width 1293 height 48
